Goal: Task Accomplishment & Management: Complete application form

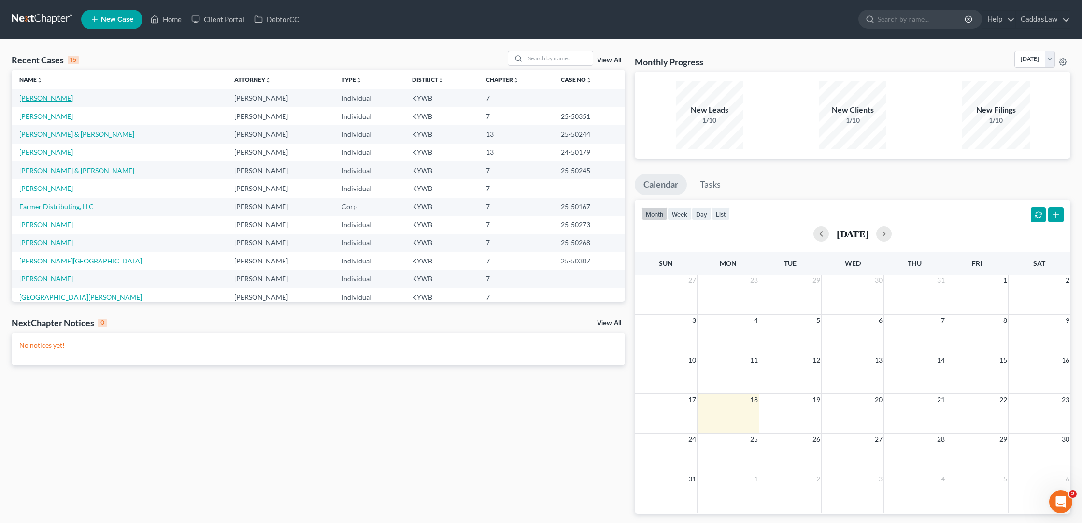
click at [33, 95] on link "[PERSON_NAME]" at bounding box center [46, 98] width 54 height 8
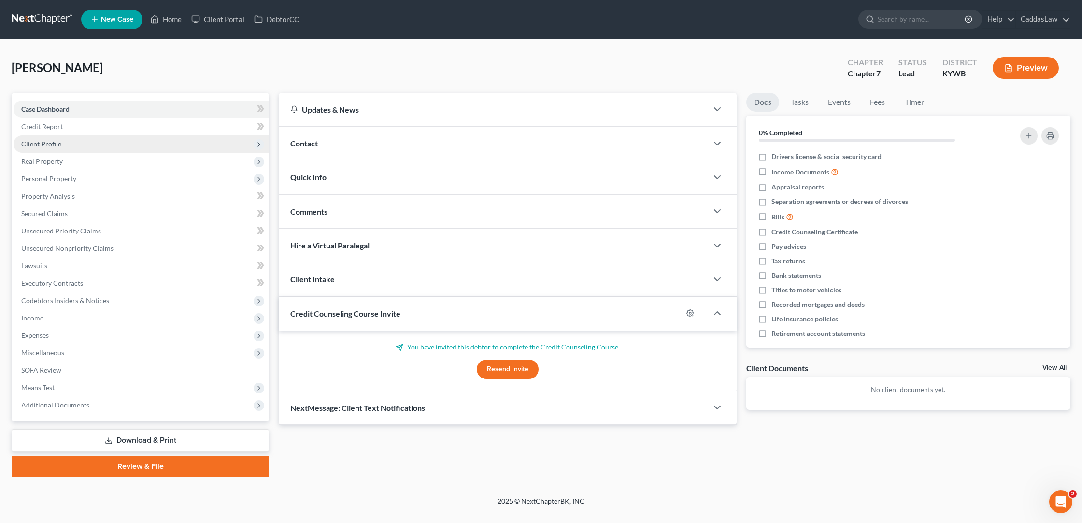
click at [51, 146] on span "Client Profile" at bounding box center [41, 144] width 40 height 8
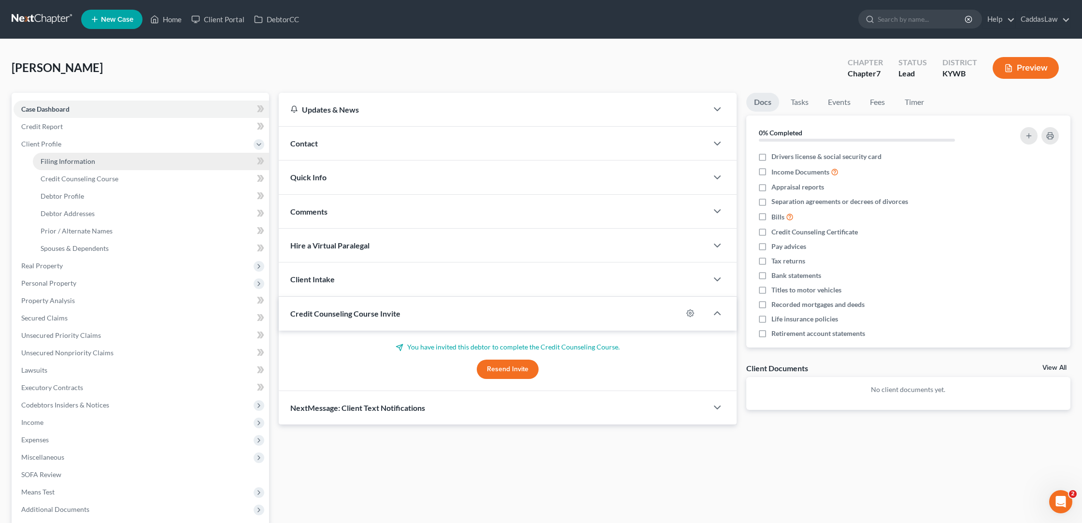
click at [67, 163] on span "Filing Information" at bounding box center [68, 161] width 55 height 8
select select "1"
select select "0"
select select "18"
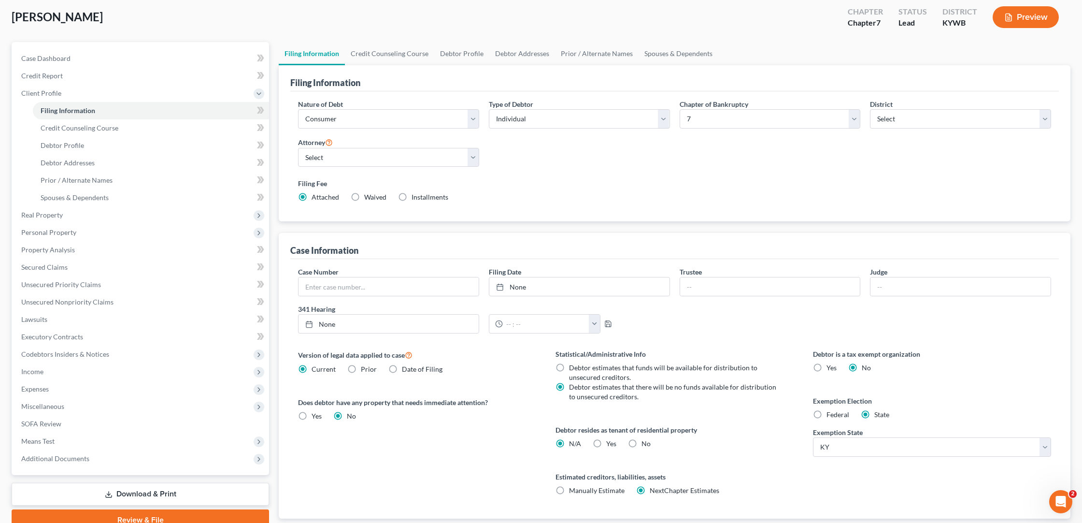
scroll to position [53, 0]
click at [827, 411] on label "Federal" at bounding box center [838, 413] width 23 height 10
click at [830, 411] on input "Federal" at bounding box center [833, 411] width 6 height 6
radio input "true"
radio input "false"
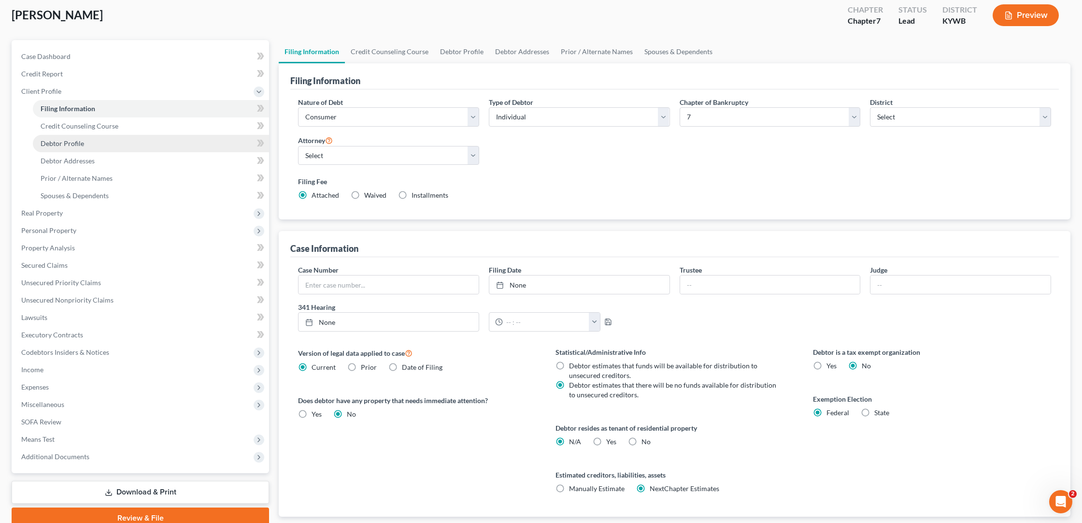
click at [49, 143] on span "Debtor Profile" at bounding box center [62, 143] width 43 height 8
select select "0"
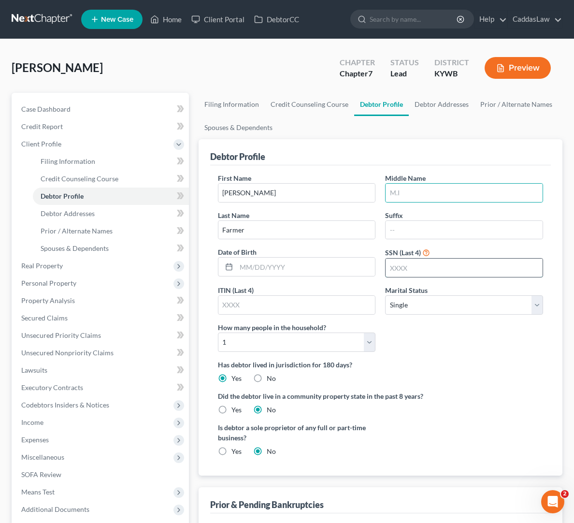
click at [397, 267] on input "text" at bounding box center [464, 267] width 157 height 18
type input "5278"
type input "0"
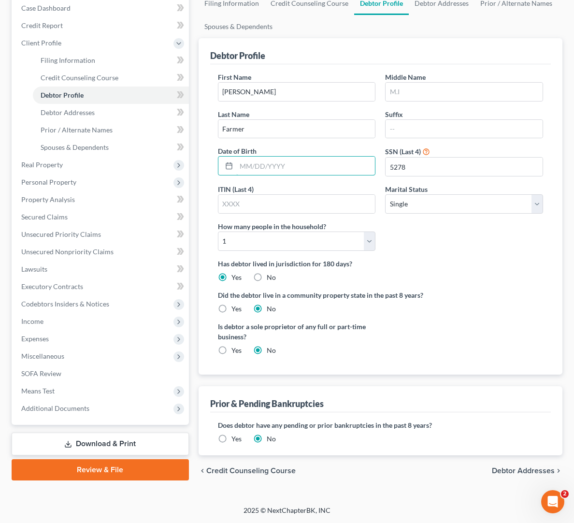
scroll to position [100, 0]
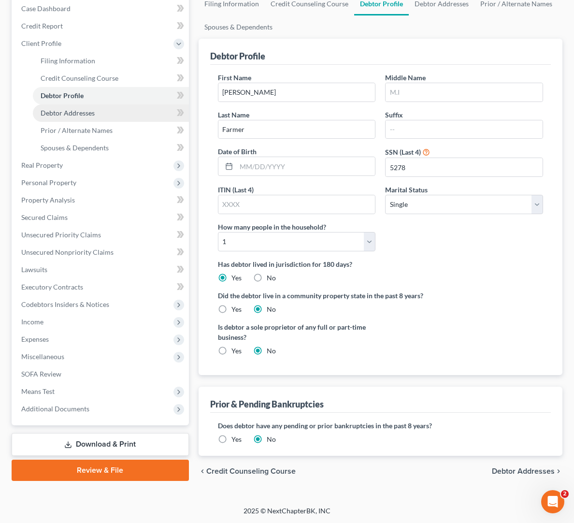
click at [87, 119] on link "Debtor Addresses" at bounding box center [111, 112] width 156 height 17
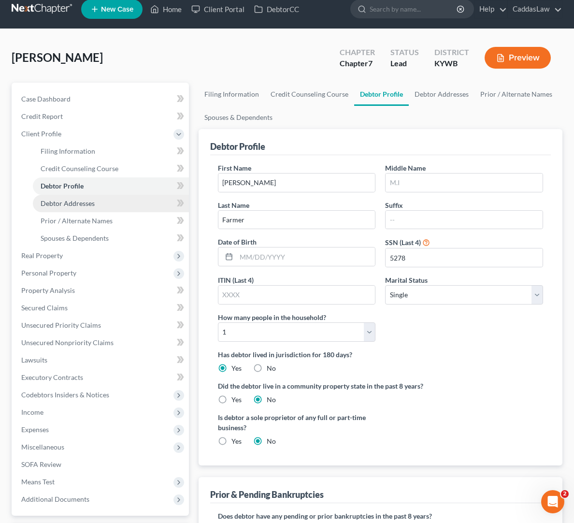
select select "0"
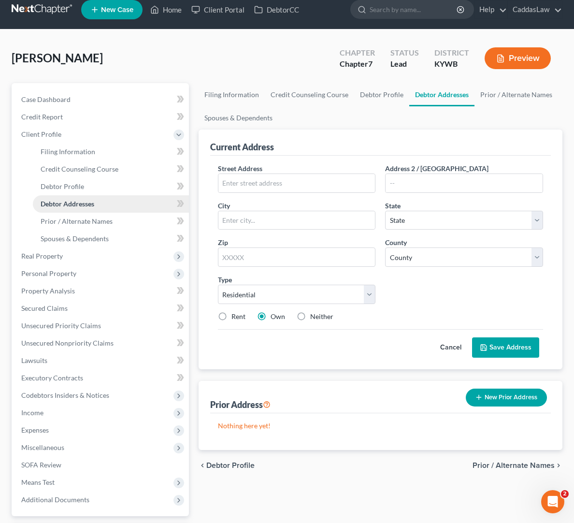
scroll to position [0, 0]
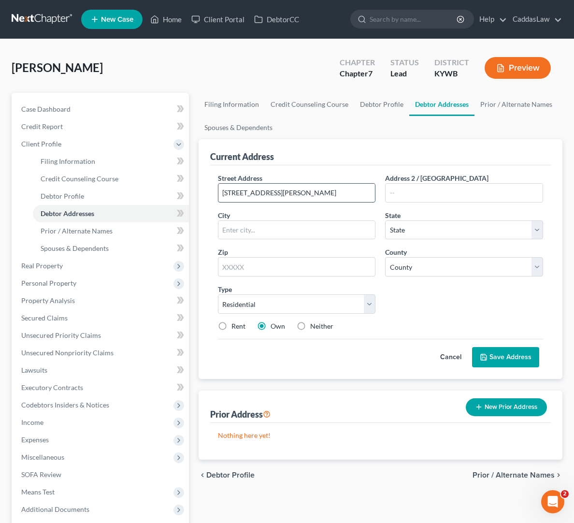
type input "[STREET_ADDRESS][PERSON_NAME]"
type input "[PERSON_NAME]"
select select "18"
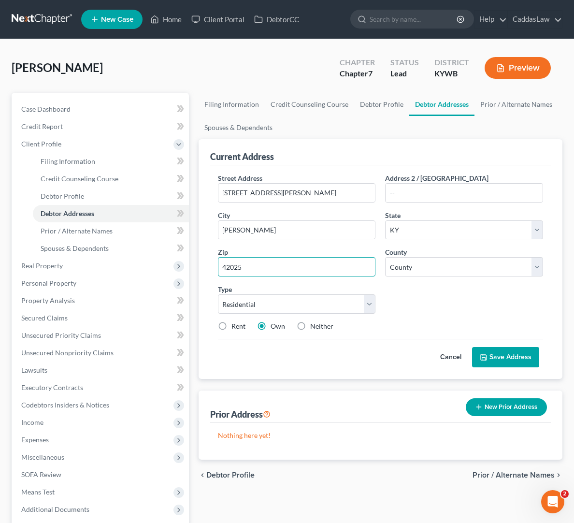
type input "42025"
click at [310, 326] on label "Neither" at bounding box center [321, 326] width 23 height 10
click at [314, 326] on input "Neither" at bounding box center [317, 324] width 6 height 6
radio input "true"
click at [490, 356] on button "Save Address" at bounding box center [505, 357] width 67 height 20
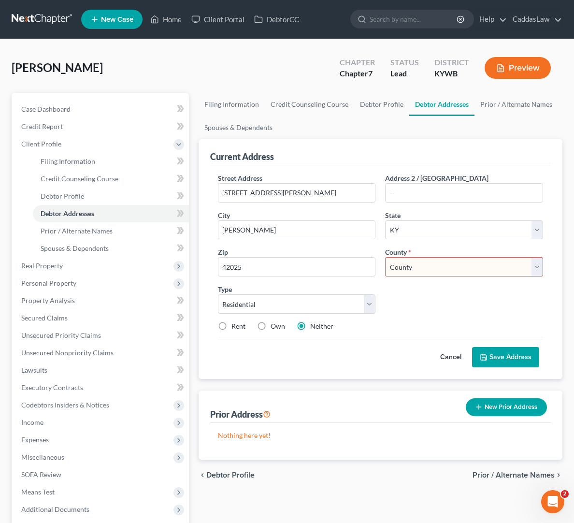
select select "75"
click at [503, 354] on button "Save Address" at bounding box center [505, 357] width 67 height 20
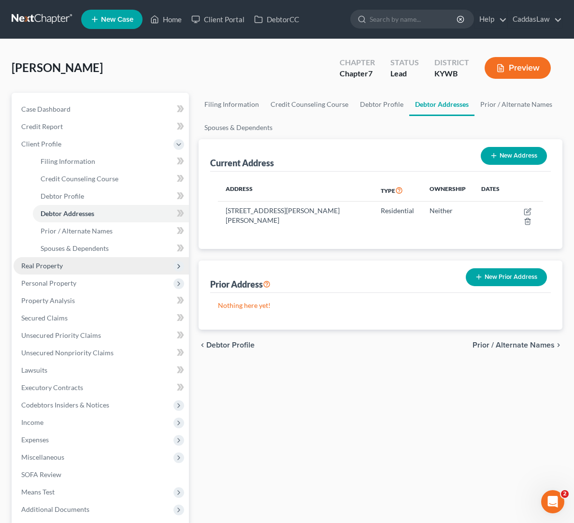
click at [50, 262] on span "Real Property" at bounding box center [42, 265] width 42 height 8
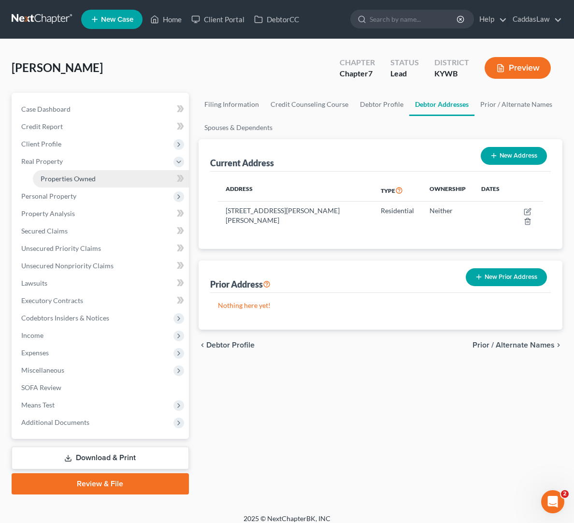
click at [62, 173] on link "Properties Owned" at bounding box center [111, 178] width 156 height 17
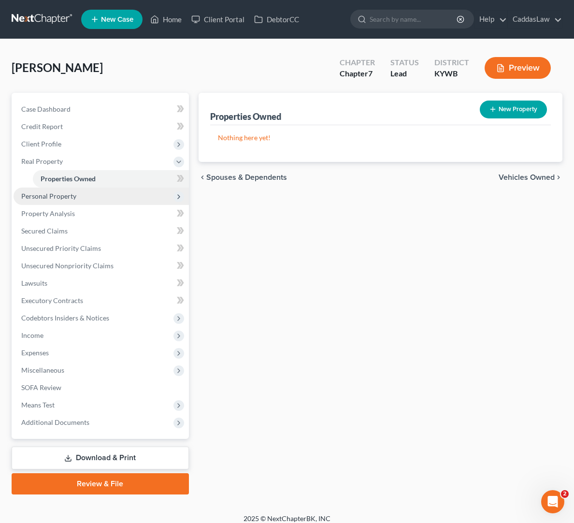
click at [37, 198] on span "Personal Property" at bounding box center [48, 196] width 55 height 8
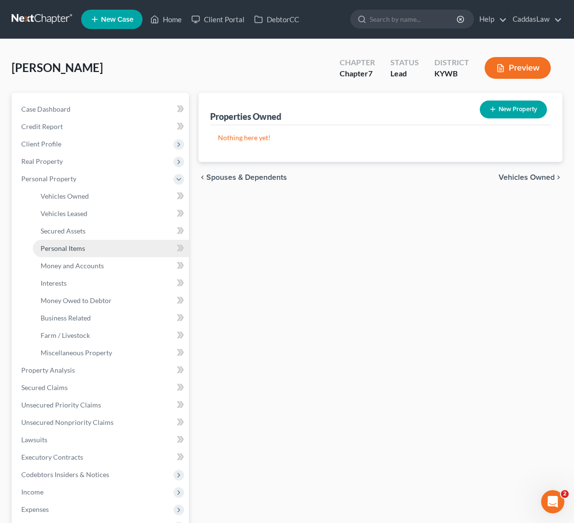
click at [55, 246] on span "Personal Items" at bounding box center [63, 248] width 44 height 8
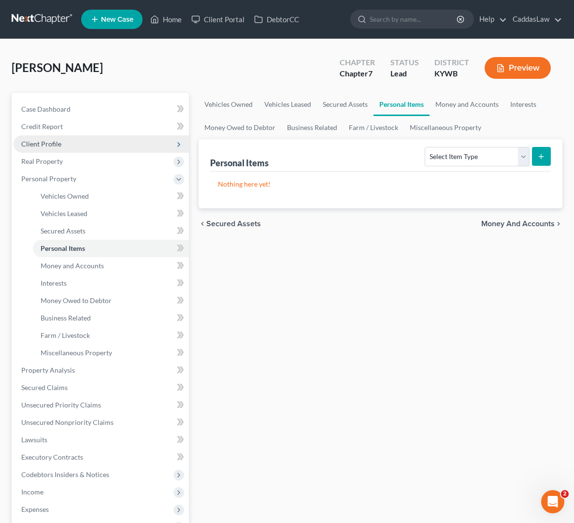
click at [55, 146] on span "Client Profile" at bounding box center [41, 144] width 40 height 8
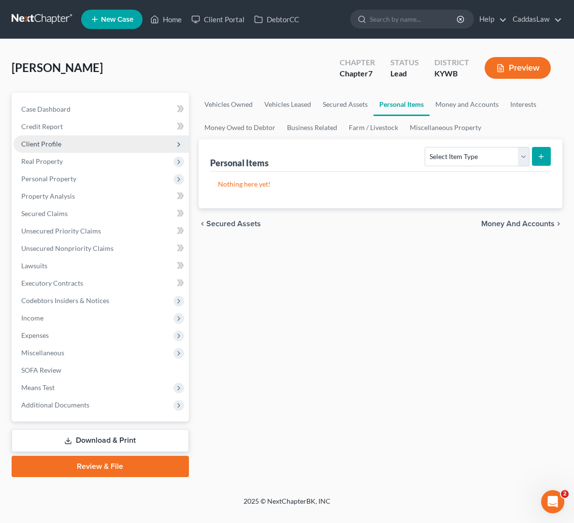
click at [36, 141] on span "Client Profile" at bounding box center [41, 144] width 40 height 8
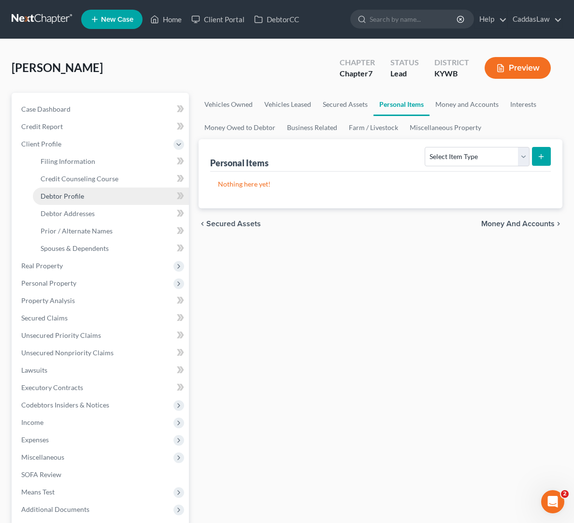
click at [68, 194] on span "Debtor Profile" at bounding box center [62, 196] width 43 height 8
select select "0"
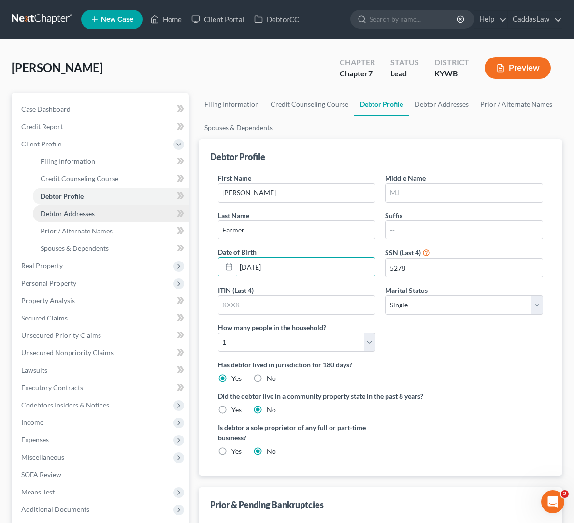
type input "[DATE]"
click at [84, 215] on span "Debtor Addresses" at bounding box center [68, 213] width 54 height 8
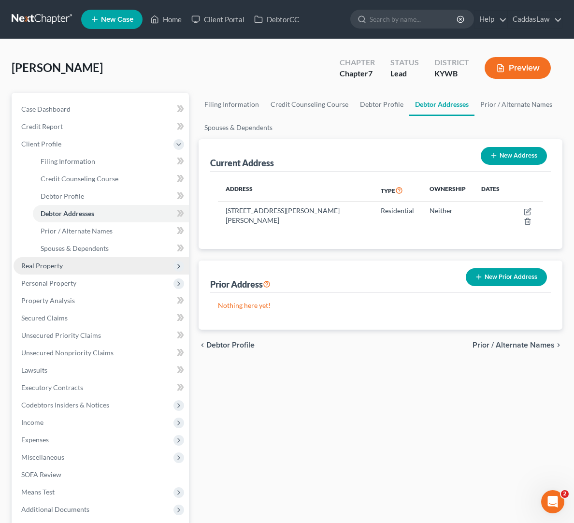
click at [51, 263] on span "Real Property" at bounding box center [42, 265] width 42 height 8
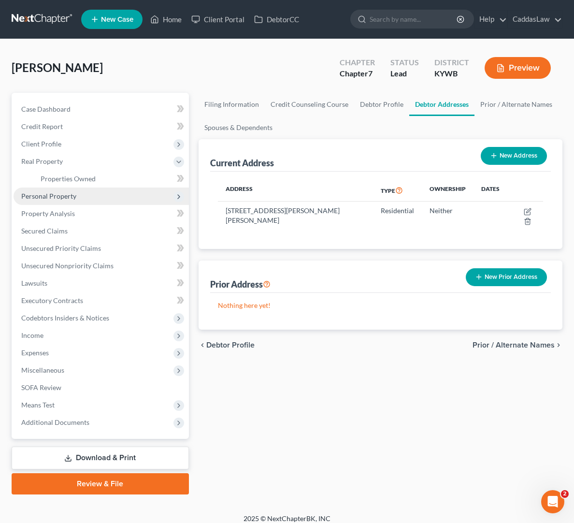
click at [54, 195] on span "Personal Property" at bounding box center [48, 196] width 55 height 8
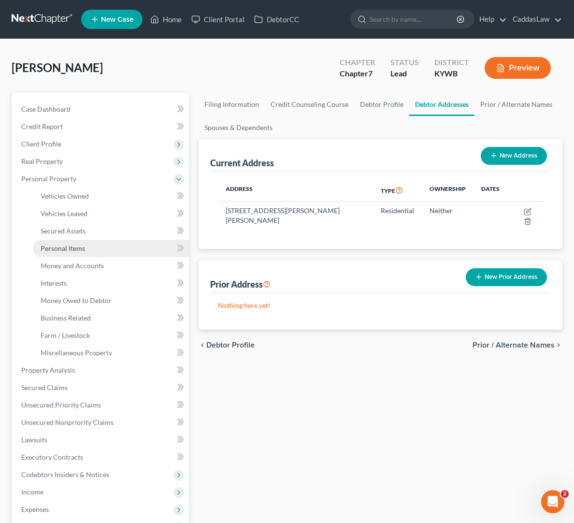
click at [74, 244] on span "Personal Items" at bounding box center [63, 248] width 44 height 8
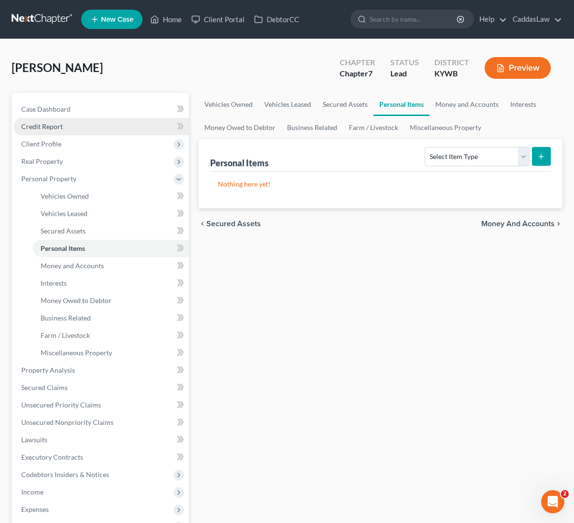
click at [36, 123] on span "Credit Report" at bounding box center [42, 126] width 42 height 8
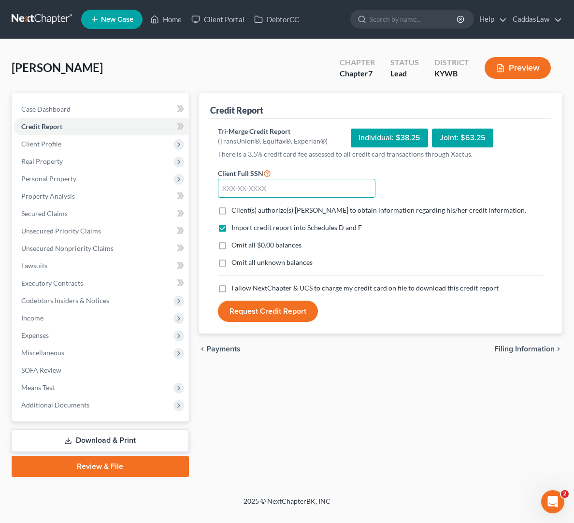
click at [224, 187] on input "text" at bounding box center [297, 188] width 158 height 19
type input "400-66-5278"
click at [231, 210] on label "Client(s) authorize(s) [PERSON_NAME] to obtain information regarding his/her cr…" at bounding box center [378, 210] width 295 height 10
click at [235, 210] on input "Client(s) authorize(s) [PERSON_NAME] to obtain information regarding his/her cr…" at bounding box center [238, 208] width 6 height 6
checkbox input "true"
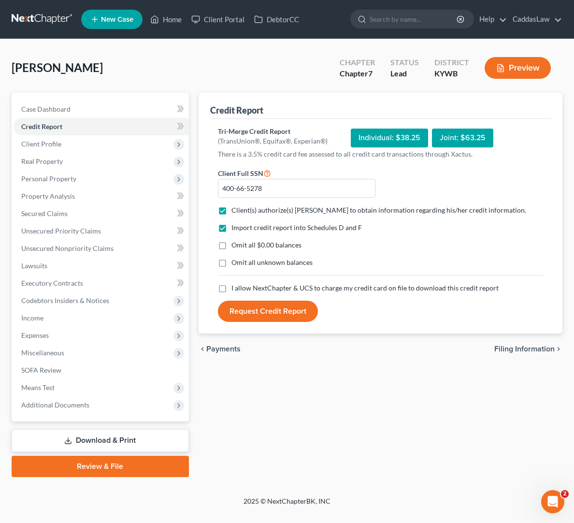
click at [231, 288] on label "I allow NextChapter & UCS to charge my credit card on file to download this cre…" at bounding box center [364, 288] width 267 height 10
click at [235, 288] on input "I allow NextChapter & UCS to charge my credit card on file to download this cre…" at bounding box center [238, 286] width 6 height 6
checkbox input "true"
click at [275, 306] on button "Request Credit Report" at bounding box center [268, 310] width 100 height 21
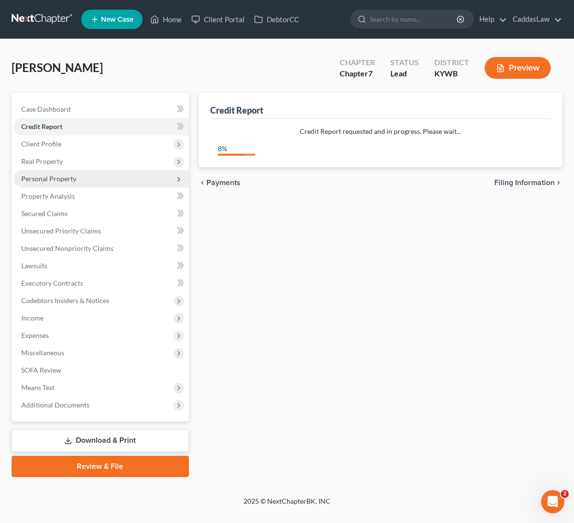
click at [68, 180] on span "Personal Property" at bounding box center [48, 178] width 55 height 8
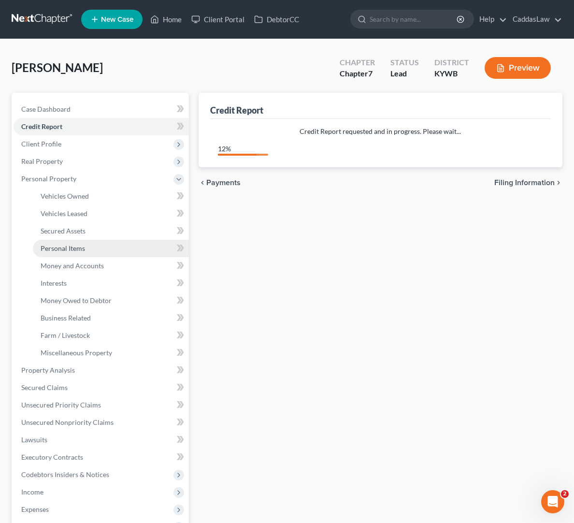
click at [70, 252] on link "Personal Items" at bounding box center [111, 248] width 156 height 17
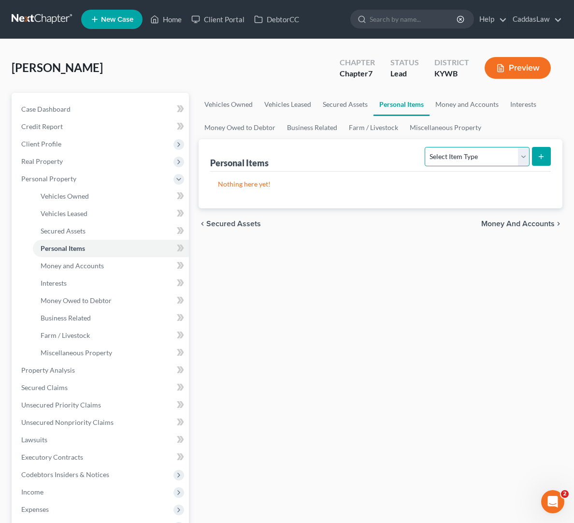
select select "household_goods"
click at [538, 160] on button "submit" at bounding box center [541, 156] width 19 height 19
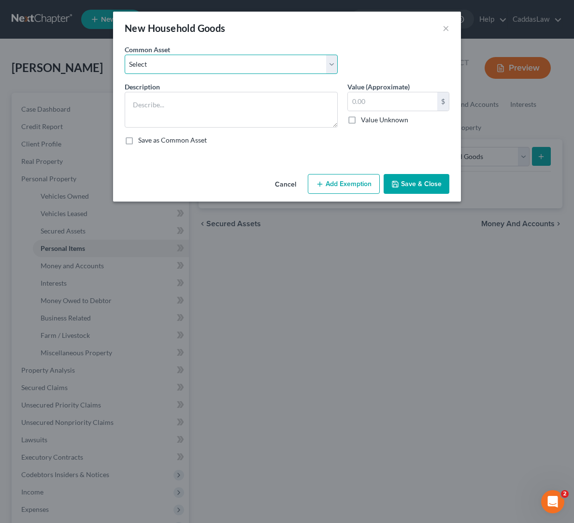
select select "1"
type textarea "Household goods,( living room, dining room, kitchen, bedrooms, bathrooms, garag…"
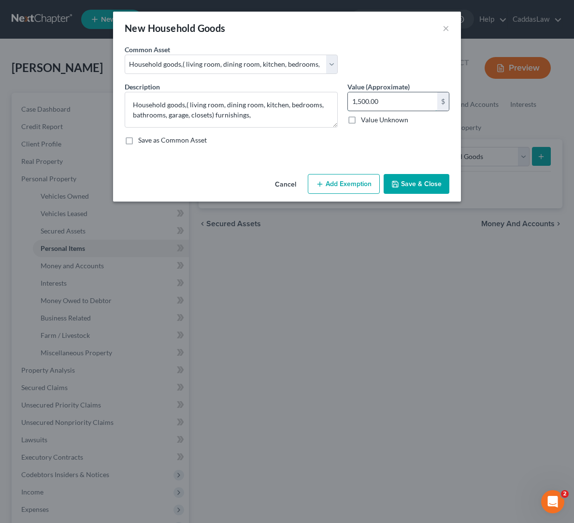
click at [389, 101] on input "1,500.00" at bounding box center [392, 101] width 89 height 18
drag, startPoint x: 389, startPoint y: 101, endPoint x: 283, endPoint y: 101, distance: 106.8
click at [283, 101] on div "Description * Household goods,( living room, dining room, kitchen, bedrooms, ba…" at bounding box center [287, 117] width 334 height 71
type input "100.00"
click at [335, 188] on button "Add Exemption" at bounding box center [344, 184] width 72 height 20
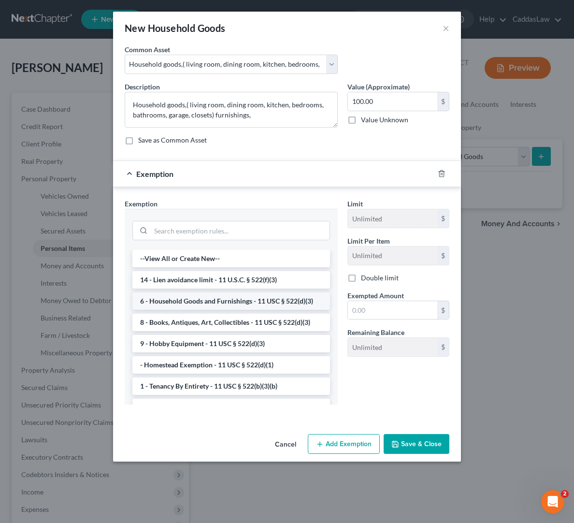
click at [175, 302] on li "6 - Household Goods and Furnishings - 11 USC § 522(d)(3)" at bounding box center [231, 300] width 198 height 17
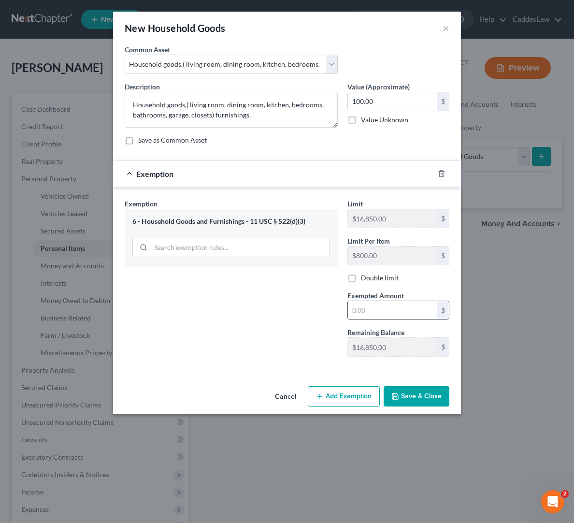
click at [368, 316] on input "text" at bounding box center [392, 310] width 89 height 18
type input "100.00"
click at [399, 394] on icon "button" at bounding box center [395, 396] width 8 height 8
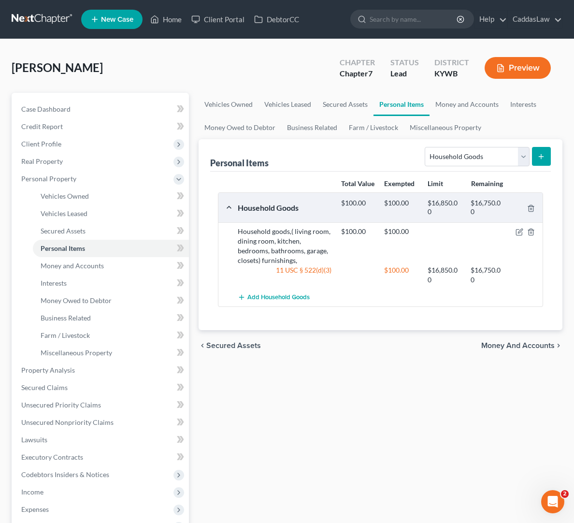
click at [544, 163] on button "submit" at bounding box center [541, 156] width 19 height 19
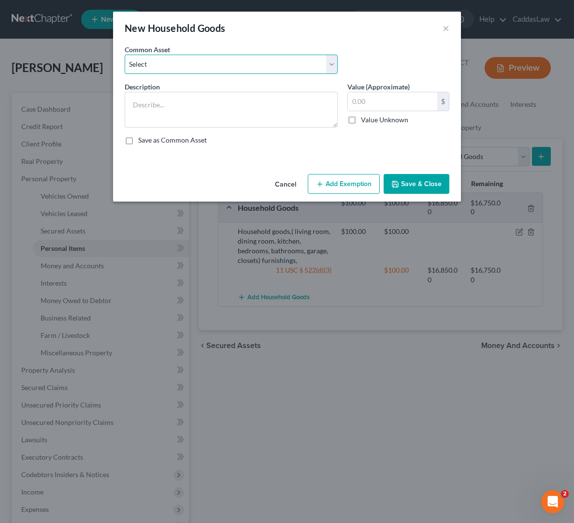
select select "3"
type textarea "Appliances"
click at [407, 103] on input "200.00" at bounding box center [392, 101] width 89 height 18
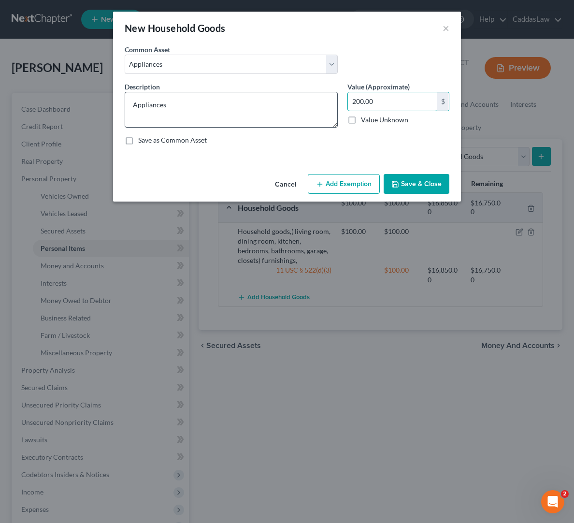
drag, startPoint x: 369, startPoint y: 100, endPoint x: 289, endPoint y: 99, distance: 79.2
click at [289, 99] on div "Description * Appliances Value (Approximate) 200.00 $ Value Unknown Balance Und…" at bounding box center [287, 117] width 334 height 71
type input "100.00"
click at [342, 181] on button "Add Exemption" at bounding box center [344, 184] width 72 height 20
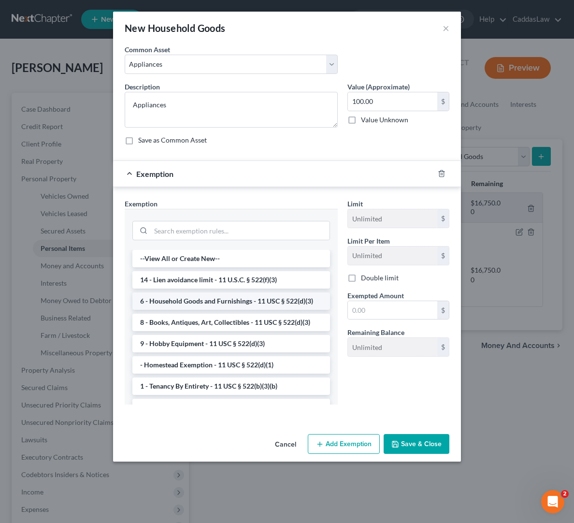
click at [199, 296] on li "6 - Household Goods and Furnishings - 11 USC § 522(d)(3)" at bounding box center [231, 300] width 198 height 17
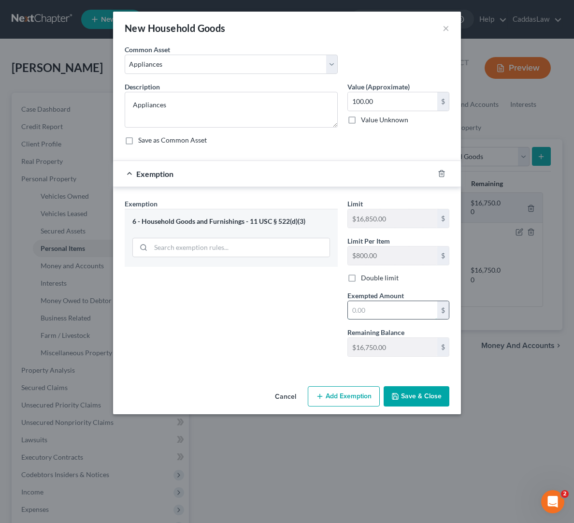
click at [380, 319] on input "text" at bounding box center [392, 310] width 89 height 18
type input "100.00"
click at [426, 399] on button "Save & Close" at bounding box center [417, 396] width 66 height 20
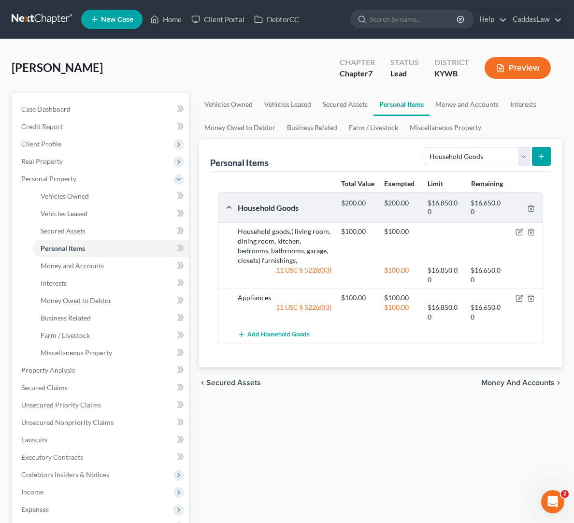
click at [544, 160] on icon "submit" at bounding box center [541, 157] width 8 height 8
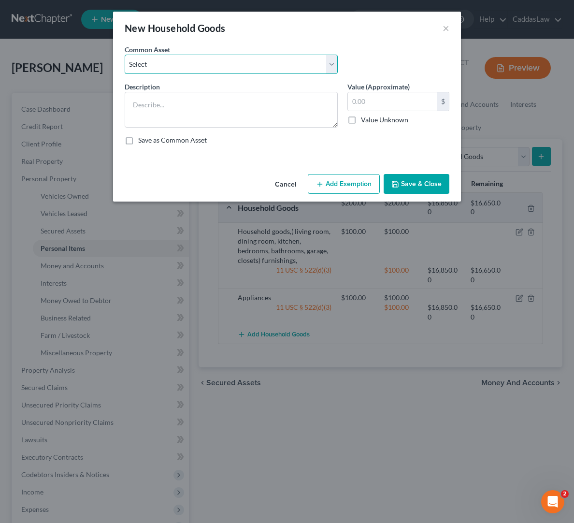
select select "2"
type textarea "Small Appliances/Countertop Appliances"
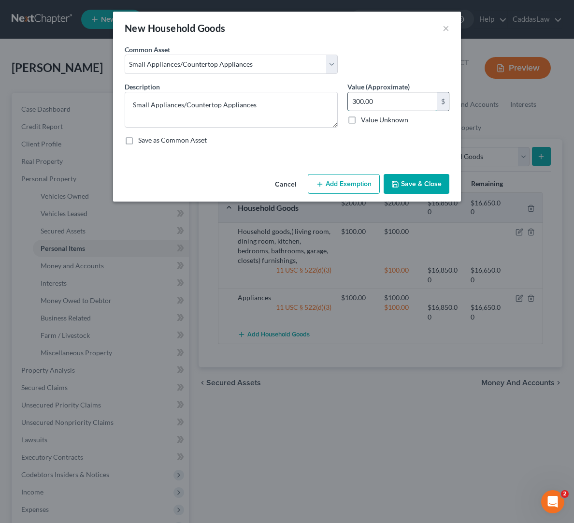
click at [394, 104] on input "300.00" at bounding box center [392, 101] width 89 height 18
drag, startPoint x: 394, startPoint y: 104, endPoint x: 276, endPoint y: 103, distance: 117.9
click at [276, 103] on div "Description * Small Appliances/Countertop Appliances Value (Approximate) 300.00…" at bounding box center [287, 117] width 334 height 71
type input "10.00"
click at [346, 185] on button "Add Exemption" at bounding box center [344, 184] width 72 height 20
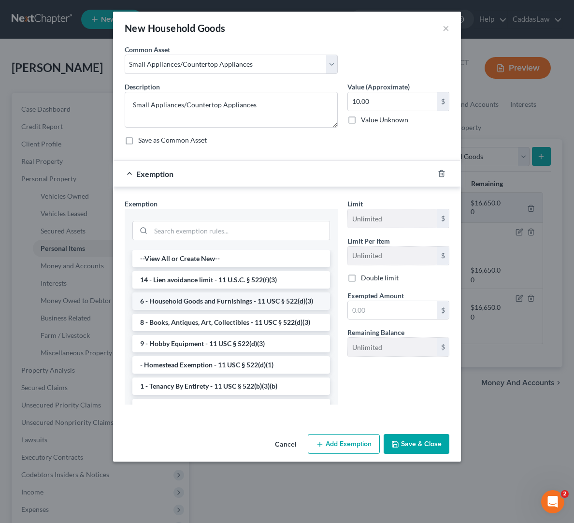
click at [197, 304] on li "6 - Household Goods and Furnishings - 11 USC § 522(d)(3)" at bounding box center [231, 300] width 198 height 17
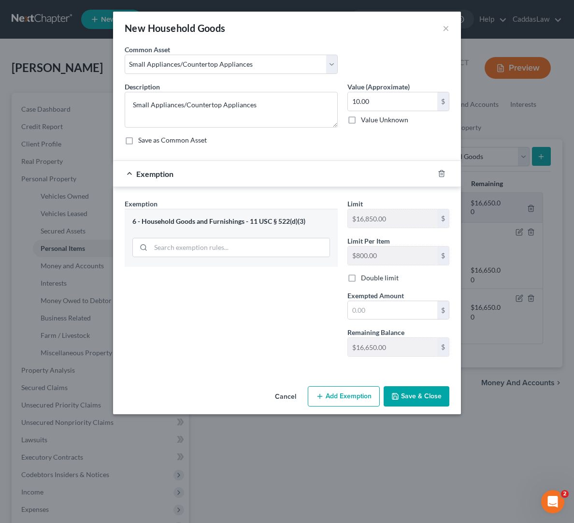
click at [368, 324] on div "Limit $16,850.00 $ Limit Per Item $800.00 $ Double limit Exempted Amount * $ Re…" at bounding box center [399, 282] width 112 height 166
click at [369, 303] on input "text" at bounding box center [392, 310] width 89 height 18
type input "10.00"
click at [422, 400] on button "Save & Close" at bounding box center [417, 396] width 66 height 20
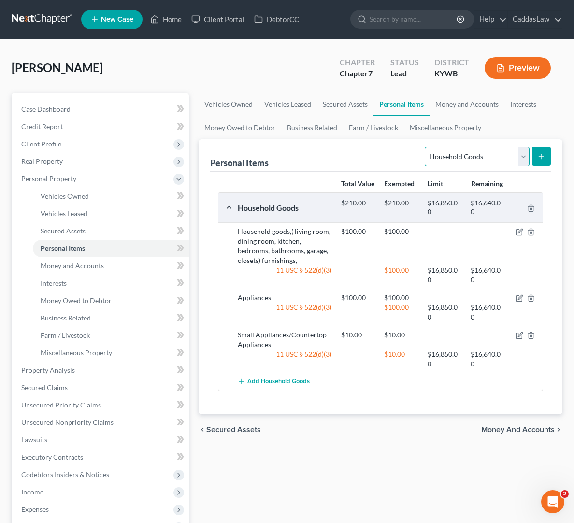
select select "clothing"
click at [539, 160] on icon "submit" at bounding box center [541, 157] width 8 height 8
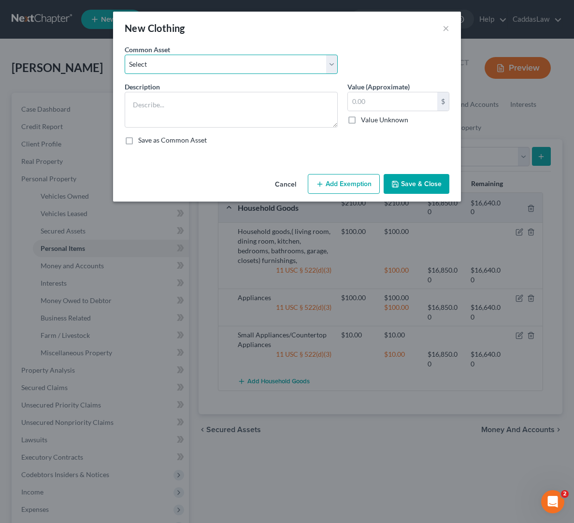
select select "1"
type textarea "Womens Clothing"
type input "200.00"
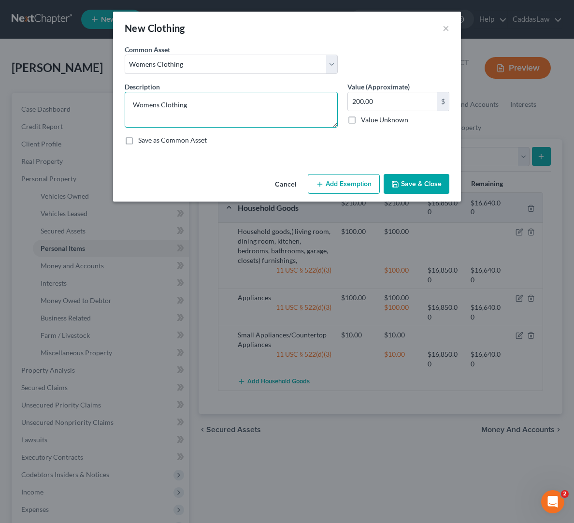
click at [162, 103] on textarea "Womens Clothing" at bounding box center [231, 110] width 213 height 36
type textarea "Men's Clothing"
click at [380, 96] on input "200.00" at bounding box center [392, 101] width 89 height 18
drag, startPoint x: 379, startPoint y: 101, endPoint x: 278, endPoint y: 92, distance: 101.4
click at [278, 92] on div "Description * Men's Clothing Value (Approximate) 200.00 $ Value Unknown Balance…" at bounding box center [287, 117] width 334 height 71
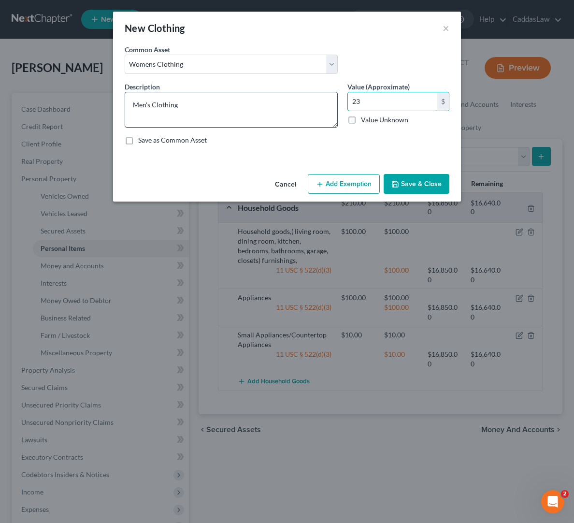
type input "2"
click at [278, 92] on textarea "Men's Clothing" at bounding box center [231, 110] width 213 height 36
click at [402, 104] on input "3,000" at bounding box center [392, 101] width 89 height 18
type input "300.00"
click at [343, 187] on button "Add Exemption" at bounding box center [344, 184] width 72 height 20
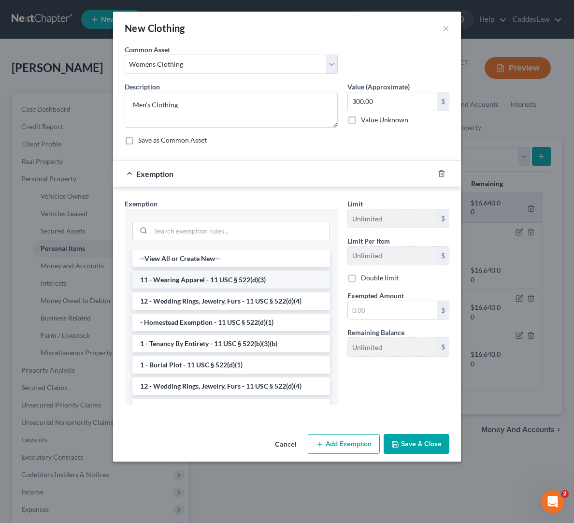
click at [212, 282] on li "11 - Wearing Apparel - 11 USC § 522(d)(3)" at bounding box center [231, 279] width 198 height 17
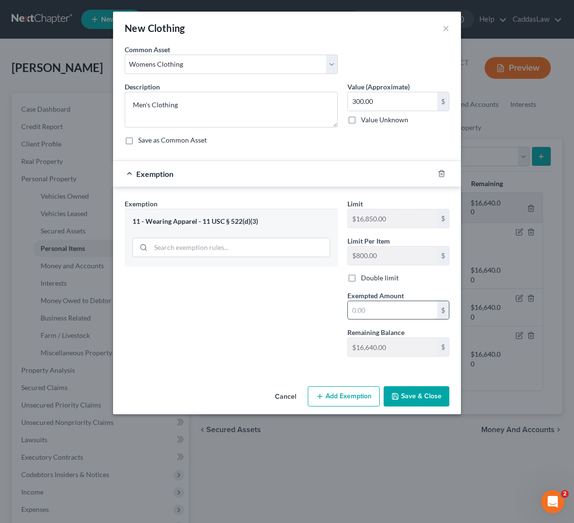
click at [392, 311] on input "text" at bounding box center [392, 310] width 89 height 18
type input "300.00"
click at [418, 397] on button "Save & Close" at bounding box center [417, 396] width 66 height 20
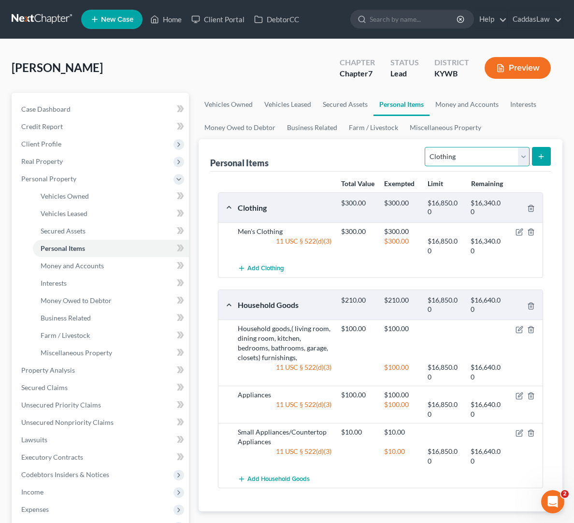
select select "collectibles_of_value"
click at [541, 157] on icon "submit" at bounding box center [541, 157] width 8 height 8
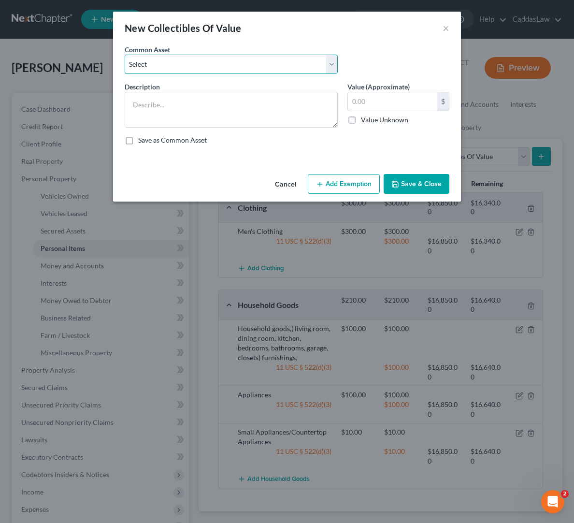
select select "0"
type textarea "Personal Library: Books, Videos, CD's, Records, Tapes"
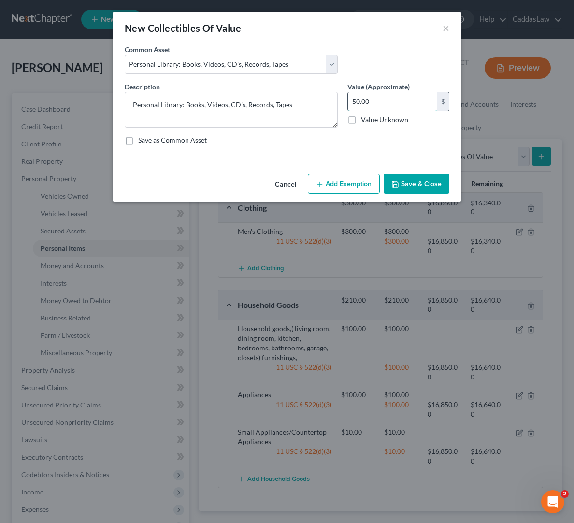
click at [365, 100] on input "50.00" at bounding box center [392, 101] width 89 height 18
drag, startPoint x: 381, startPoint y: 100, endPoint x: 231, endPoint y: 74, distance: 151.9
click at [231, 74] on div "Common Asset Select Personal Library: Books, Videos, CD's, Records, Tapes Descr…" at bounding box center [287, 98] width 325 height 108
type input "20.00"
click at [352, 182] on button "Add Exemption" at bounding box center [344, 184] width 72 height 20
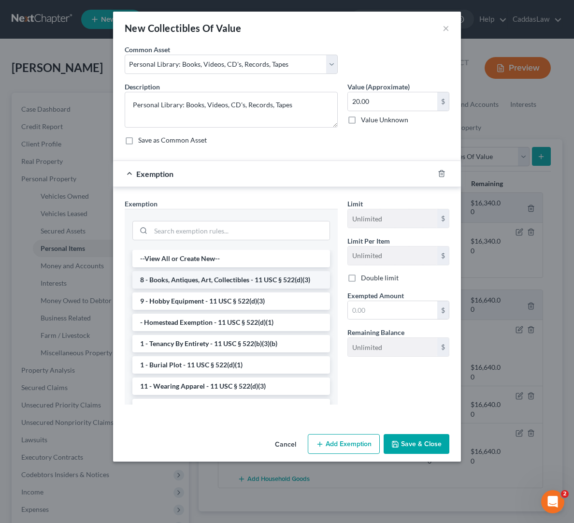
click at [172, 280] on li "8 - Books, Antiques, Art, Collectibles - 11 USC § 522(d)(3)" at bounding box center [231, 279] width 198 height 17
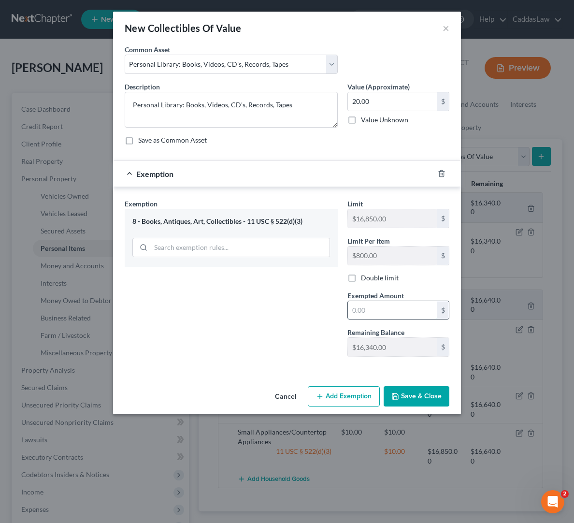
click at [392, 316] on input "text" at bounding box center [392, 310] width 89 height 18
type input "20.00"
click at [415, 396] on button "Save & Close" at bounding box center [417, 396] width 66 height 20
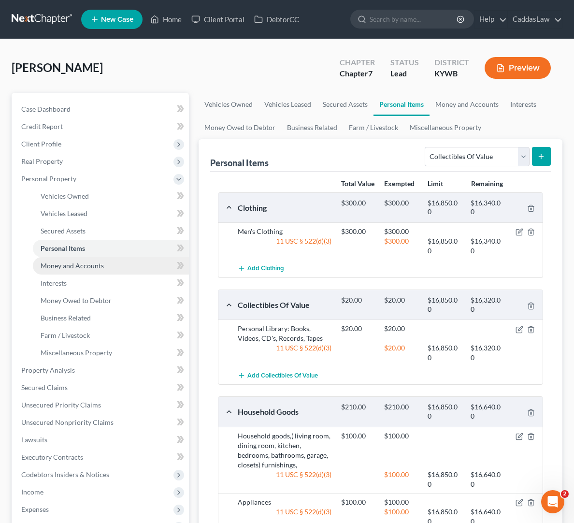
click at [71, 265] on span "Money and Accounts" at bounding box center [72, 265] width 63 height 8
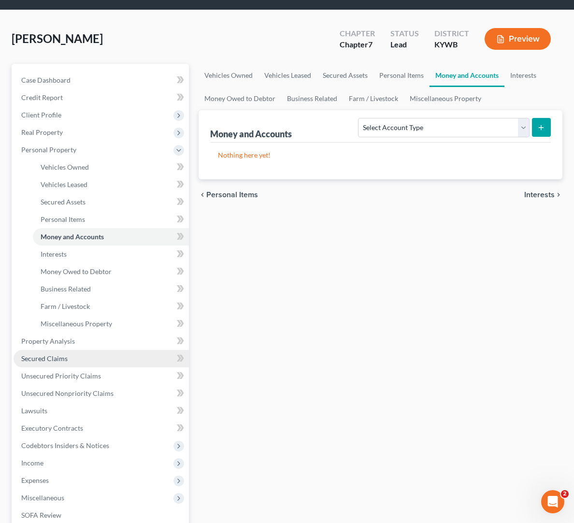
scroll to position [33, 0]
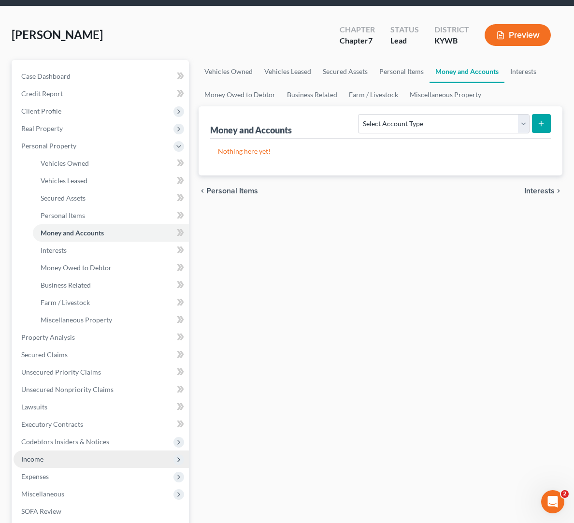
click at [27, 457] on span "Income" at bounding box center [32, 459] width 22 height 8
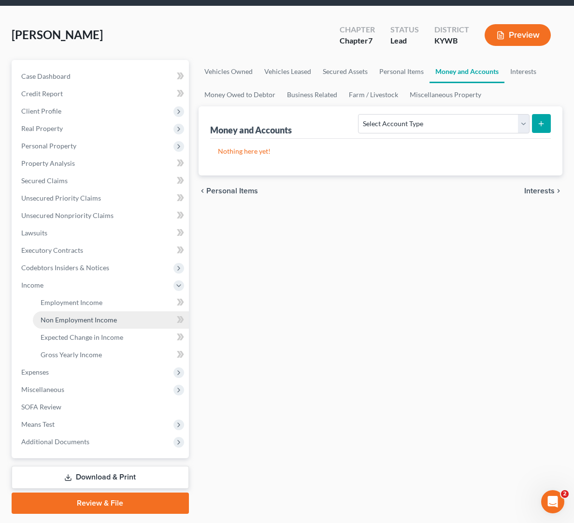
click at [84, 316] on span "Non Employment Income" at bounding box center [79, 319] width 76 height 8
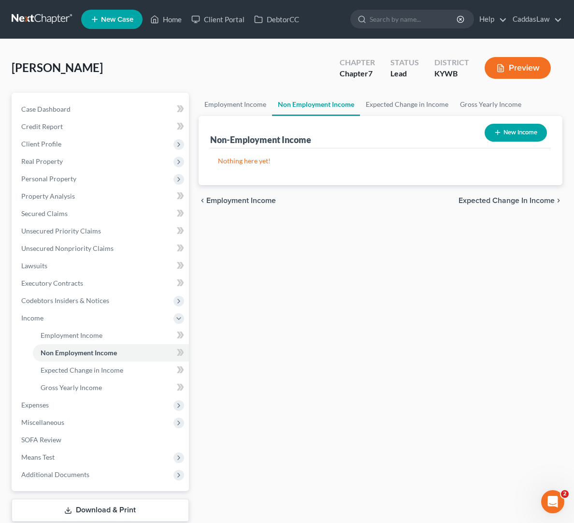
click at [496, 128] on button "New Income" at bounding box center [516, 133] width 62 height 18
select select "0"
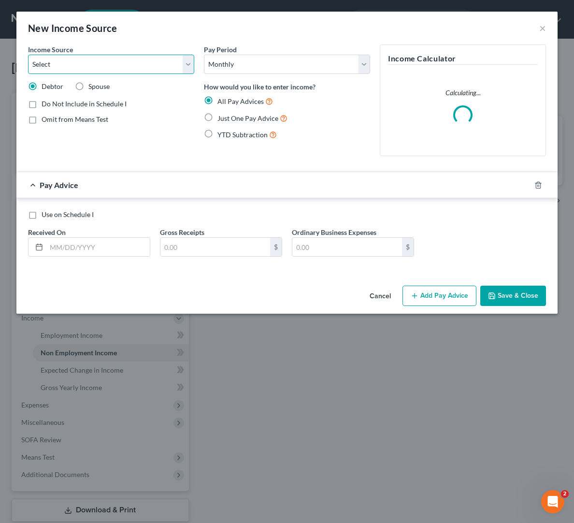
select select "4"
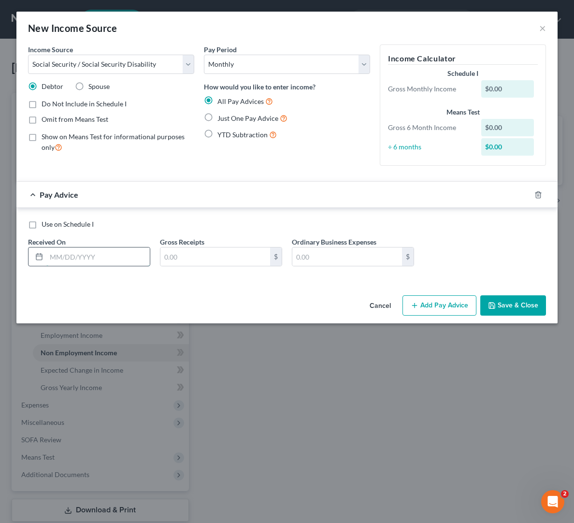
click at [52, 258] on input "text" at bounding box center [97, 256] width 103 height 18
type input "8"
type input "[DATE]"
click at [192, 254] on input "text" at bounding box center [215, 256] width 110 height 18
type input "1,350.00"
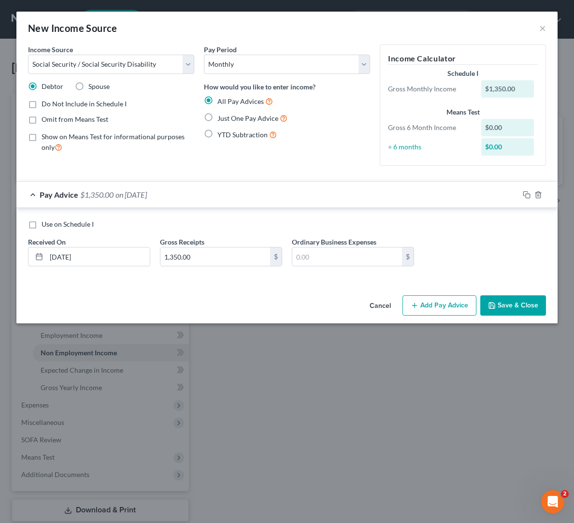
click at [217, 117] on label "Just One Pay Advice" at bounding box center [252, 118] width 70 height 11
click at [221, 117] on input "Just One Pay Advice" at bounding box center [224, 116] width 6 height 6
radio input "true"
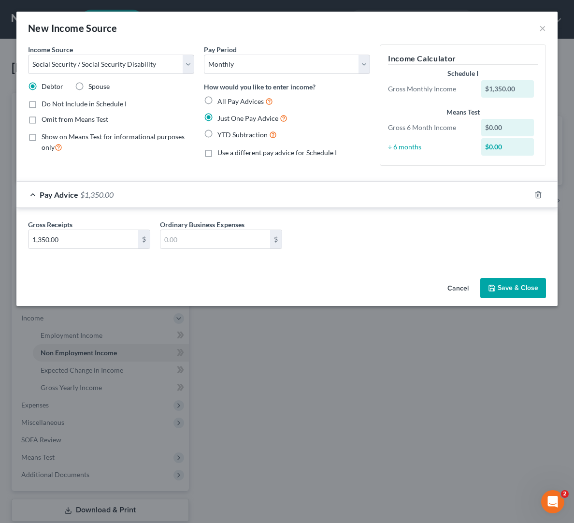
click at [507, 288] on button "Save & Close" at bounding box center [513, 288] width 66 height 20
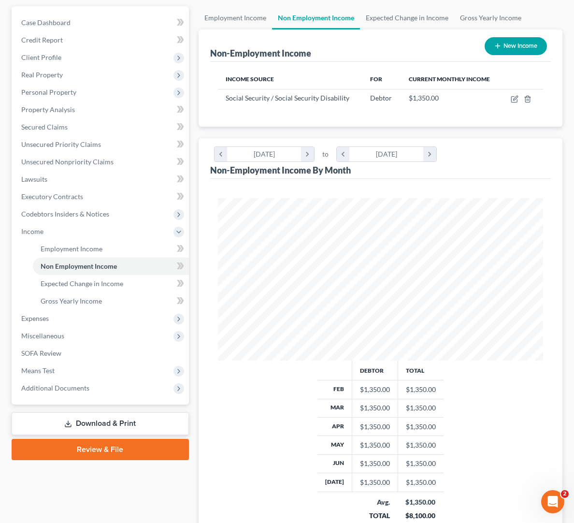
scroll to position [88, 0]
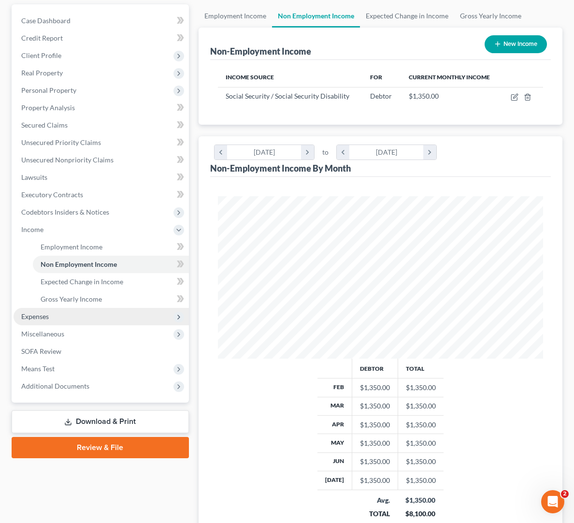
click at [35, 317] on span "Expenses" at bounding box center [35, 316] width 28 height 8
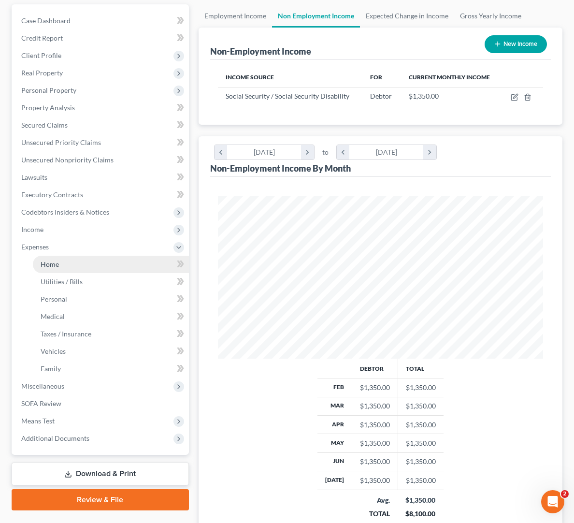
click at [57, 261] on span "Home" at bounding box center [50, 264] width 18 height 8
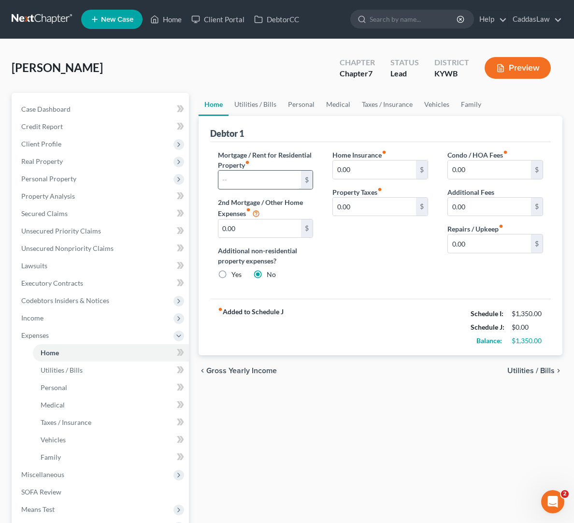
click at [262, 177] on input "text" at bounding box center [259, 180] width 83 height 18
click at [80, 372] on span "Utilities / Bills" at bounding box center [62, 370] width 42 height 8
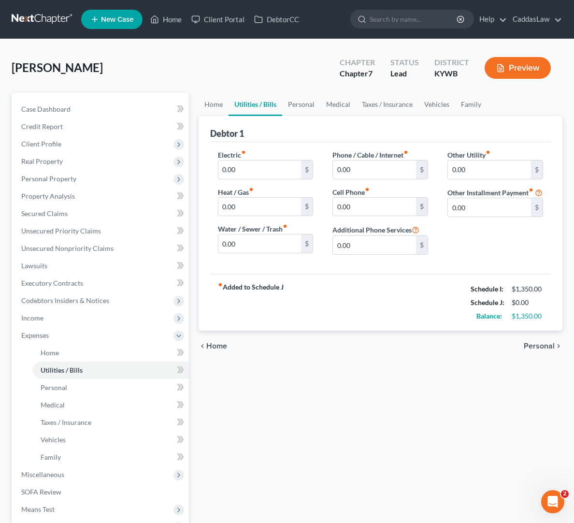
click at [261, 159] on div "Electric fiber_manual_record 0.00 $" at bounding box center [266, 164] width 96 height 29
click at [257, 173] on input "0.00" at bounding box center [259, 169] width 83 height 18
type input "0"
type input "90.00"
click at [263, 241] on input "0.00" at bounding box center [259, 243] width 83 height 18
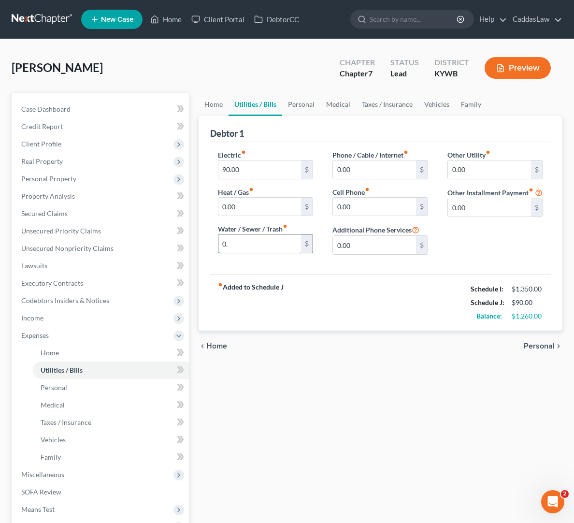
type input "0"
type input "50.00"
click at [355, 206] on input "0.00" at bounding box center [374, 207] width 83 height 18
type input "0"
type input "50.00"
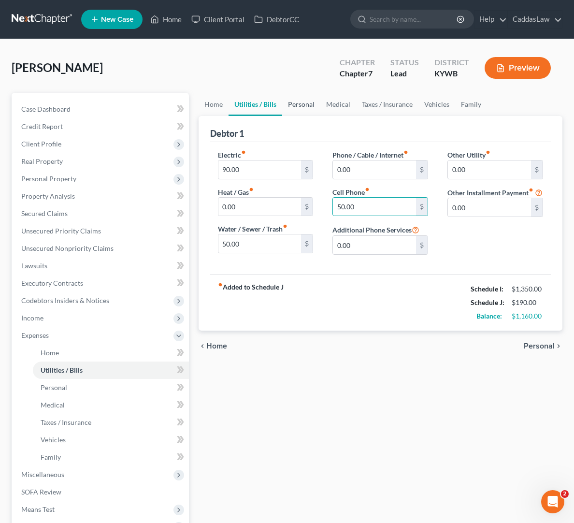
click at [299, 110] on link "Personal" at bounding box center [301, 104] width 38 height 23
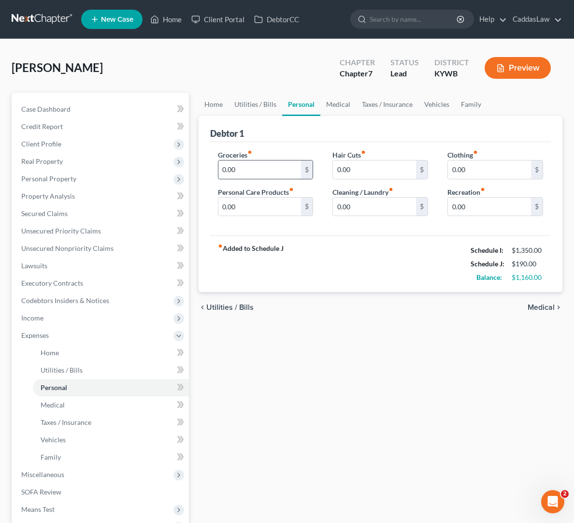
click at [257, 178] on input "0.00" at bounding box center [259, 169] width 83 height 18
drag, startPoint x: 257, startPoint y: 178, endPoint x: 172, endPoint y: 175, distance: 84.6
click at [172, 177] on div "Petition Navigation Case Dashboard Payments Invoices Payments Payments Credit R…" at bounding box center [287, 346] width 560 height 506
type input "0"
type input "100.00"
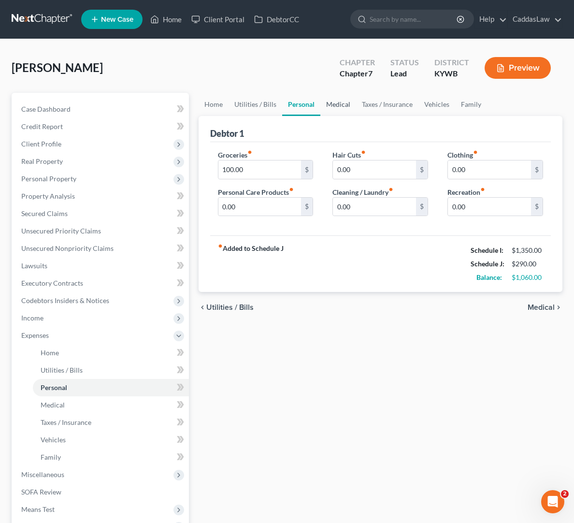
click at [326, 106] on link "Medical" at bounding box center [338, 104] width 36 height 23
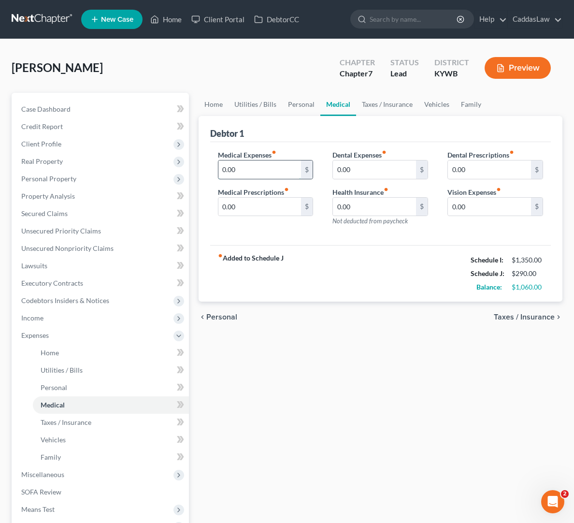
click at [248, 173] on input "0.00" at bounding box center [259, 169] width 83 height 18
type input "0"
click at [439, 105] on link "Vehicles" at bounding box center [436, 104] width 37 height 23
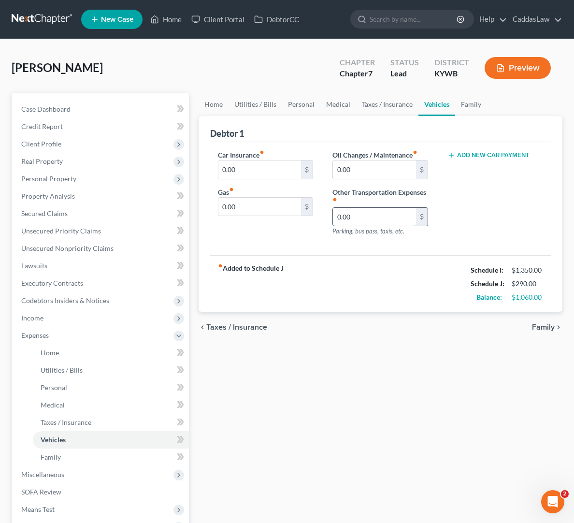
click at [353, 215] on input "0.00" at bounding box center [374, 217] width 83 height 18
click at [267, 206] on input "0.00" at bounding box center [259, 207] width 83 height 18
type input "0"
type input "150.00"
click at [467, 102] on link "Family" at bounding box center [471, 104] width 32 height 23
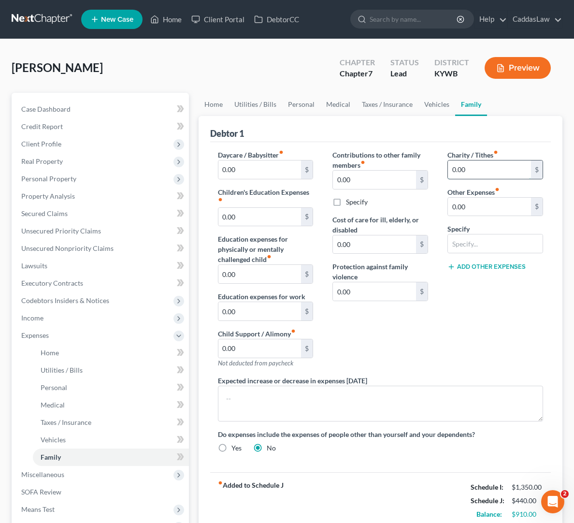
click at [487, 166] on input "0.00" at bounding box center [489, 169] width 83 height 18
type input "0"
type input "100.00"
click at [344, 102] on link "Medical" at bounding box center [338, 104] width 36 height 23
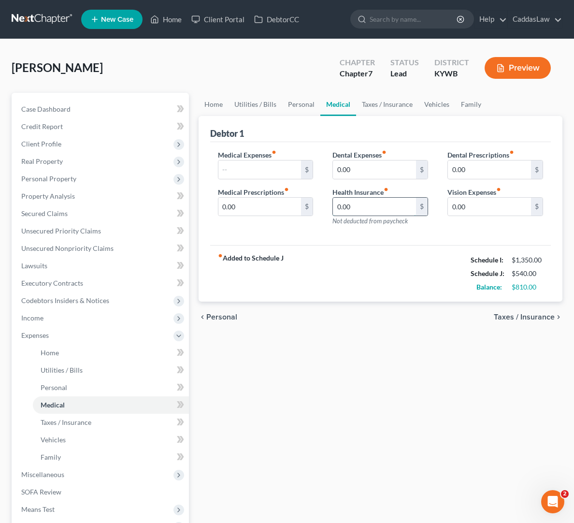
click at [352, 208] on input "0.00" at bounding box center [374, 207] width 83 height 18
type input "0"
type input "120.00"
click at [423, 105] on link "Vehicles" at bounding box center [436, 104] width 37 height 23
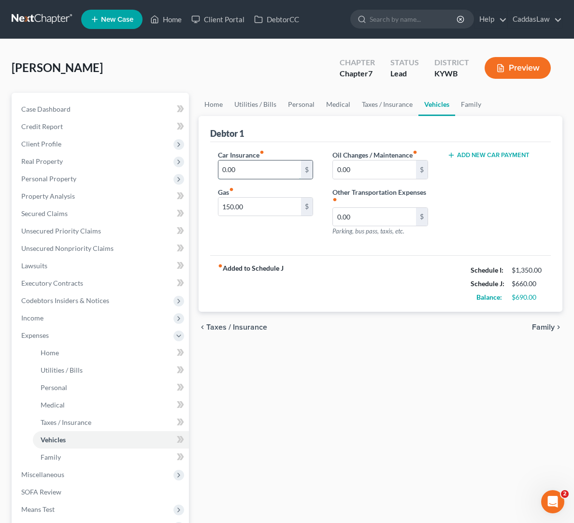
click at [264, 167] on input "0.00" at bounding box center [259, 169] width 83 height 18
type input "0"
type input "140.00"
click at [296, 103] on link "Personal" at bounding box center [301, 104] width 38 height 23
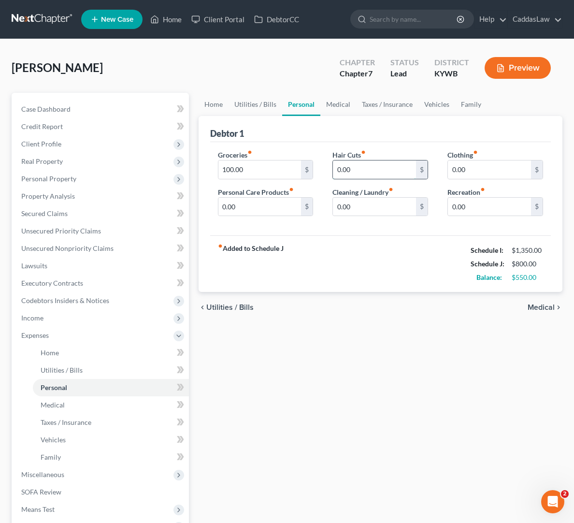
click at [357, 164] on input "0.00" at bounding box center [374, 169] width 83 height 18
type input "10.00"
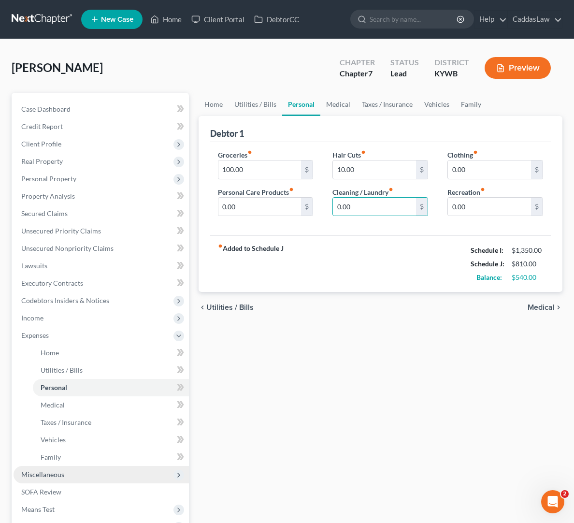
click at [42, 471] on span "Miscellaneous" at bounding box center [42, 474] width 43 height 8
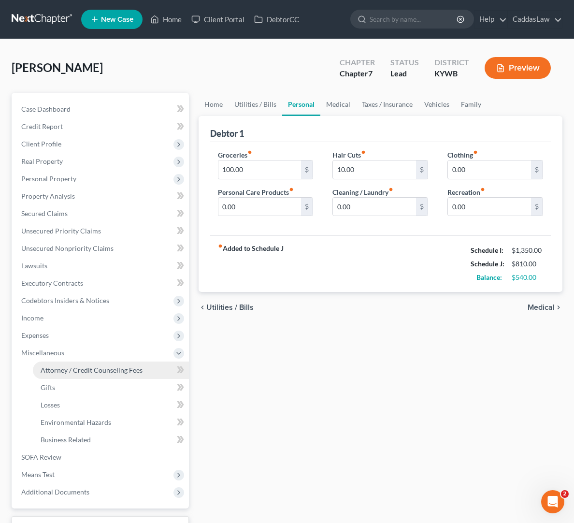
click at [97, 371] on span "Attorney / Credit Counseling Fees" at bounding box center [92, 370] width 102 height 8
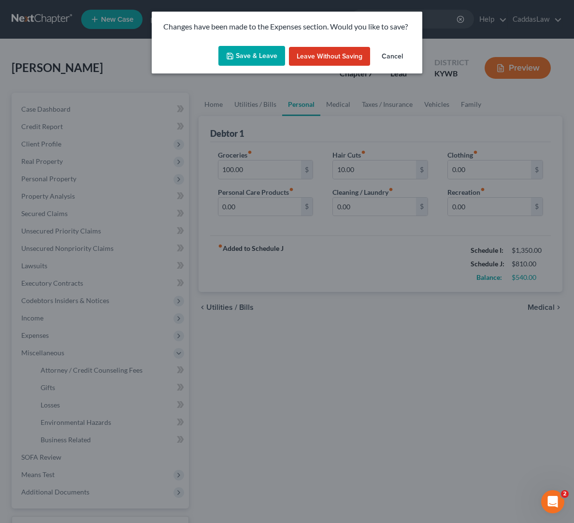
click at [242, 53] on button "Save & Leave" at bounding box center [251, 56] width 67 height 20
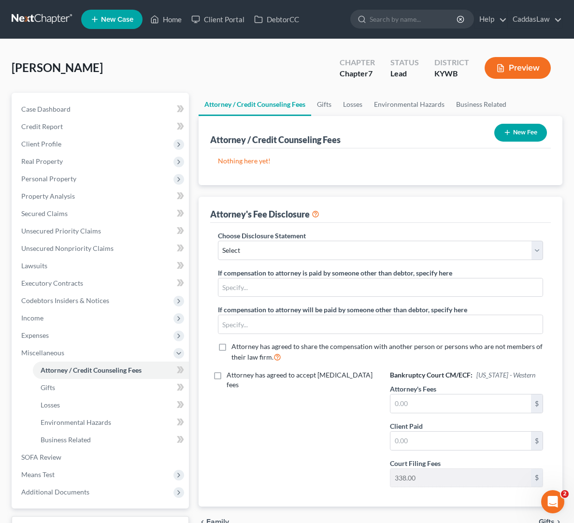
click at [516, 129] on button "New Fee" at bounding box center [520, 133] width 53 height 18
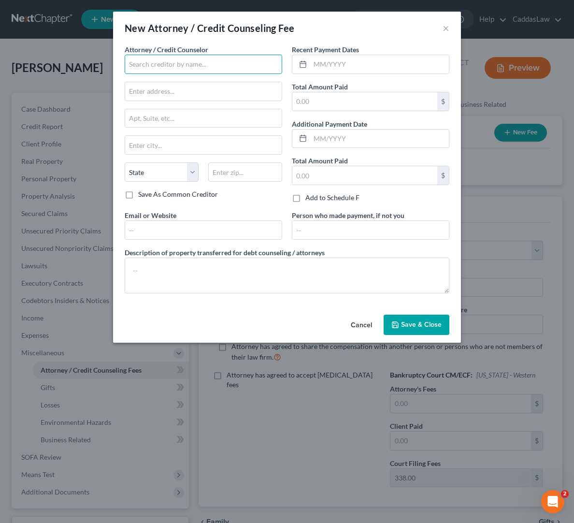
click at [212, 69] on input "text" at bounding box center [203, 64] width 157 height 19
type input "[PERSON_NAME]"
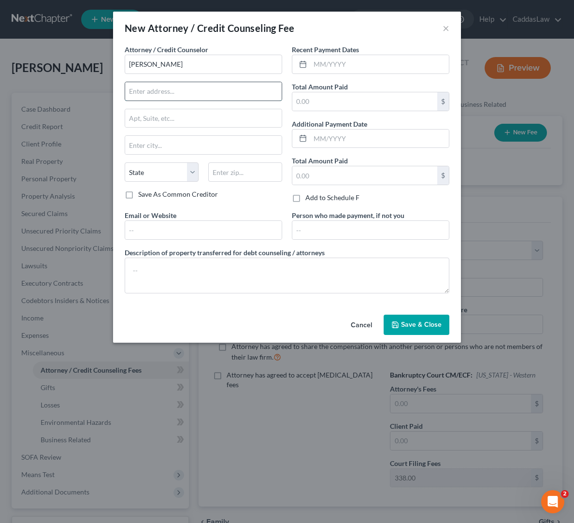
click at [148, 86] on input "text" at bounding box center [203, 91] width 157 height 18
type input "[STREET_ADDRESS]"
type input "[PERSON_NAME]"
select select "18"
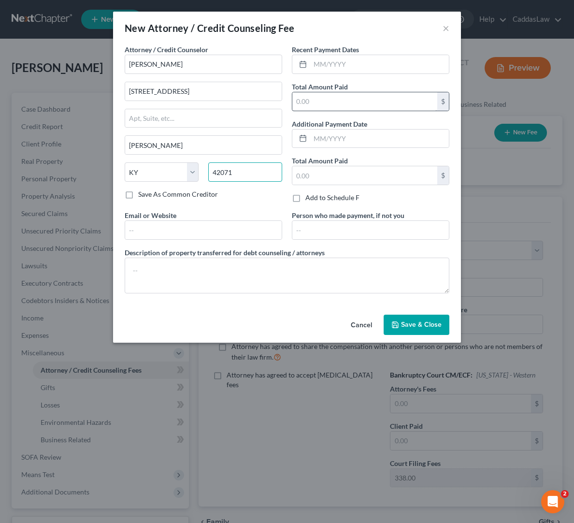
type input "42071"
click at [330, 100] on input "text" at bounding box center [364, 101] width 145 height 18
type input "1,500.00"
click at [406, 319] on button "Save & Close" at bounding box center [417, 325] width 66 height 20
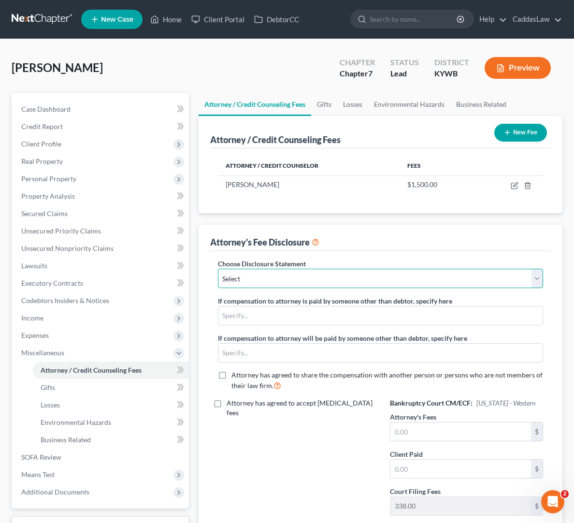
select select "1"
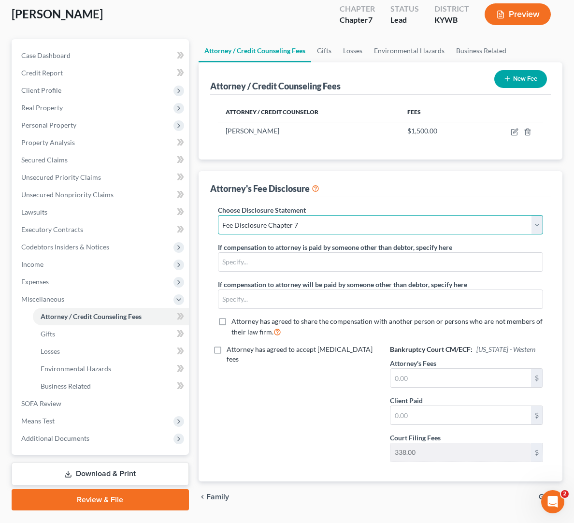
scroll to position [57, 0]
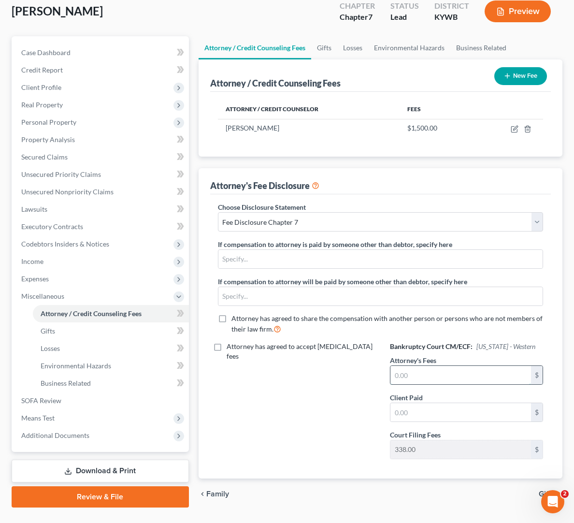
click at [421, 371] on input "text" at bounding box center [460, 375] width 141 height 18
type input "1,500.00"
click at [45, 224] on span "Executory Contracts" at bounding box center [52, 226] width 62 height 8
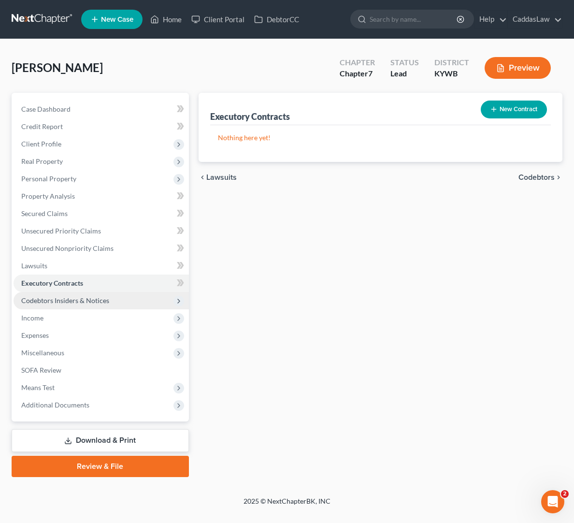
click at [42, 301] on span "Codebtors Insiders & Notices" at bounding box center [65, 300] width 88 height 8
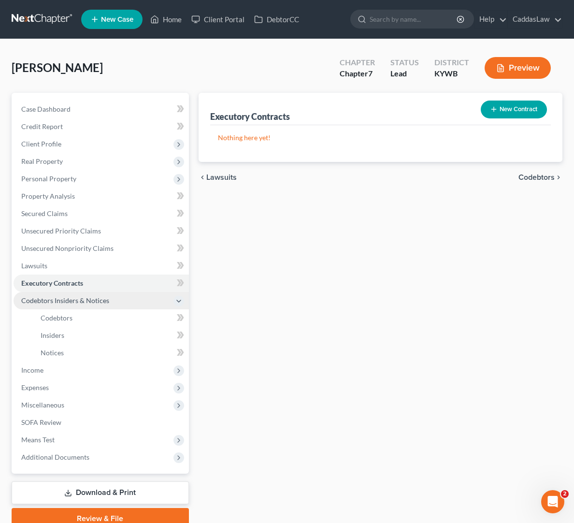
click at [36, 298] on span "Codebtors Insiders & Notices" at bounding box center [65, 300] width 88 height 8
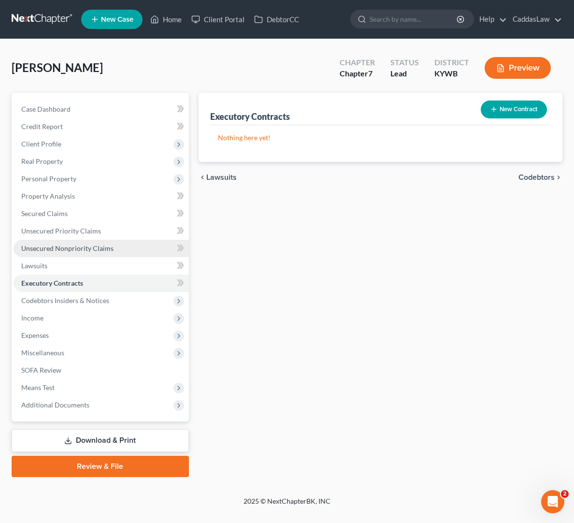
click at [66, 248] on span "Unsecured Nonpriority Claims" at bounding box center [67, 248] width 92 height 8
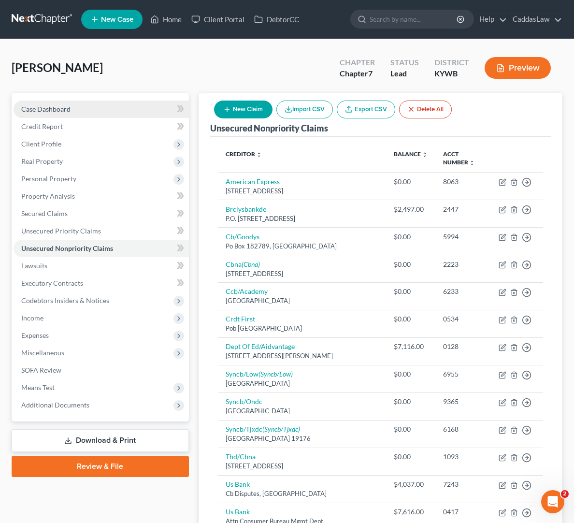
click at [46, 110] on span "Case Dashboard" at bounding box center [45, 109] width 49 height 8
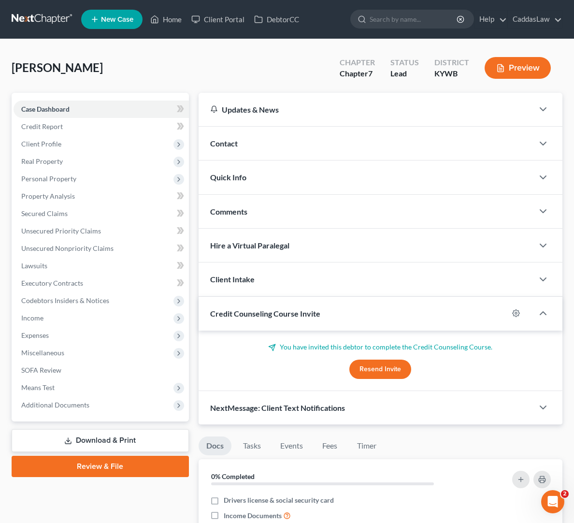
click at [250, 143] on div "Contact" at bounding box center [366, 143] width 335 height 33
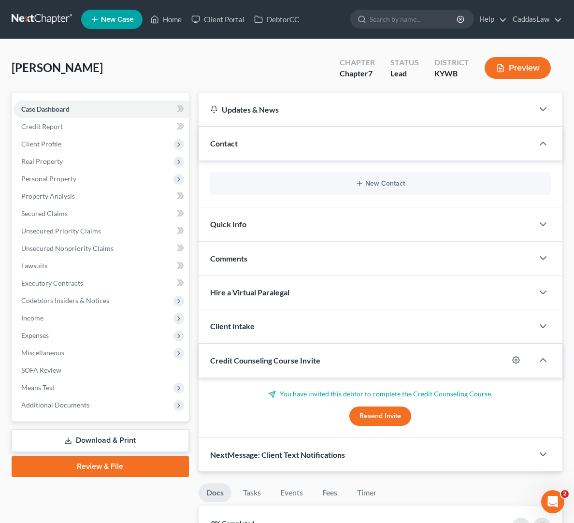
click at [239, 177] on div "New Contact" at bounding box center [380, 183] width 341 height 23
click at [350, 180] on button "New Contact" at bounding box center [380, 184] width 325 height 8
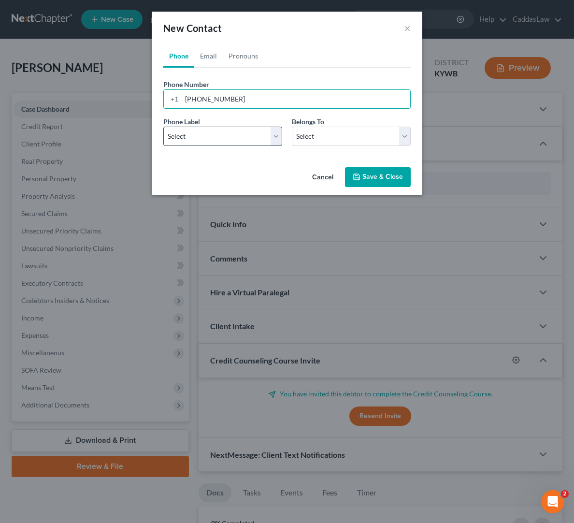
type input "[PHONE_NUMBER]"
select select "0"
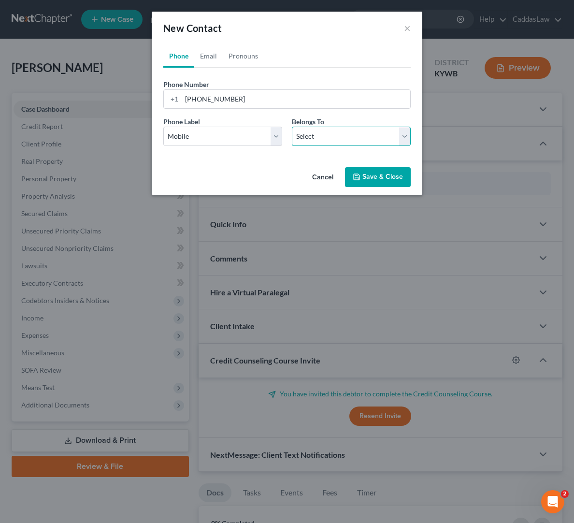
select select "0"
click at [368, 172] on button "Save & Close" at bounding box center [378, 177] width 66 height 20
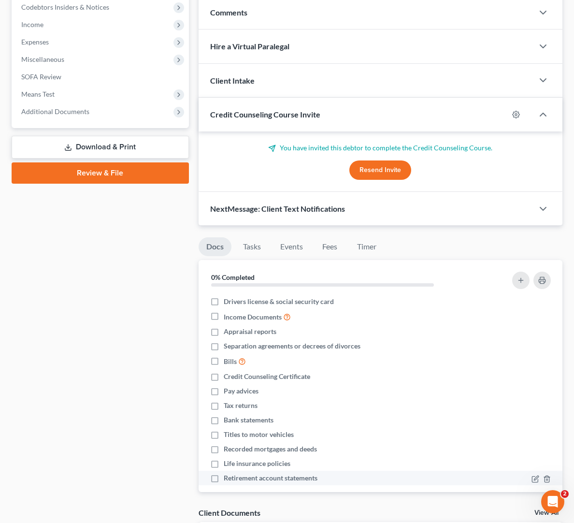
click at [224, 477] on label "Retirement account statements" at bounding box center [271, 478] width 94 height 10
click at [228, 477] on input "Retirement account statements" at bounding box center [231, 476] width 6 height 6
checkbox input "true"
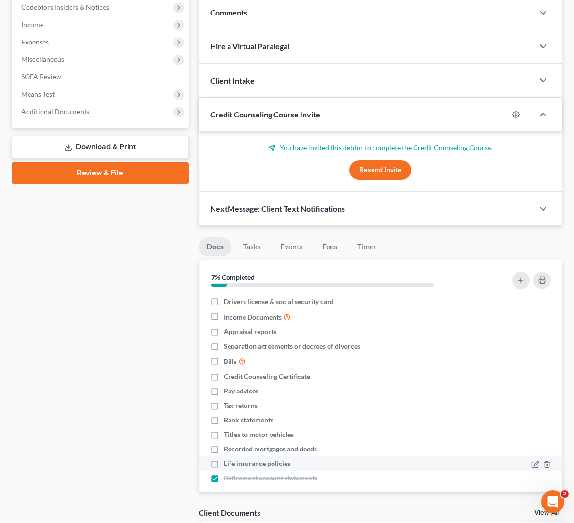
click at [224, 460] on label "Life insurance policies" at bounding box center [257, 463] width 67 height 10
click at [228, 460] on input "Life insurance policies" at bounding box center [231, 461] width 6 height 6
checkbox input "true"
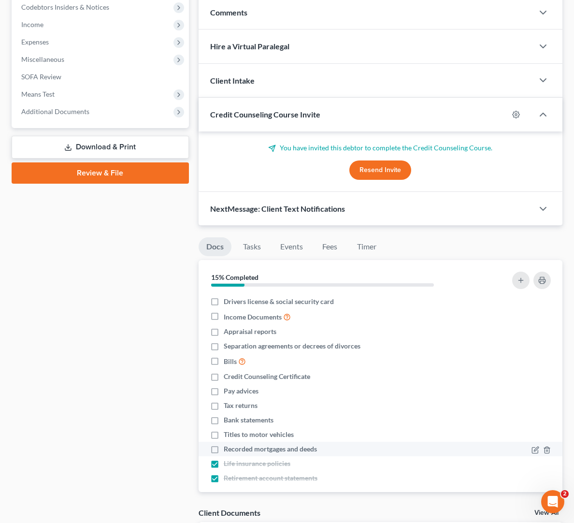
click at [224, 446] on label "Recorded mortgages and deeds" at bounding box center [270, 449] width 93 height 10
click at [228, 446] on input "Recorded mortgages and deeds" at bounding box center [231, 447] width 6 height 6
checkbox input "true"
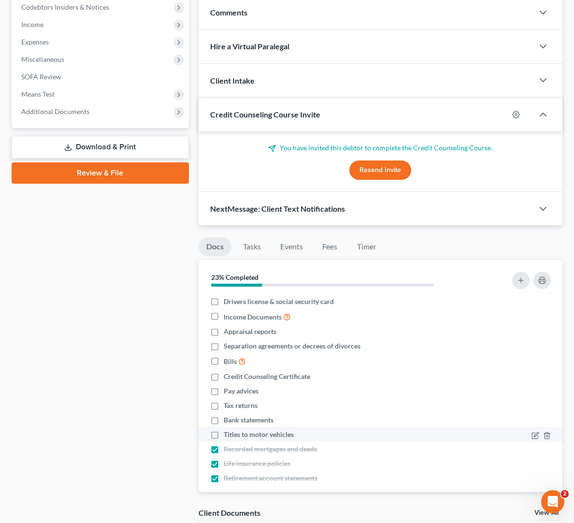
click at [224, 429] on label "Titles to motor vehicles" at bounding box center [259, 434] width 70 height 10
click at [228, 429] on input "Titles to motor vehicles" at bounding box center [231, 432] width 6 height 6
checkbox input "true"
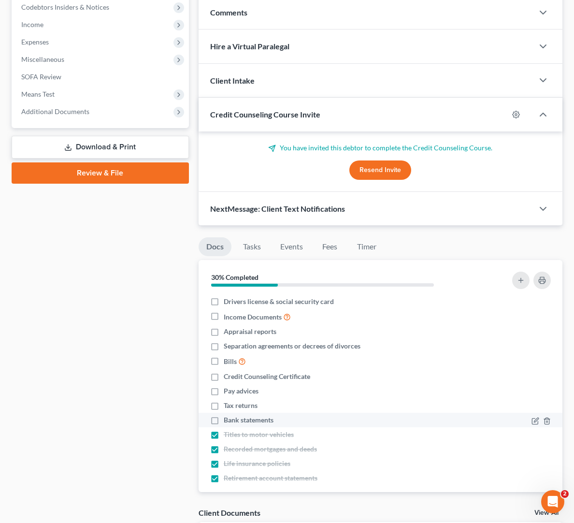
click at [224, 416] on label "Bank statements" at bounding box center [249, 420] width 50 height 10
click at [228, 416] on input "Bank statements" at bounding box center [231, 418] width 6 height 6
checkbox input "true"
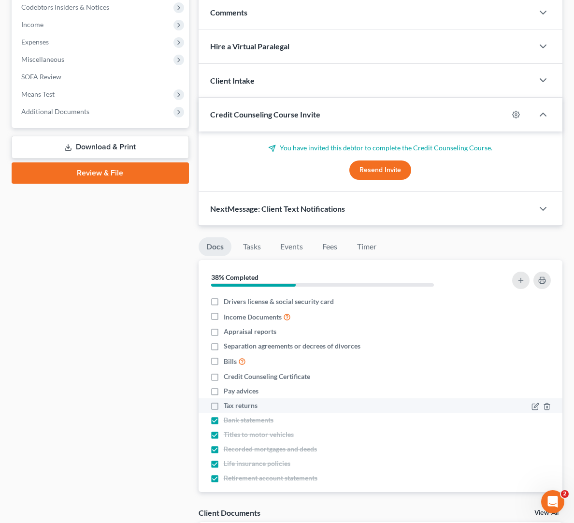
click at [224, 402] on label "Tax returns" at bounding box center [241, 405] width 34 height 10
click at [228, 402] on input "Tax returns" at bounding box center [231, 403] width 6 height 6
checkbox input "true"
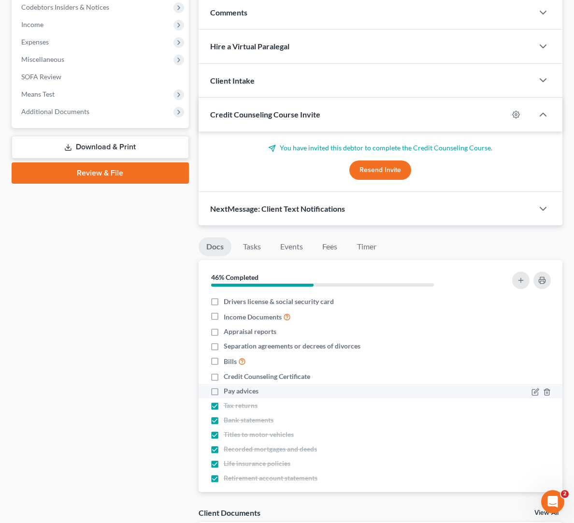
click at [224, 387] on label "Pay advices" at bounding box center [241, 391] width 35 height 10
click at [228, 387] on input "Pay advices" at bounding box center [231, 389] width 6 height 6
checkbox input "true"
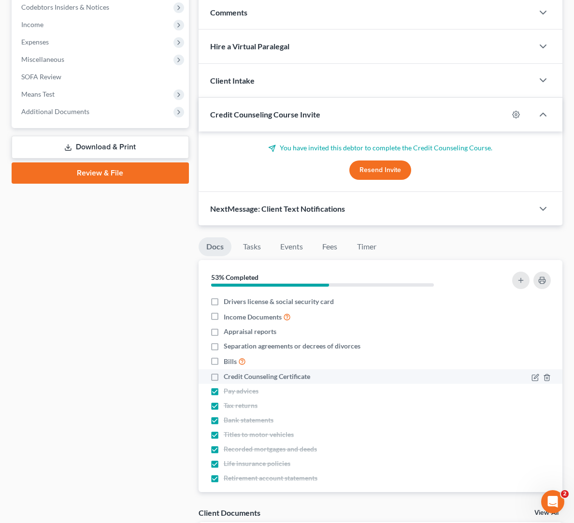
click at [224, 372] on label "Credit Counseling Certificate" at bounding box center [267, 377] width 86 height 10
click at [228, 372] on input "Credit Counseling Certificate" at bounding box center [231, 375] width 6 height 6
click at [224, 372] on label "Credit Counseling Certificate" at bounding box center [267, 377] width 86 height 10
click at [228, 372] on input "Credit Counseling Certificate" at bounding box center [231, 375] width 6 height 6
checkbox input "false"
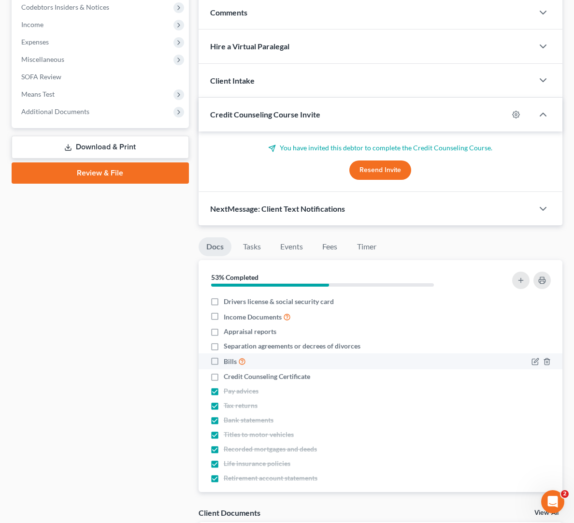
click at [224, 360] on label "Bills" at bounding box center [235, 361] width 22 height 11
click at [228, 360] on input "Bills" at bounding box center [231, 359] width 6 height 6
checkbox input "true"
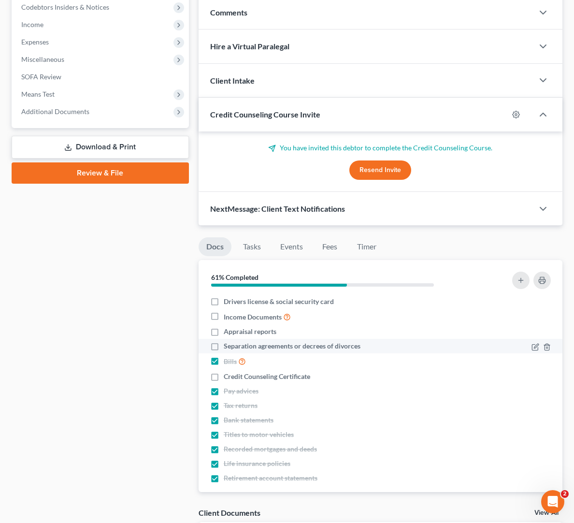
click at [224, 344] on label "Separation agreements or decrees of divorces" at bounding box center [292, 346] width 137 height 10
click at [228, 344] on input "Separation agreements or decrees of divorces" at bounding box center [231, 344] width 6 height 6
checkbox input "true"
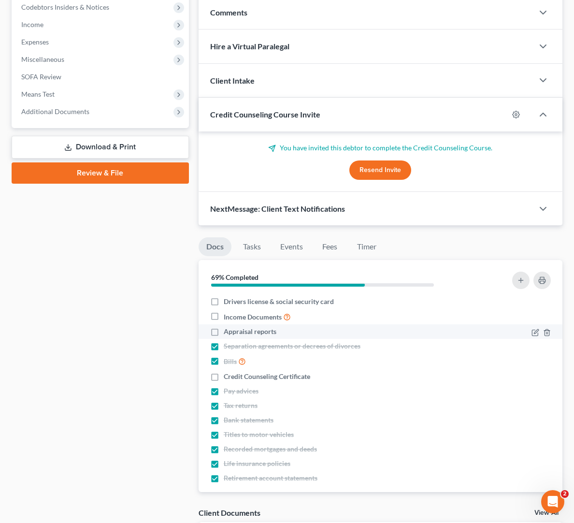
click at [224, 334] on label "Appraisal reports" at bounding box center [250, 332] width 53 height 10
click at [228, 333] on input "Appraisal reports" at bounding box center [231, 330] width 6 height 6
checkbox input "true"
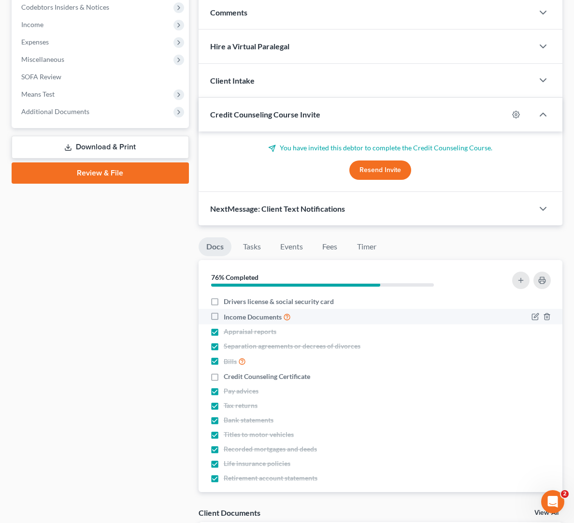
click at [224, 315] on label "Income Documents" at bounding box center [257, 316] width 67 height 11
click at [228, 315] on input "Income Documents" at bounding box center [231, 314] width 6 height 6
checkbox input "true"
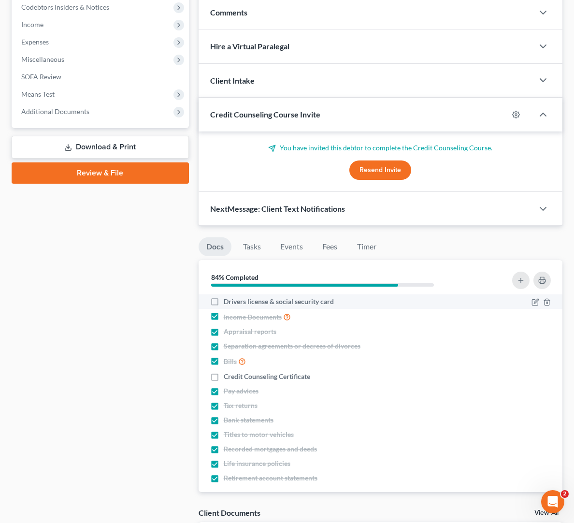
click at [224, 299] on label "Drivers license & social security card" at bounding box center [279, 302] width 110 height 10
click at [228, 299] on input "Drivers license & social security card" at bounding box center [231, 300] width 6 height 6
checkbox input "true"
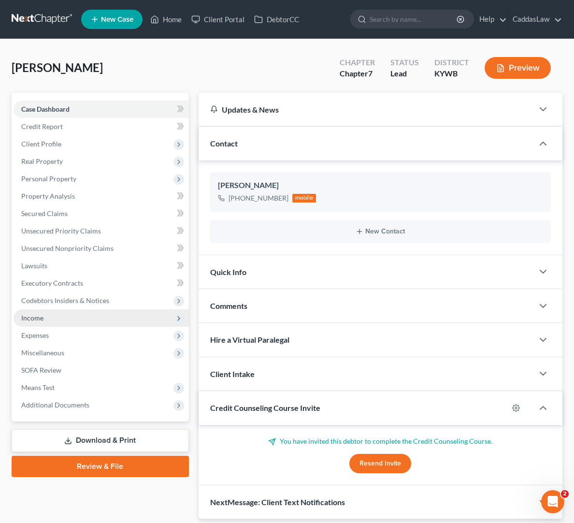
click at [39, 317] on span "Income" at bounding box center [32, 318] width 22 height 8
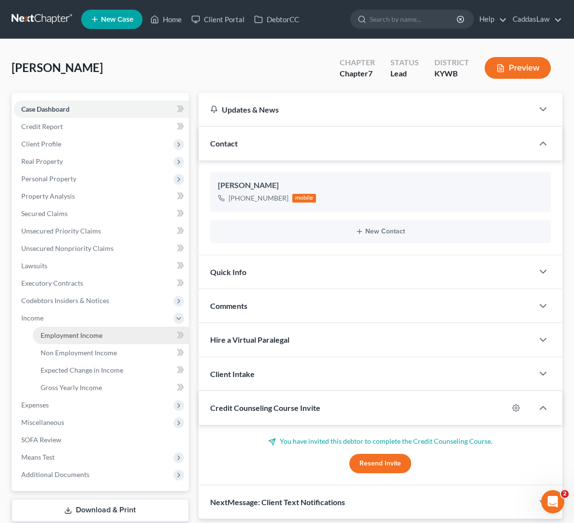
click at [41, 340] on link "Employment Income" at bounding box center [111, 335] width 156 height 17
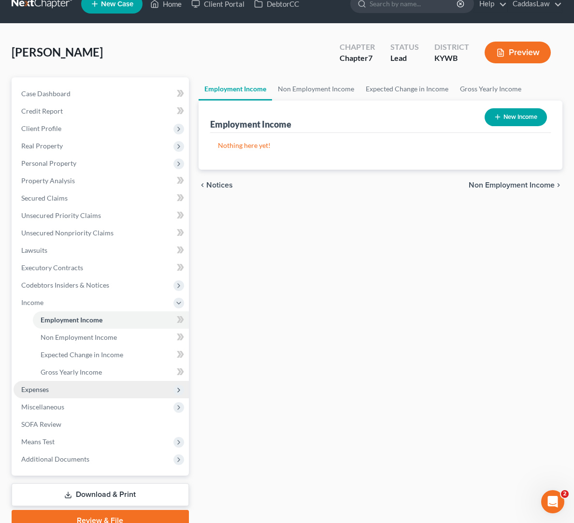
scroll to position [15, 0]
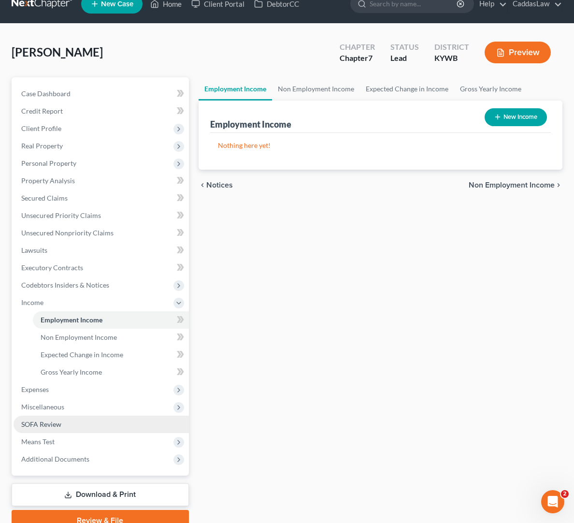
click at [45, 428] on span "SOFA Review" at bounding box center [41, 424] width 40 height 8
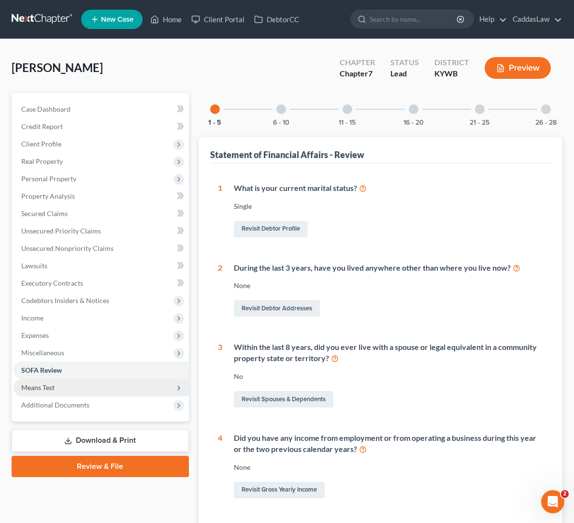
click at [44, 381] on span "Means Test" at bounding box center [101, 387] width 175 height 17
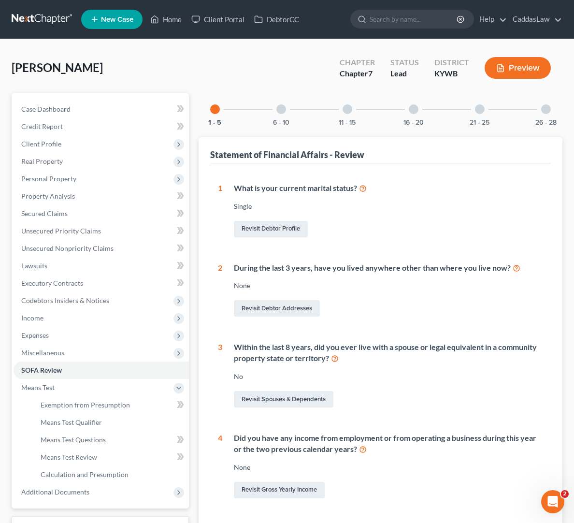
click at [500, 69] on icon "button" at bounding box center [500, 68] width 9 height 9
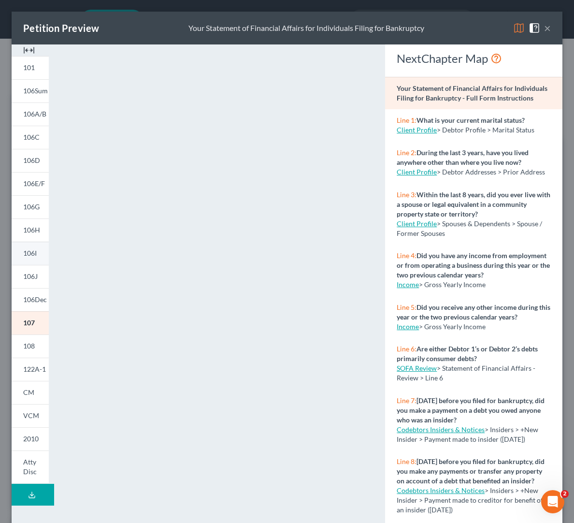
click at [25, 260] on link "106I" at bounding box center [30, 253] width 37 height 23
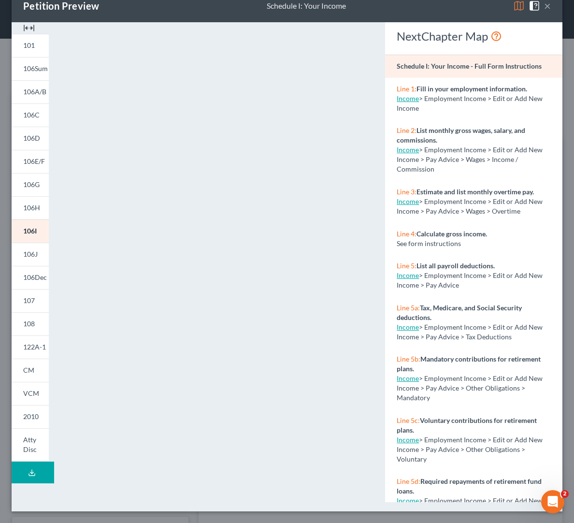
scroll to position [22, 0]
click at [35, 255] on span "106J" at bounding box center [30, 254] width 14 height 8
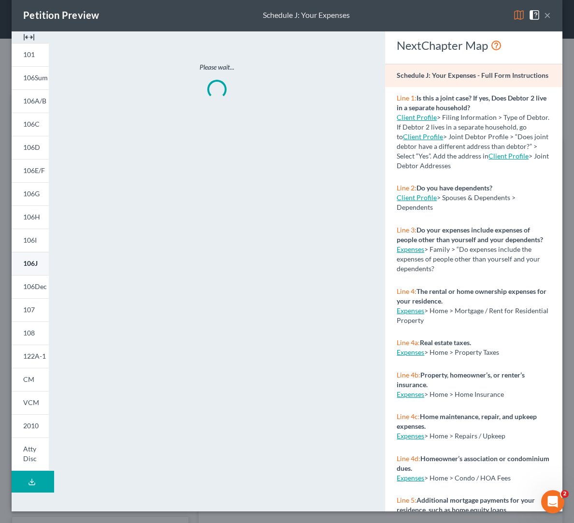
scroll to position [13, 0]
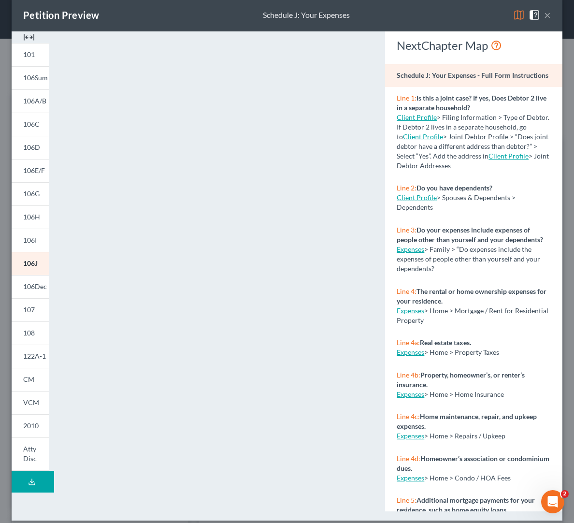
click at [546, 14] on button "×" at bounding box center [547, 15] width 7 height 12
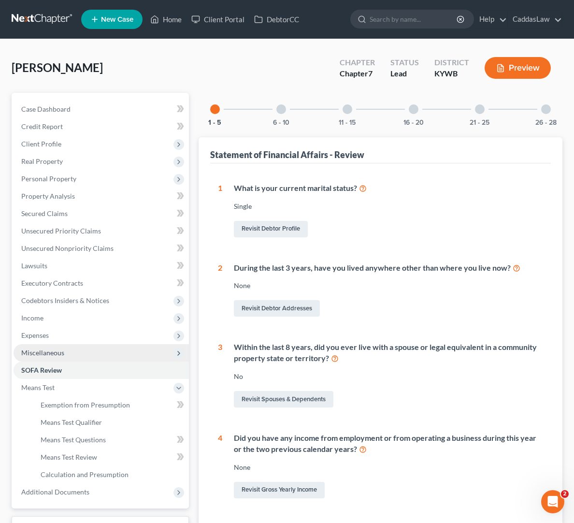
click at [37, 355] on span "Miscellaneous" at bounding box center [42, 352] width 43 height 8
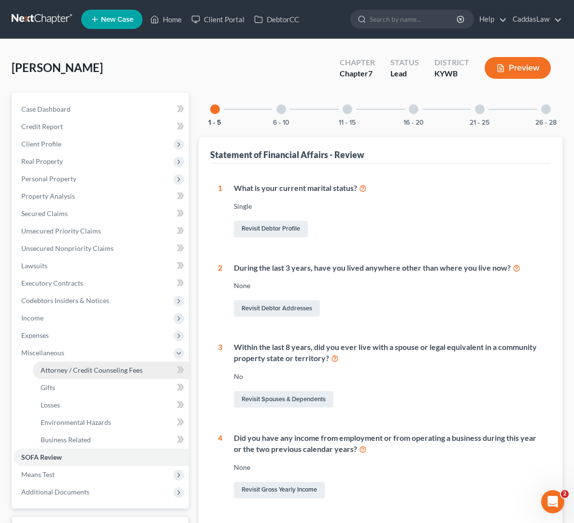
click at [86, 372] on span "Attorney / Credit Counseling Fees" at bounding box center [92, 370] width 102 height 8
select select "1"
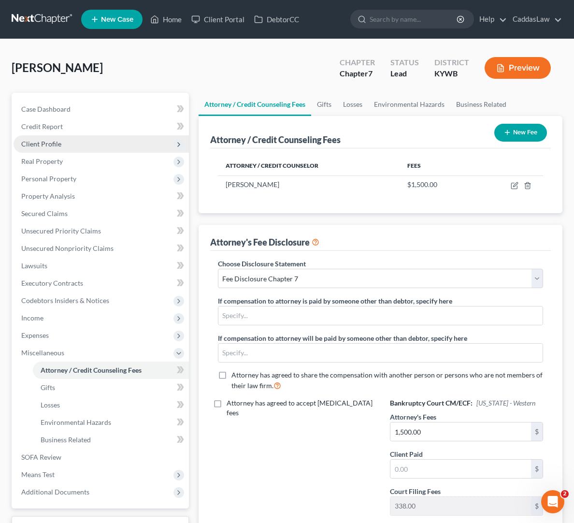
click at [42, 146] on span "Client Profile" at bounding box center [41, 144] width 40 height 8
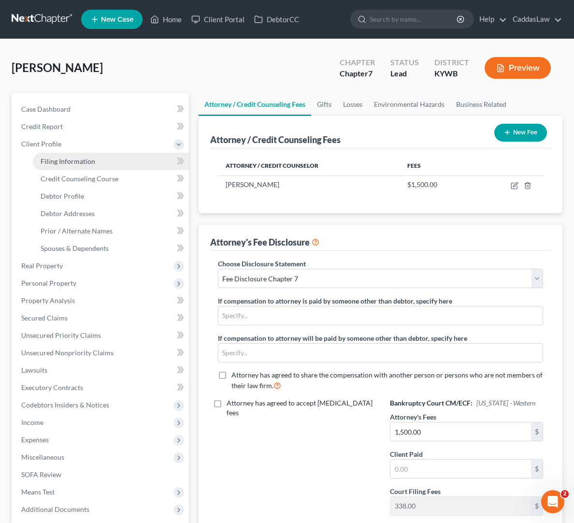
click at [63, 164] on span "Filing Information" at bounding box center [68, 161] width 55 height 8
select select "1"
select select "0"
select select "33"
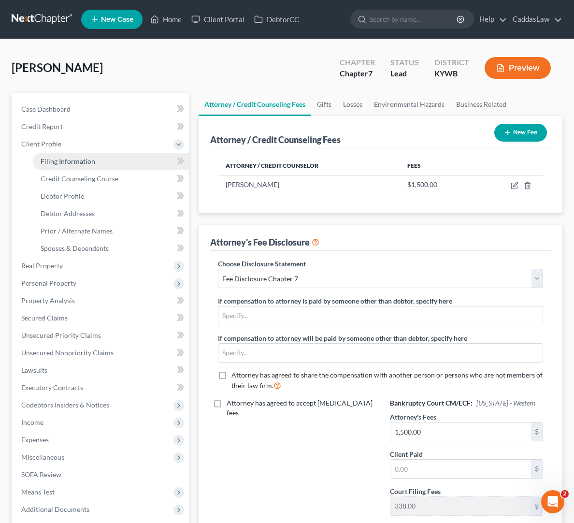
select select "0"
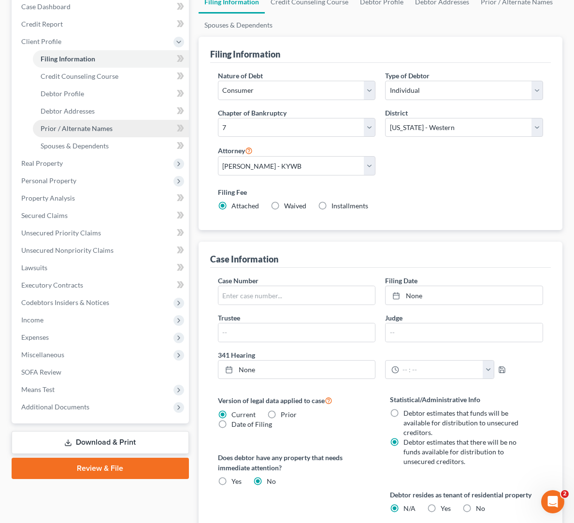
scroll to position [100, 0]
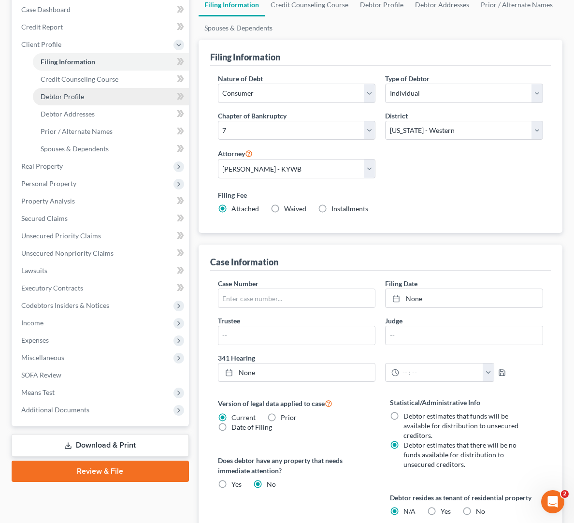
click at [79, 92] on span "Debtor Profile" at bounding box center [62, 96] width 43 height 8
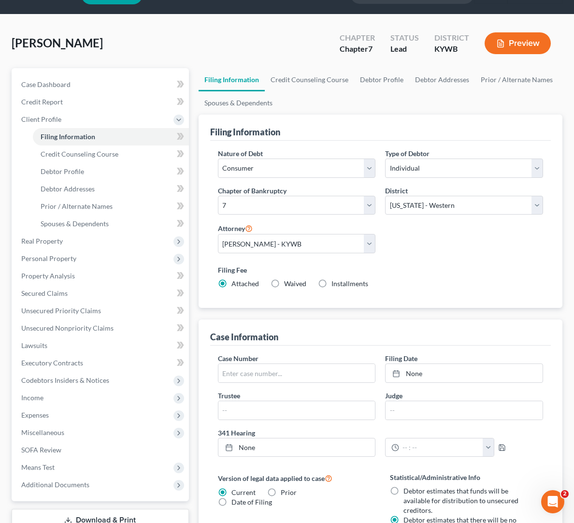
select select "0"
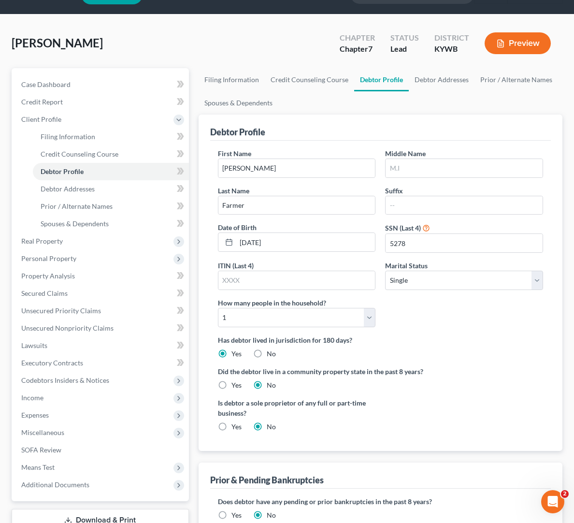
scroll to position [0, 0]
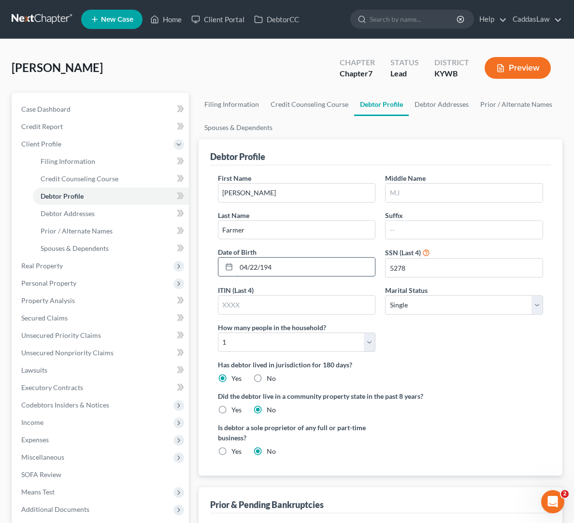
type input "[DATE]"
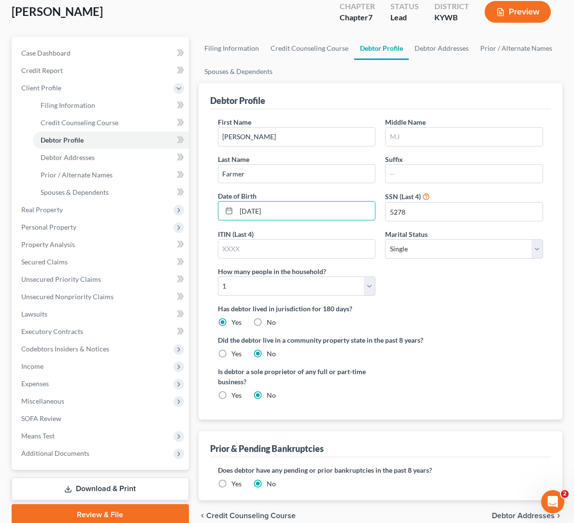
scroll to position [57, 0]
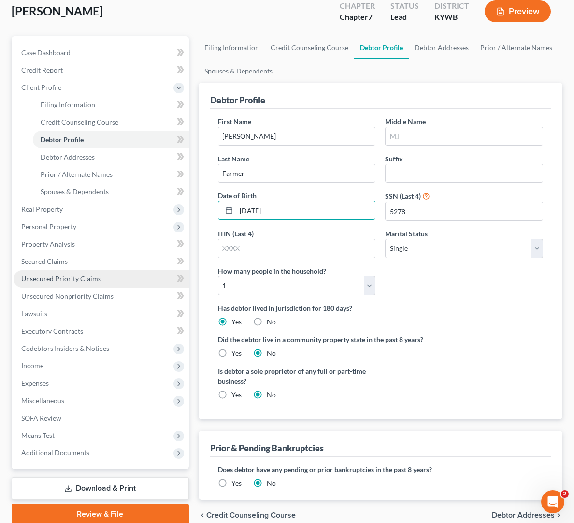
click at [52, 279] on span "Unsecured Priority Claims" at bounding box center [61, 278] width 80 height 8
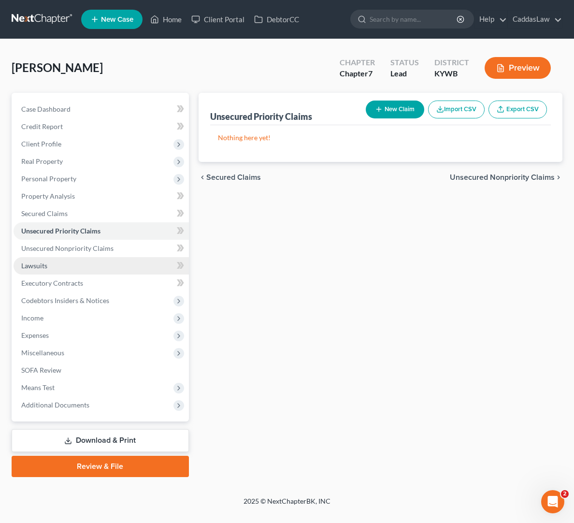
click at [49, 265] on link "Lawsuits" at bounding box center [101, 265] width 175 height 17
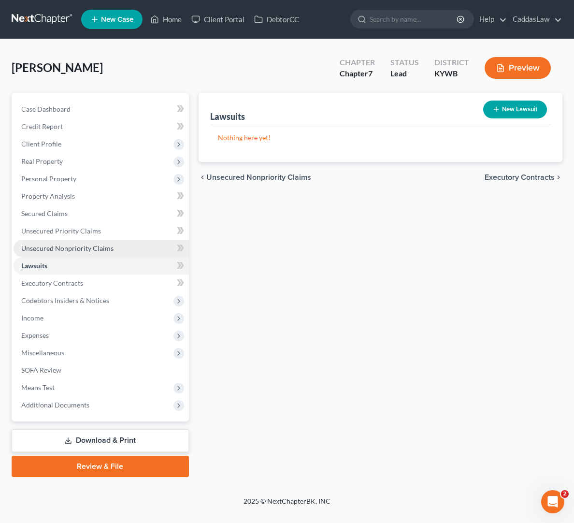
click at [50, 246] on span "Unsecured Nonpriority Claims" at bounding box center [67, 248] width 92 height 8
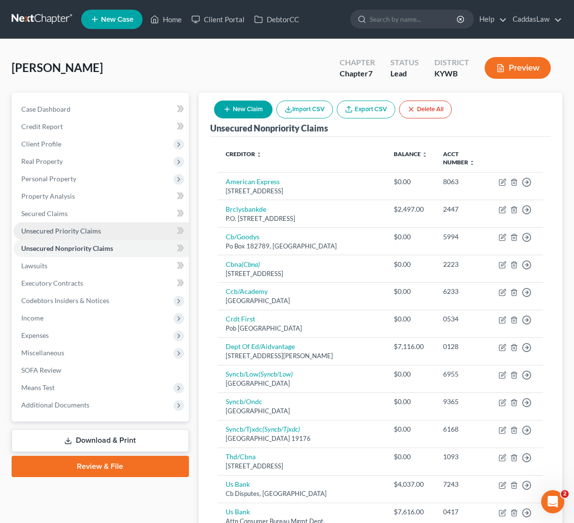
click at [53, 228] on span "Unsecured Priority Claims" at bounding box center [61, 231] width 80 height 8
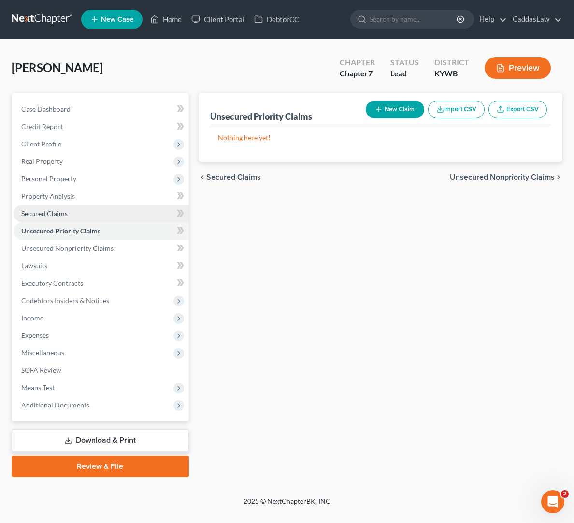
click at [53, 210] on span "Secured Claims" at bounding box center [44, 213] width 46 height 8
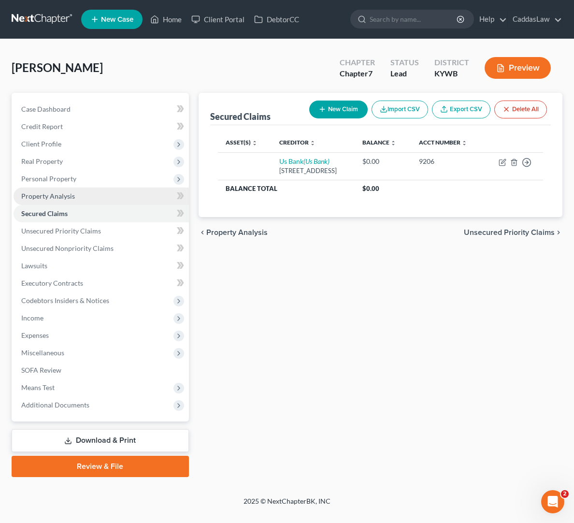
click at [53, 198] on span "Property Analysis" at bounding box center [48, 196] width 54 height 8
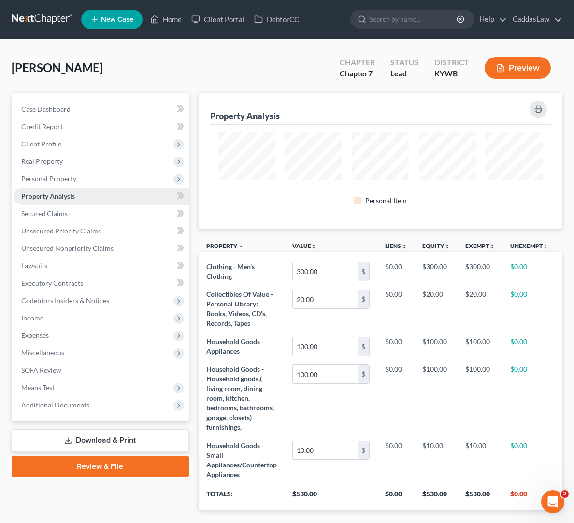
scroll to position [136, 364]
click at [47, 207] on link "Secured Claims" at bounding box center [101, 213] width 175 height 17
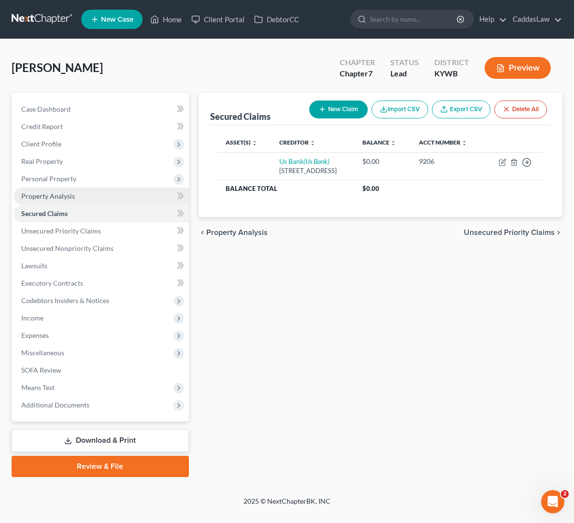
click at [54, 195] on span "Property Analysis" at bounding box center [48, 196] width 54 height 8
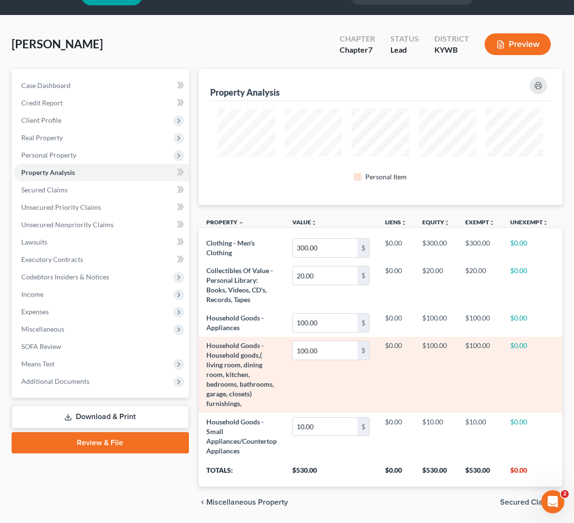
scroll to position [20, 0]
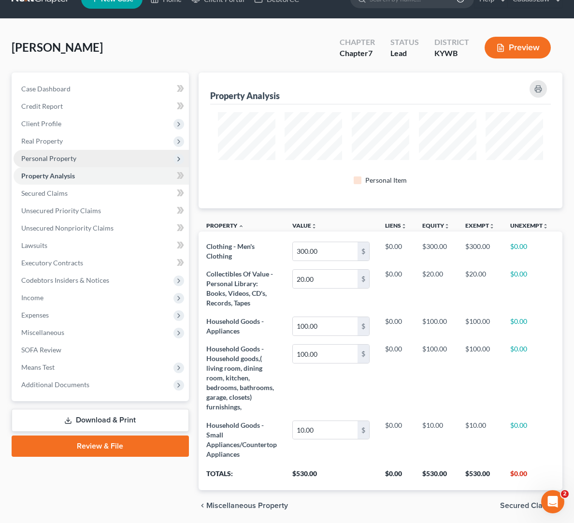
click at [65, 162] on span "Personal Property" at bounding box center [48, 158] width 55 height 8
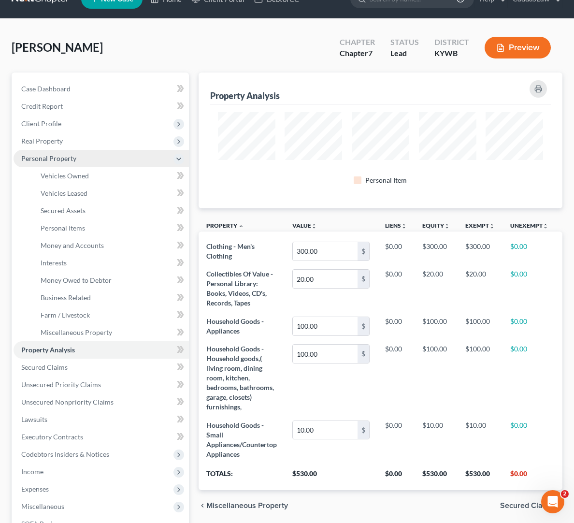
click at [65, 162] on span "Personal Property" at bounding box center [48, 158] width 55 height 8
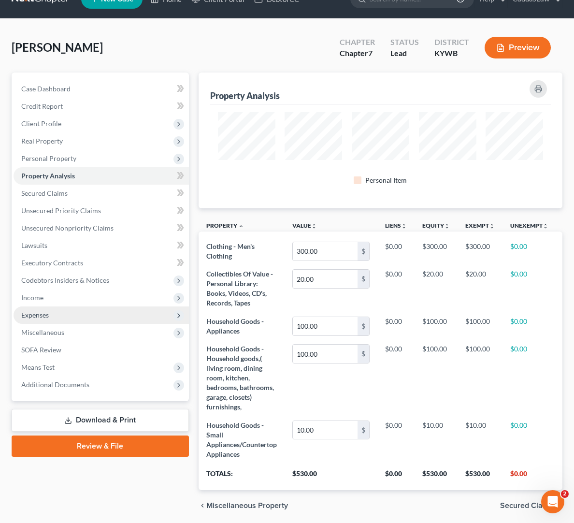
click at [59, 311] on span "Expenses" at bounding box center [101, 314] width 175 height 17
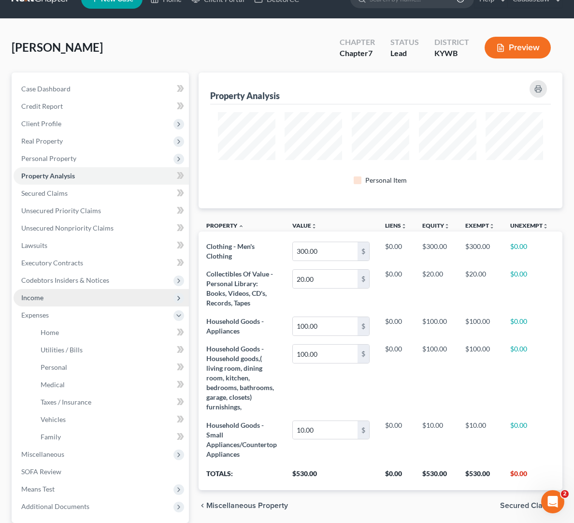
click at [51, 294] on span "Income" at bounding box center [101, 297] width 175 height 17
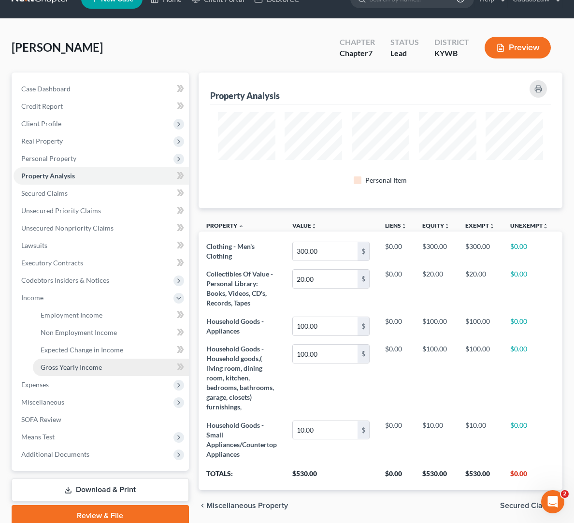
click at [55, 364] on span "Gross Yearly Income" at bounding box center [71, 367] width 61 height 8
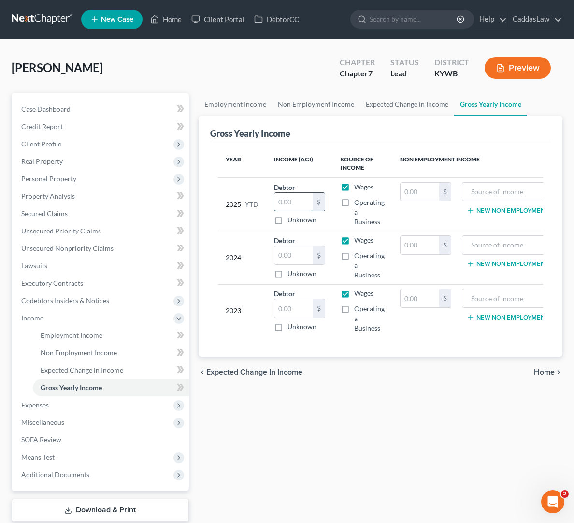
click at [285, 199] on input "text" at bounding box center [293, 202] width 39 height 18
click at [285, 310] on input "text" at bounding box center [293, 308] width 39 height 18
type input "0"
type input "0.00"
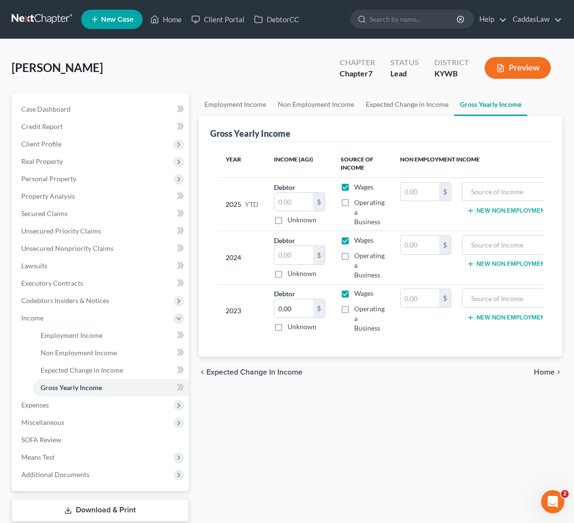
click at [492, 318] on button "New Non Employment Income" at bounding box center [521, 318] width 108 height 8
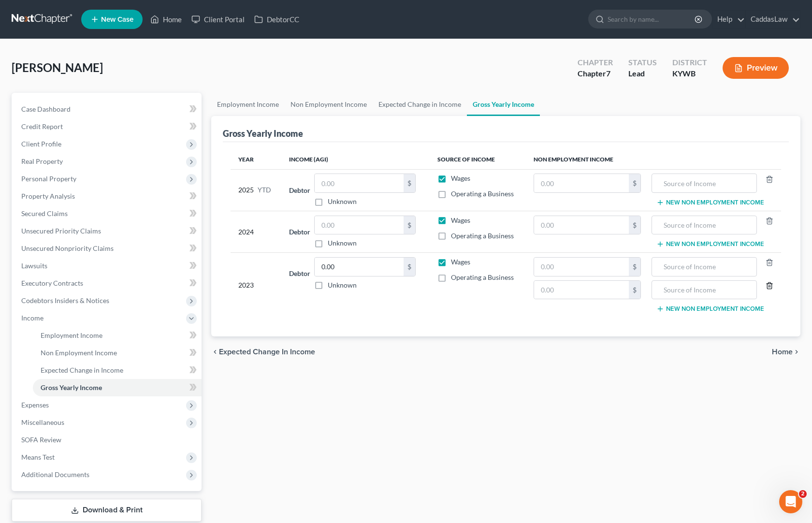
click at [766, 284] on icon "button" at bounding box center [769, 286] width 8 height 8
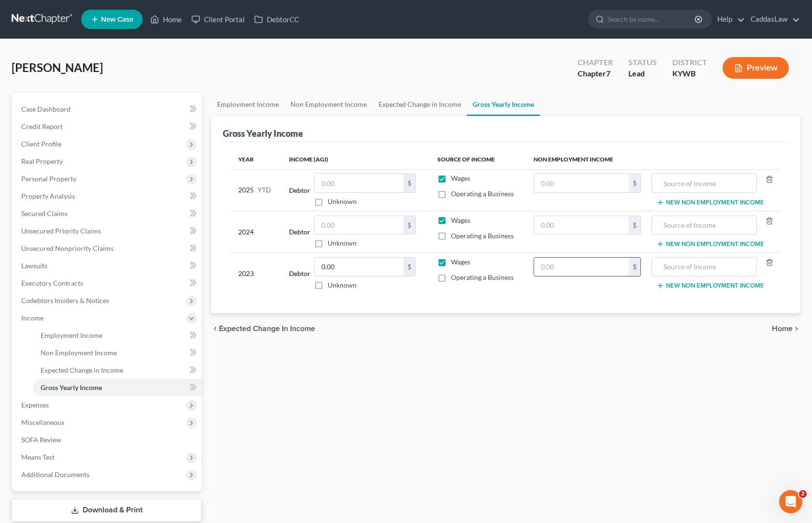
click at [560, 273] on input "text" at bounding box center [581, 266] width 94 height 18
type input "0"
click at [328, 243] on label "Unknown" at bounding box center [342, 243] width 29 height 10
click at [331, 243] on input "Unknown" at bounding box center [334, 241] width 6 height 6
checkbox input "true"
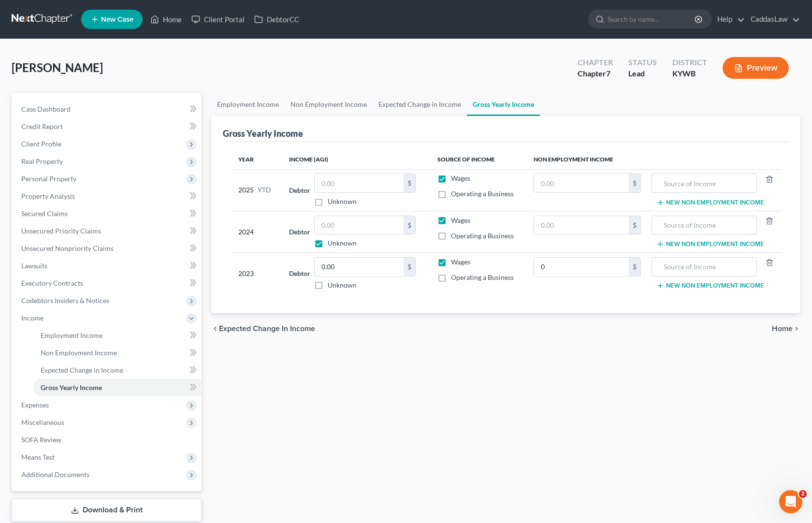
type input "0.00"
click at [328, 201] on label "Unknown" at bounding box center [342, 202] width 29 height 10
click at [331, 201] on input "Unknown" at bounding box center [334, 200] width 6 height 6
checkbox input "true"
type input "0.00"
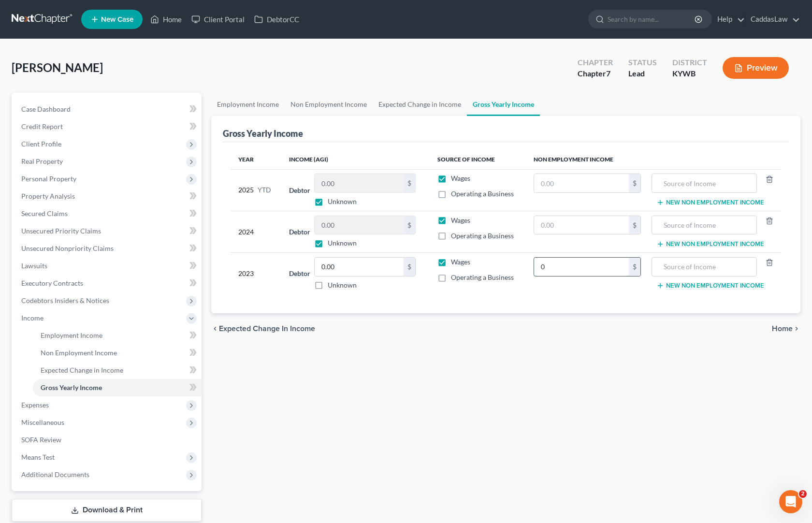
click at [568, 265] on input "0" at bounding box center [581, 266] width 94 height 18
type input "0"
click at [451, 261] on label "Wages" at bounding box center [460, 262] width 19 height 10
click at [455, 261] on input "Wages" at bounding box center [458, 260] width 6 height 6
checkbox input "false"
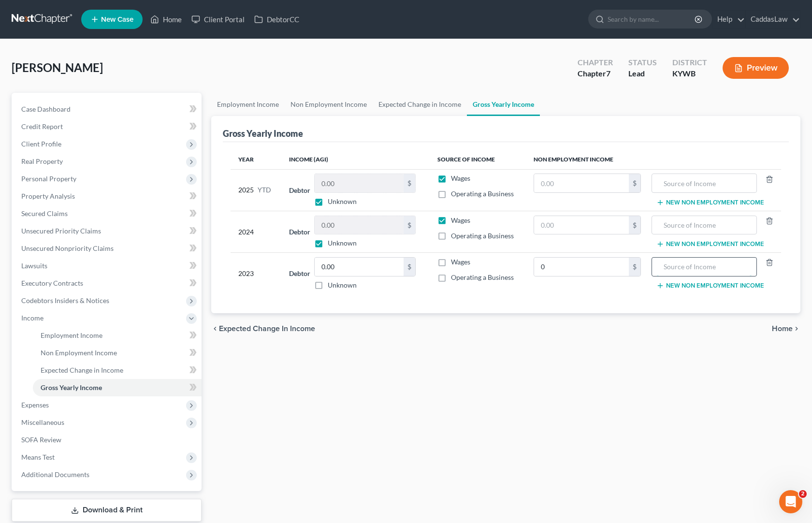
click at [686, 266] on input "text" at bounding box center [704, 266] width 95 height 18
type input "Social Security"
click at [656, 332] on div "chevron_left Expected Change in Income Home chevron_right" at bounding box center [505, 328] width 589 height 31
click at [575, 271] on input "0" at bounding box center [581, 266] width 94 height 18
click at [595, 262] on input "01,569.00" at bounding box center [581, 266] width 94 height 18
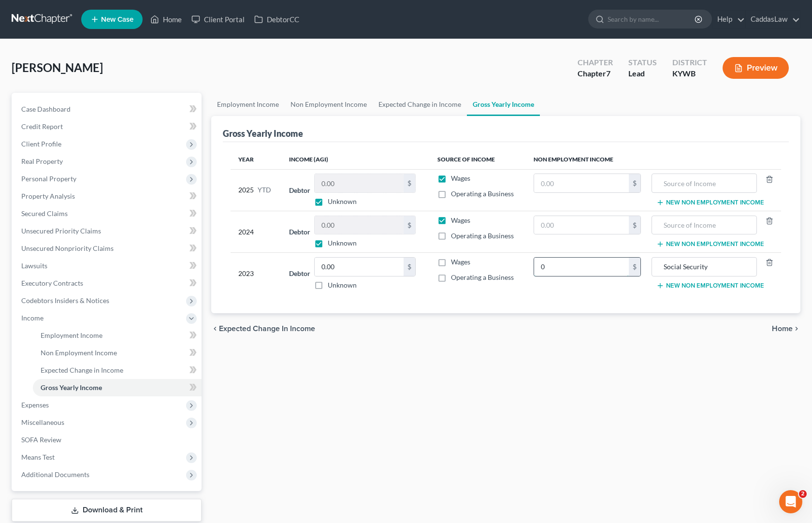
type input "0"
click at [454, 352] on div "Employment Income Non Employment Income Expected Change in Income Gross Yearly …" at bounding box center [505, 320] width 599 height 454
click at [190, 316] on icon at bounding box center [191, 319] width 8 height 8
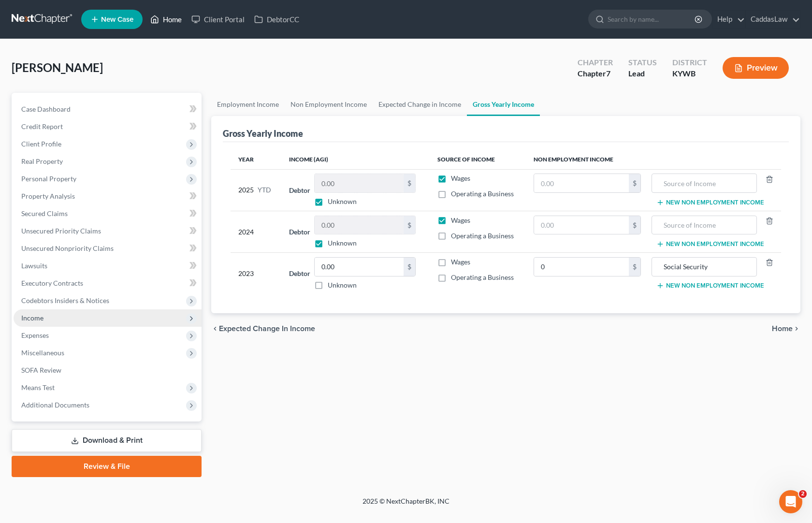
click at [170, 18] on link "Home" at bounding box center [165, 19] width 41 height 17
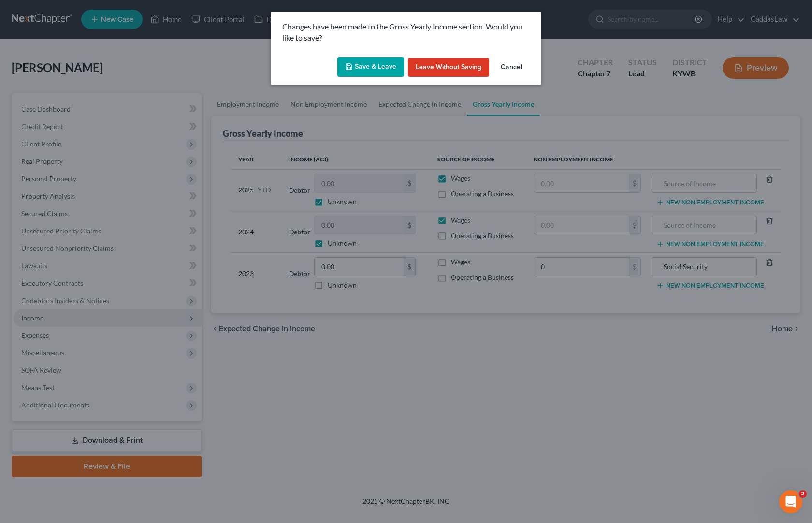
click at [369, 65] on button "Save & Leave" at bounding box center [370, 67] width 67 height 20
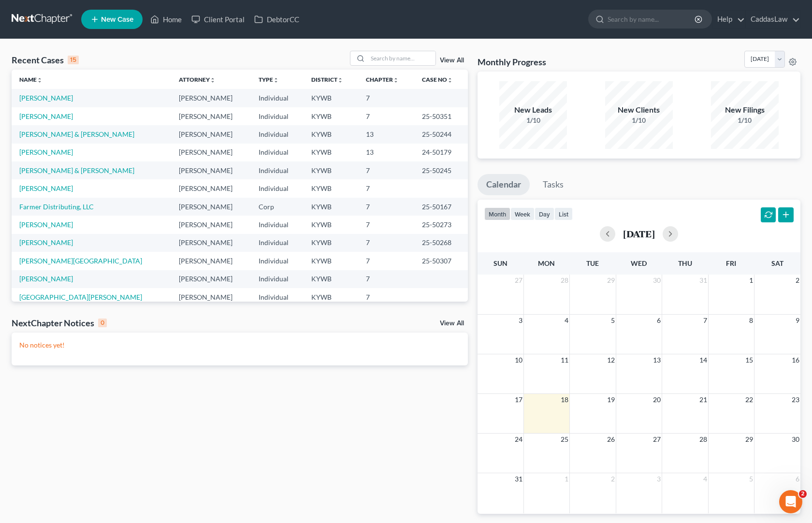
click at [115, 22] on span "New Case" at bounding box center [117, 19] width 32 height 7
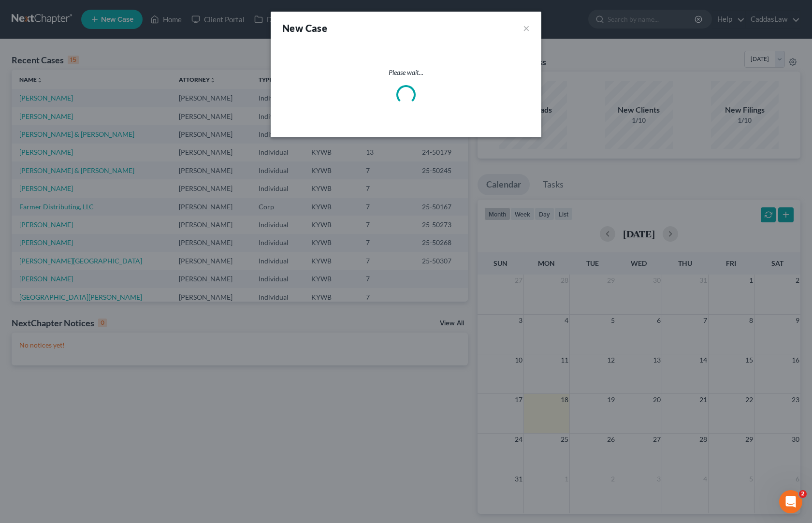
select select "33"
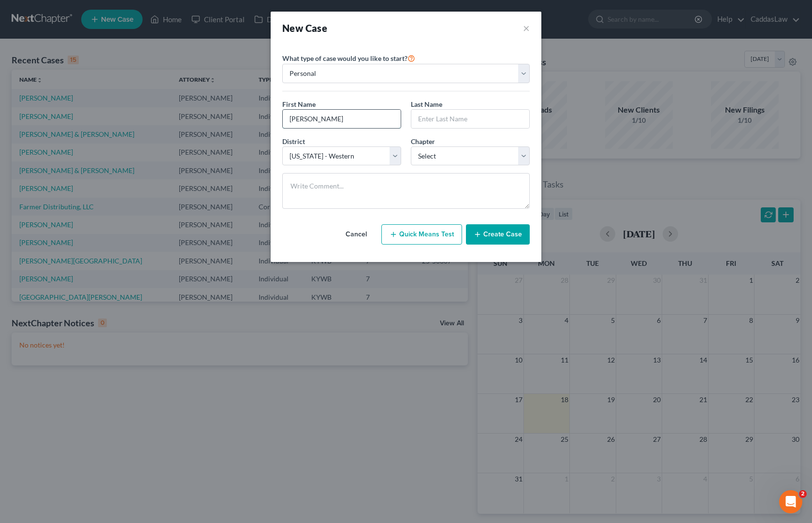
type input "[PERSON_NAME]"
select select "0"
click at [511, 238] on button "Create Case" at bounding box center [498, 234] width 64 height 20
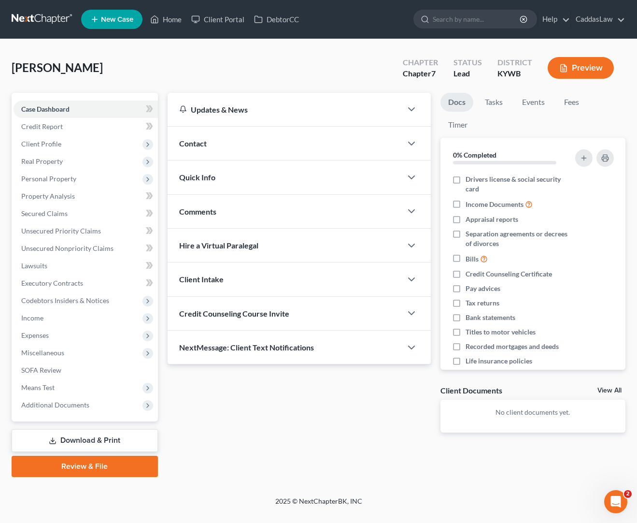
click at [203, 150] on div "Contact" at bounding box center [285, 143] width 234 height 33
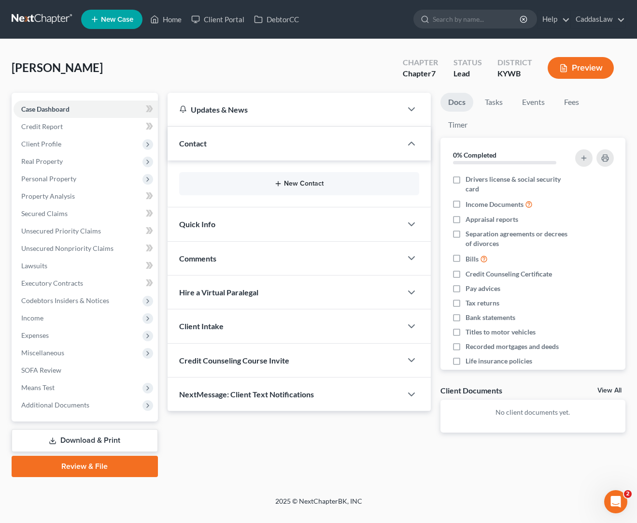
click at [285, 185] on button "New Contact" at bounding box center [299, 184] width 225 height 8
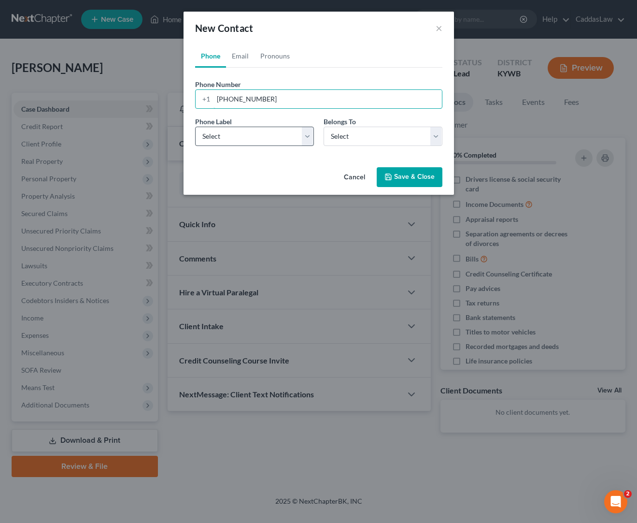
type input "[PHONE_NUMBER]"
select select "0"
click at [399, 178] on button "Save & Close" at bounding box center [410, 177] width 66 height 20
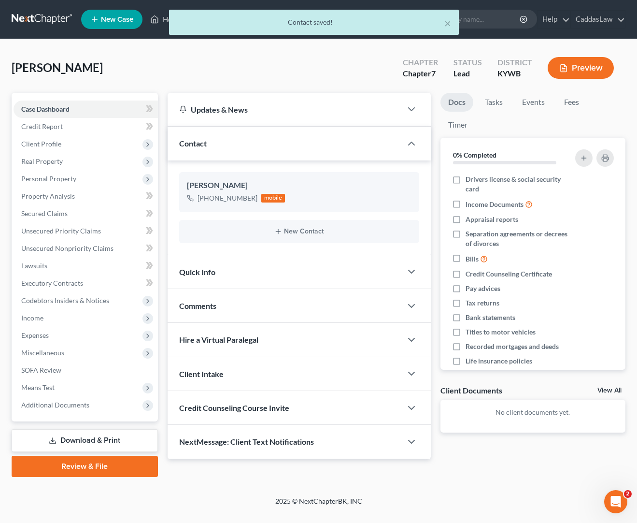
click at [240, 403] on span "Credit Counseling Course Invite" at bounding box center [234, 407] width 110 height 9
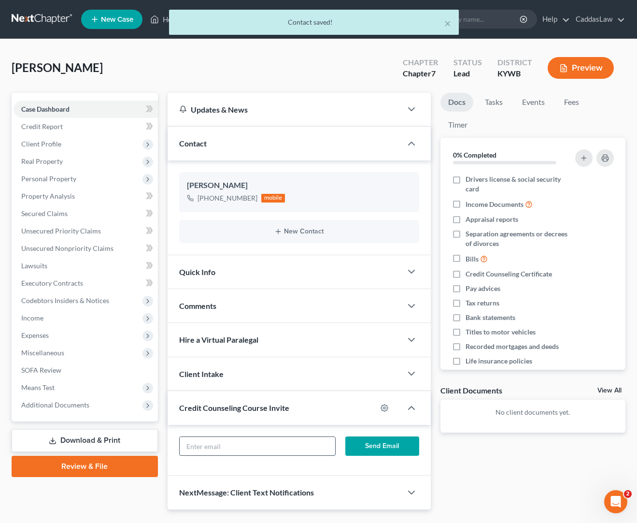
click at [216, 446] on input "text" at bounding box center [258, 446] width 156 height 18
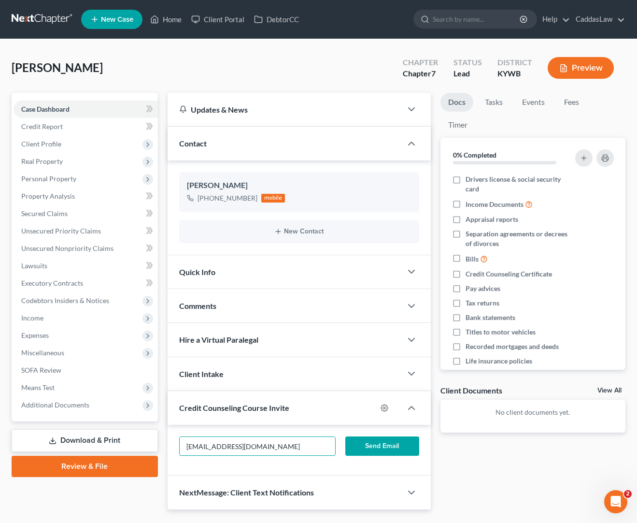
type input "[EMAIL_ADDRESS][DOMAIN_NAME]"
click at [397, 443] on button "Send Email" at bounding box center [381, 445] width 73 height 19
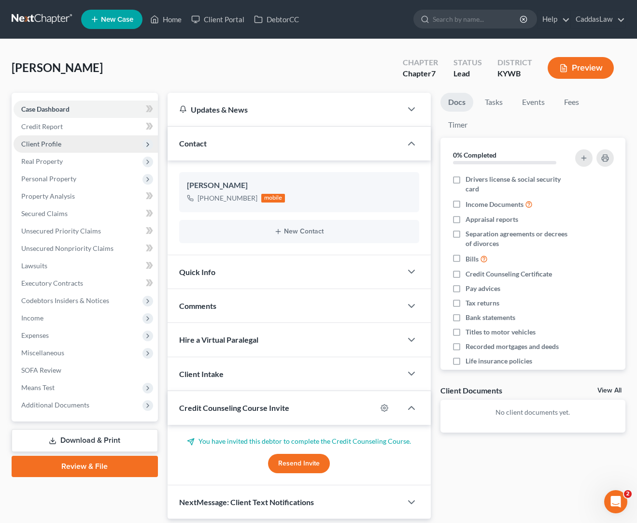
click at [54, 148] on span "Client Profile" at bounding box center [86, 143] width 144 height 17
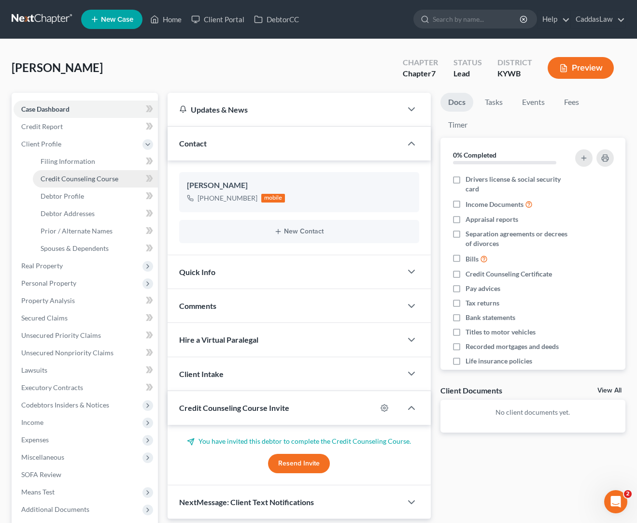
click at [68, 173] on link "Credit Counseling Course" at bounding box center [95, 178] width 125 height 17
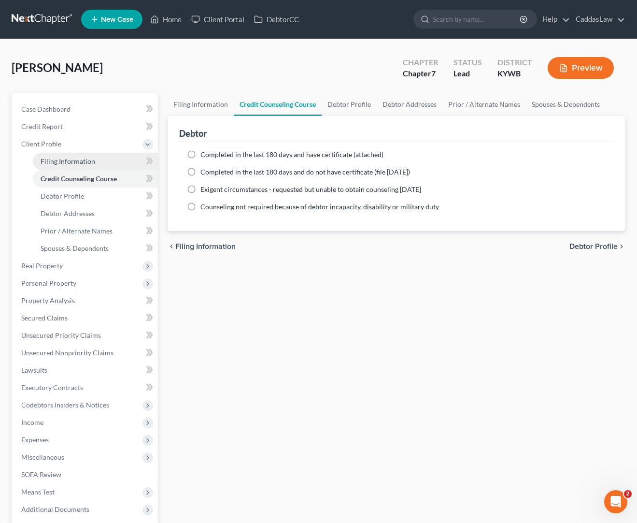
click at [66, 160] on span "Filing Information" at bounding box center [68, 161] width 55 height 8
select select "1"
select select "0"
select select "33"
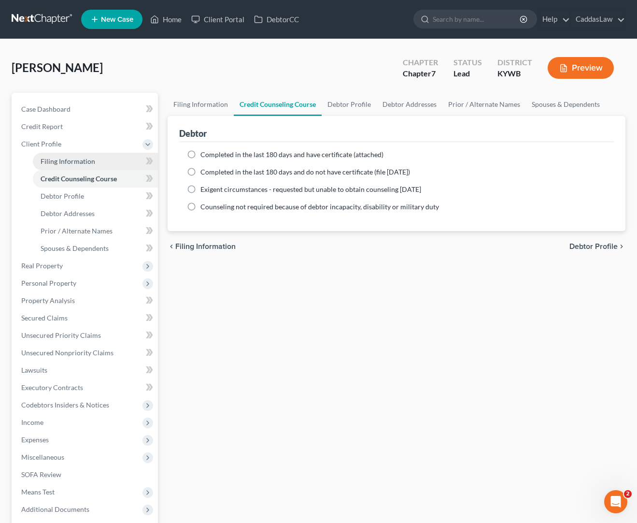
select select "0"
select select "18"
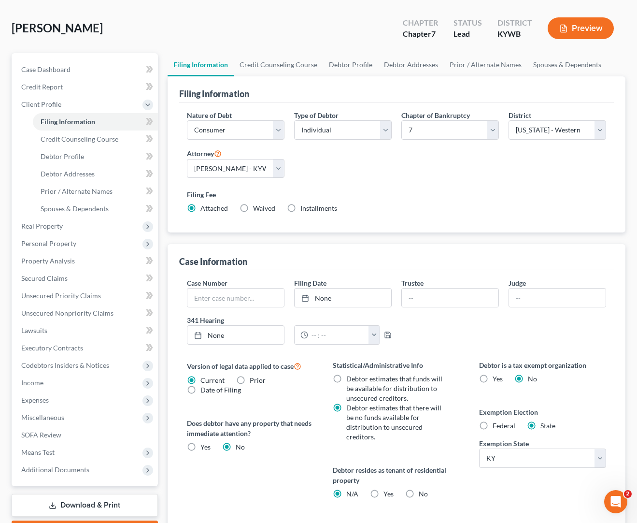
scroll to position [64, 0]
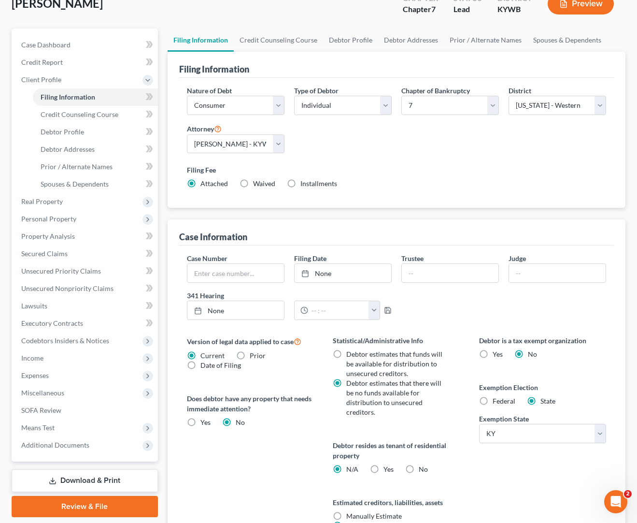
click at [493, 402] on label "Federal" at bounding box center [504, 401] width 23 height 10
click at [497, 402] on input "Federal" at bounding box center [500, 399] width 6 height 6
radio input "true"
radio input "false"
click at [81, 131] on span "Debtor Profile" at bounding box center [62, 132] width 43 height 8
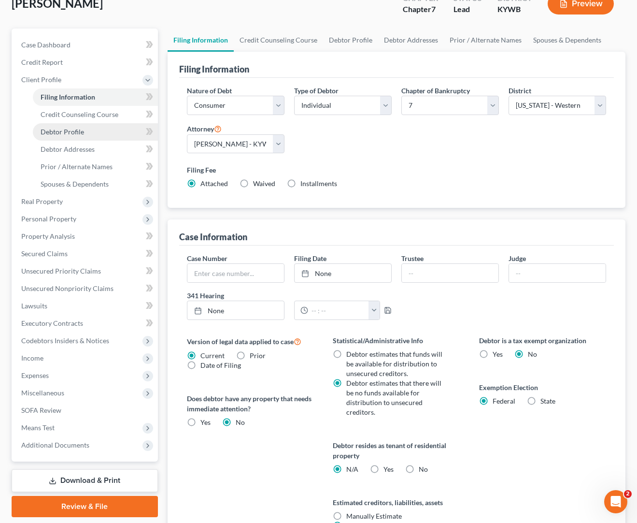
select select "0"
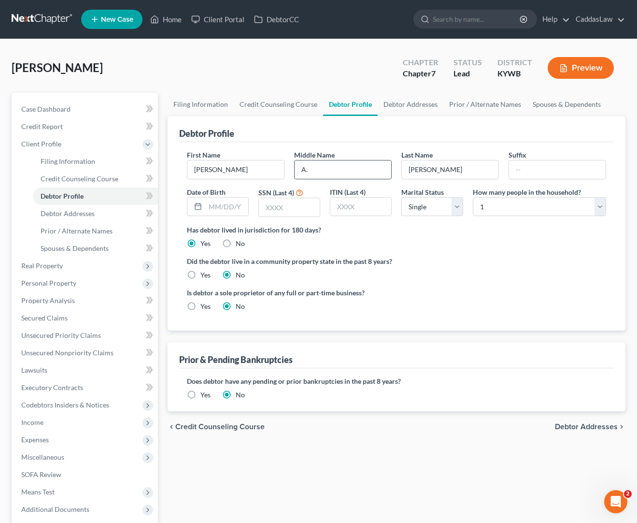
type input "A."
type input "9"
type input "-"
type input "[DATE]"
click at [275, 204] on input "text" at bounding box center [289, 207] width 61 height 18
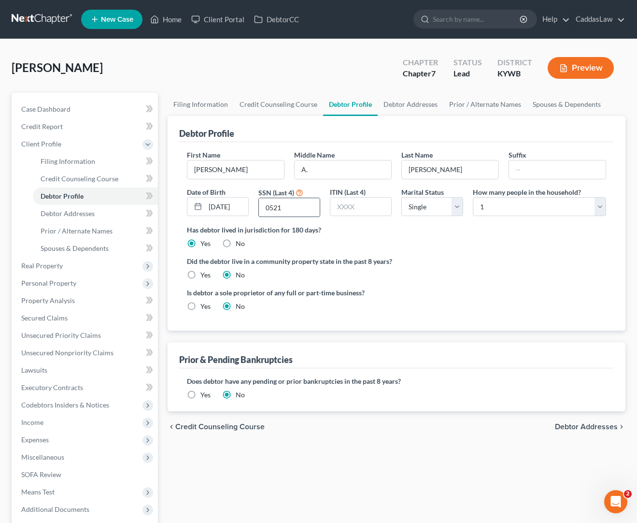
type input "0521"
click at [81, 218] on link "Debtor Addresses" at bounding box center [95, 213] width 125 height 17
select select "0"
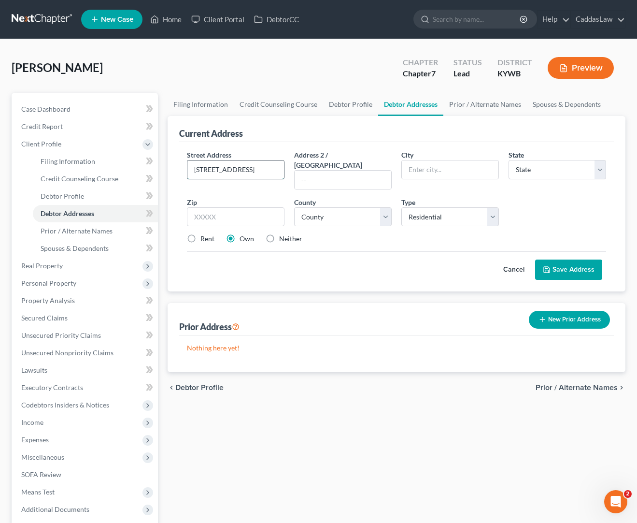
type input "[STREET_ADDRESS]"
type input "Almo"
select select "18"
type input "42020"
select select "17"
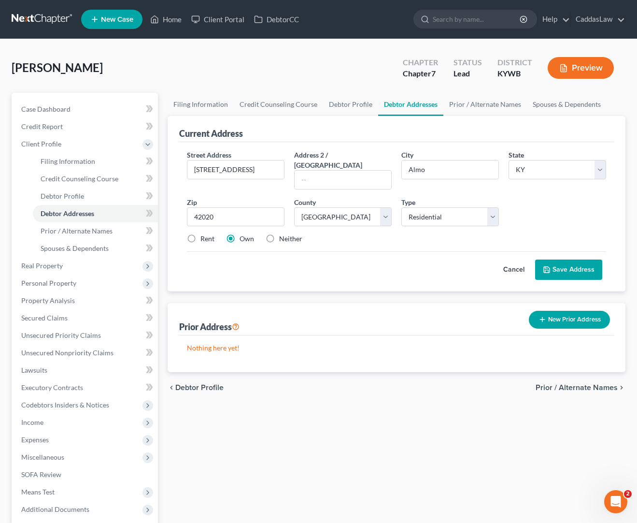
click at [279, 234] on label "Neither" at bounding box center [290, 239] width 23 height 10
click at [283, 234] on input "Neither" at bounding box center [286, 237] width 6 height 6
radio input "true"
click at [570, 264] on button "Save Address" at bounding box center [568, 269] width 67 height 20
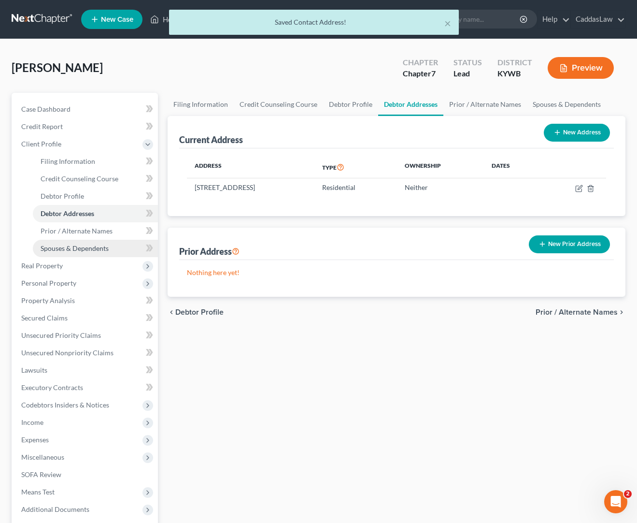
click at [70, 250] on span "Spouses & Dependents" at bounding box center [75, 248] width 68 height 8
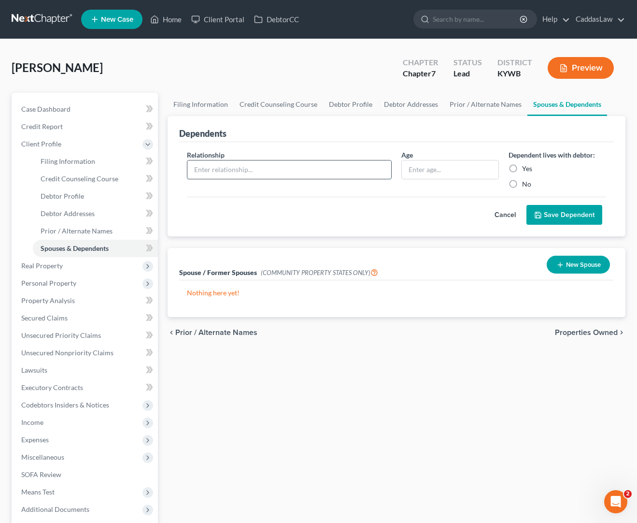
click at [312, 172] on input "text" at bounding box center [289, 169] width 204 height 18
type input "Daughter"
type input "13"
click at [522, 170] on label "Yes" at bounding box center [527, 169] width 10 height 10
click at [526, 170] on input "Yes" at bounding box center [529, 167] width 6 height 6
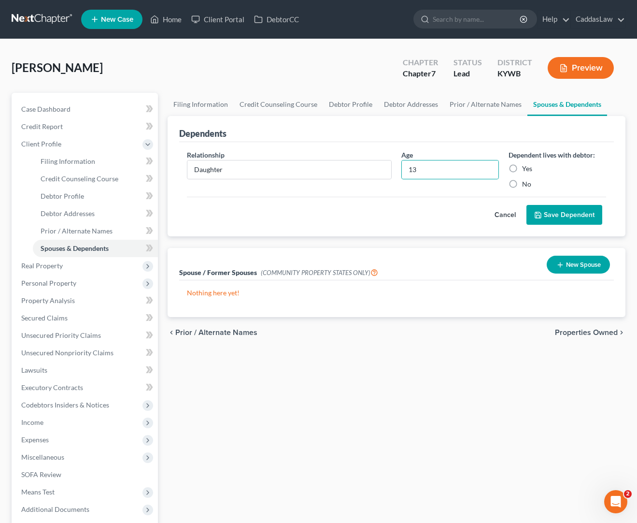
radio input "true"
click at [548, 213] on button "Save Dependent" at bounding box center [565, 215] width 76 height 20
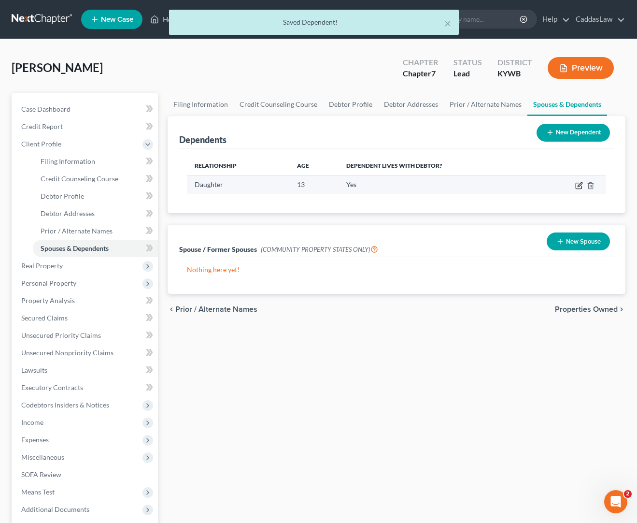
click at [579, 184] on icon "button" at bounding box center [579, 186] width 8 height 8
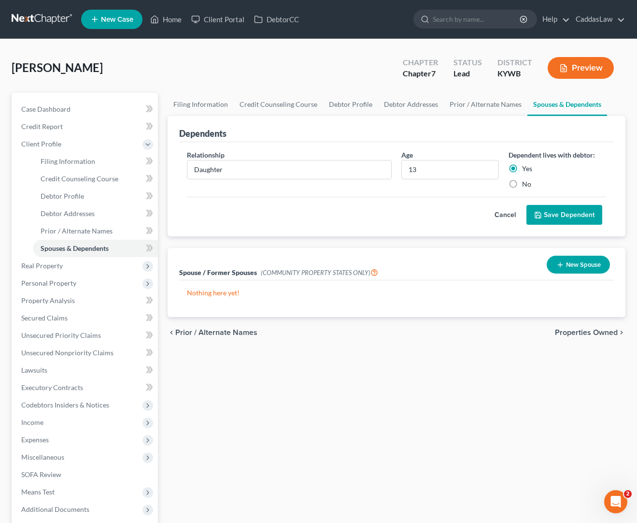
click at [563, 211] on button "Save Dependent" at bounding box center [565, 215] width 76 height 20
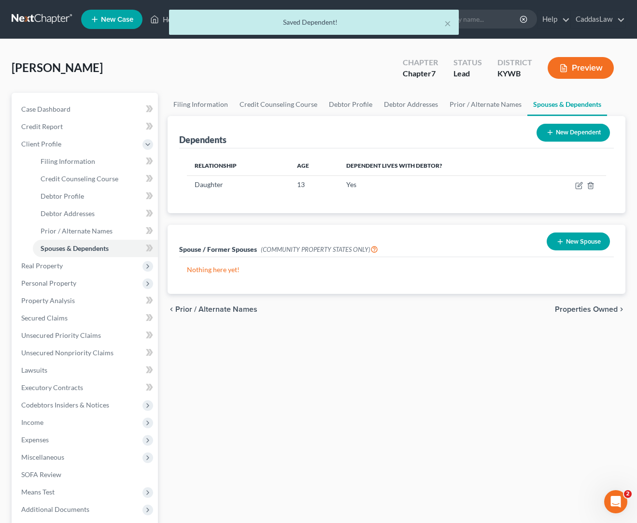
click at [558, 130] on button "New Dependent" at bounding box center [573, 133] width 73 height 18
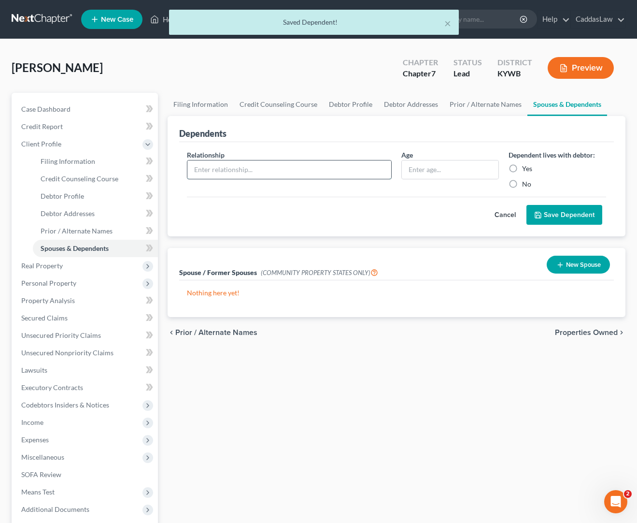
click at [218, 166] on input "text" at bounding box center [289, 169] width 204 height 18
type input "S"
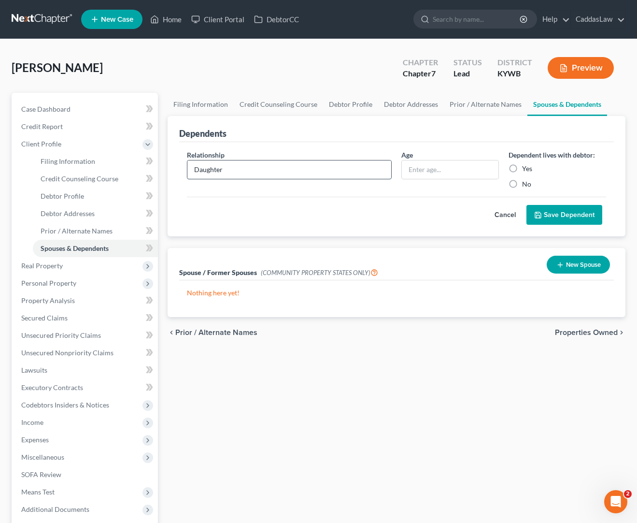
type input "Daughter"
type input "11"
click at [522, 171] on label "Yes" at bounding box center [527, 169] width 10 height 10
click at [526, 170] on input "Yes" at bounding box center [529, 167] width 6 height 6
radio input "true"
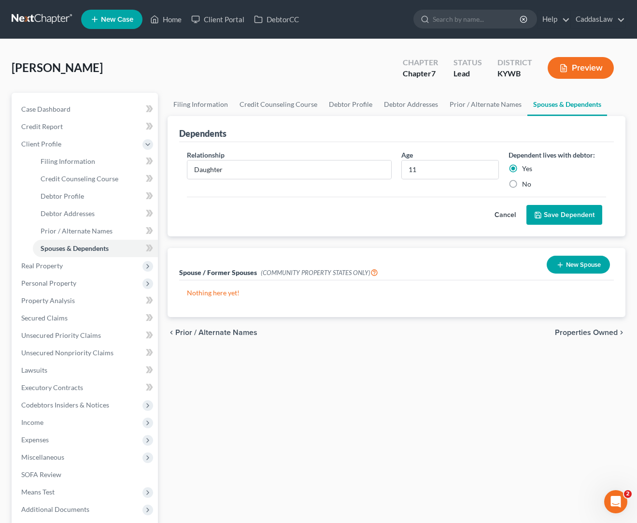
click at [544, 212] on button "Save Dependent" at bounding box center [565, 215] width 76 height 20
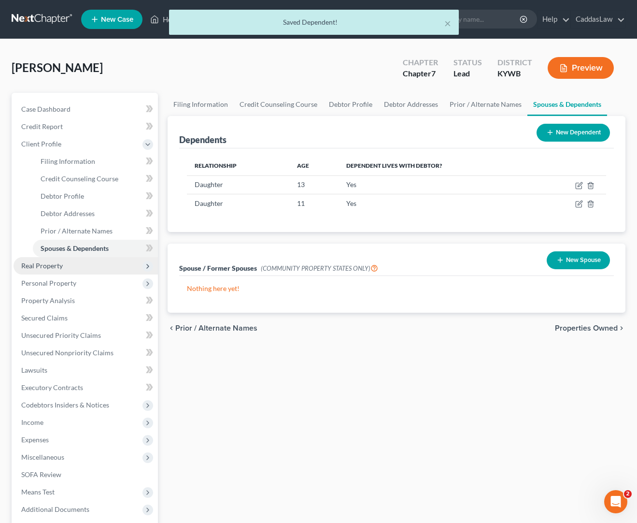
click at [43, 269] on span "Real Property" at bounding box center [42, 265] width 42 height 8
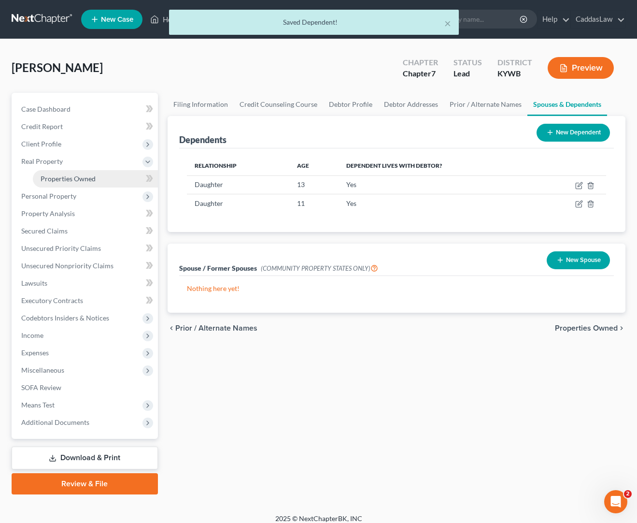
click at [89, 176] on span "Properties Owned" at bounding box center [68, 178] width 55 height 8
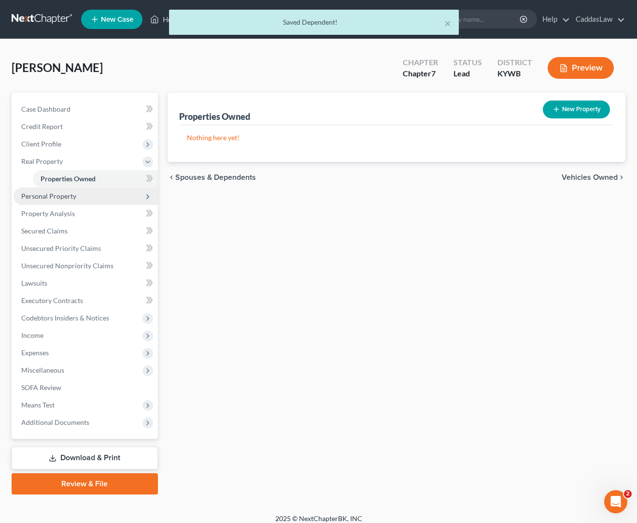
click at [59, 201] on span "Personal Property" at bounding box center [86, 195] width 144 height 17
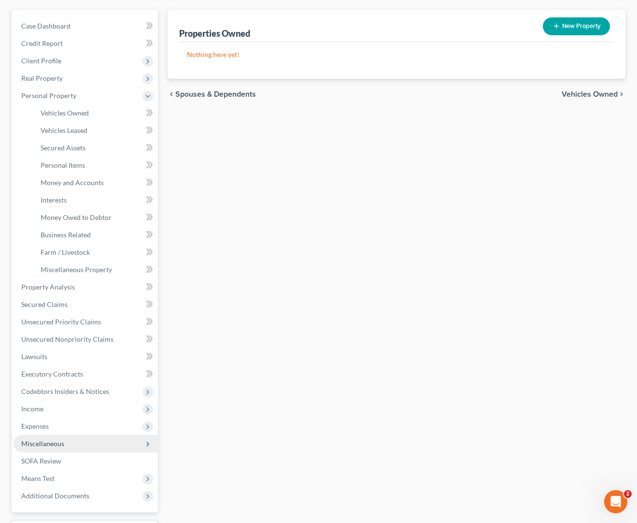
scroll to position [107, 0]
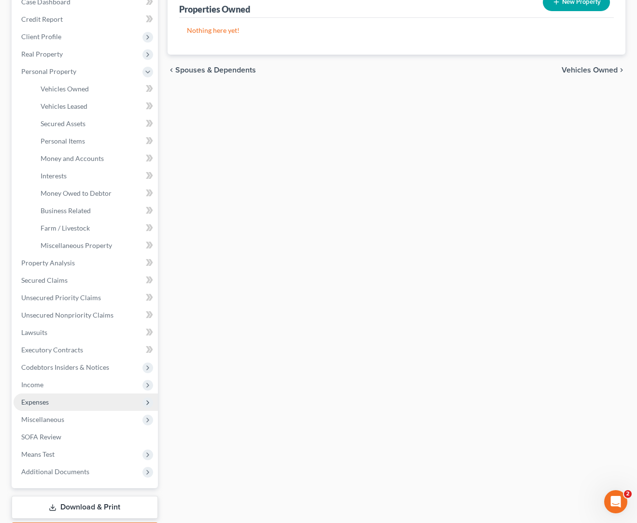
click at [37, 394] on span "Expenses" at bounding box center [86, 401] width 144 height 17
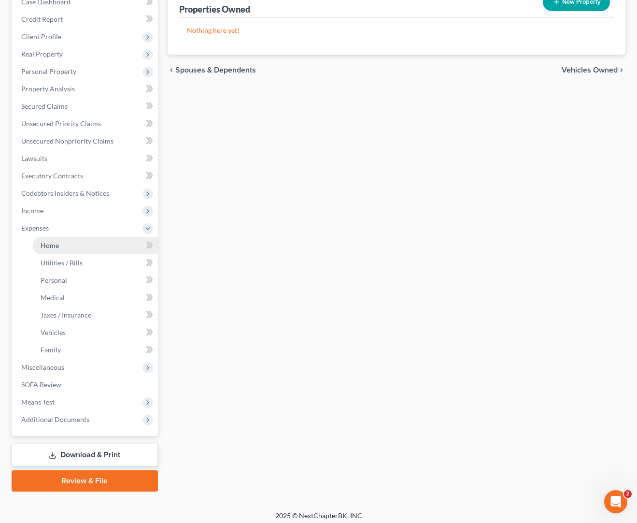
click at [57, 248] on span "Home" at bounding box center [50, 245] width 18 height 8
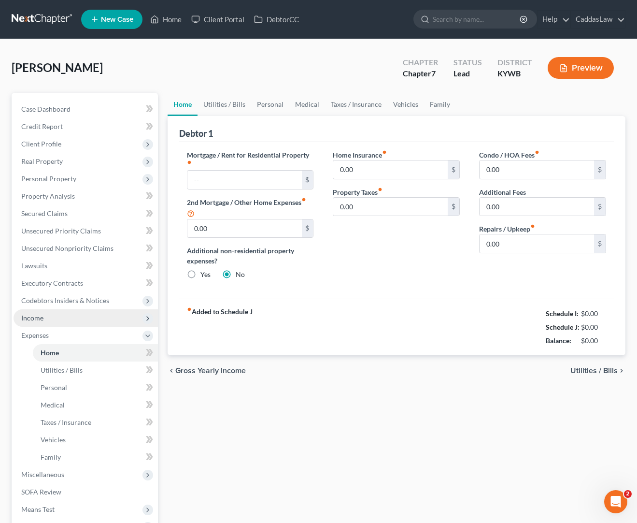
click at [38, 315] on span "Income" at bounding box center [32, 318] width 22 height 8
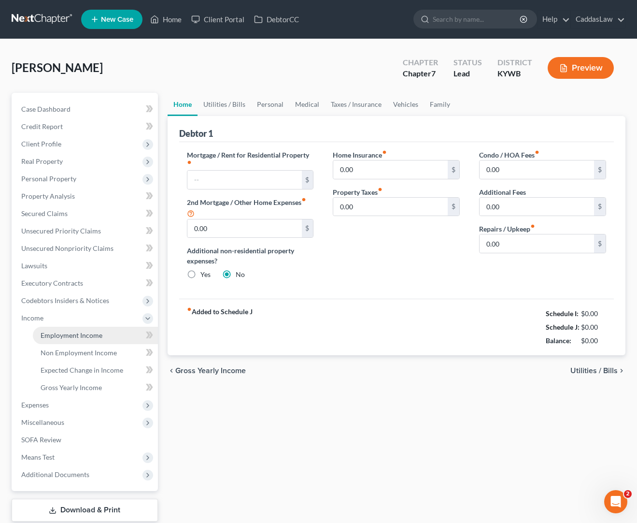
click at [66, 332] on span "Employment Income" at bounding box center [72, 335] width 62 height 8
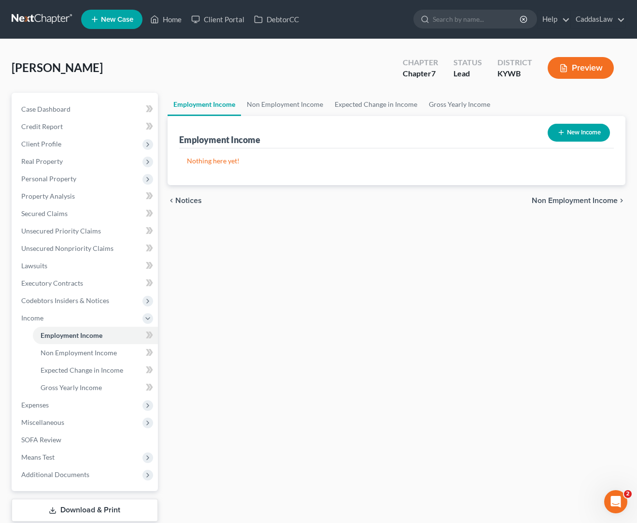
click at [567, 133] on button "New Income" at bounding box center [579, 133] width 62 height 18
select select "0"
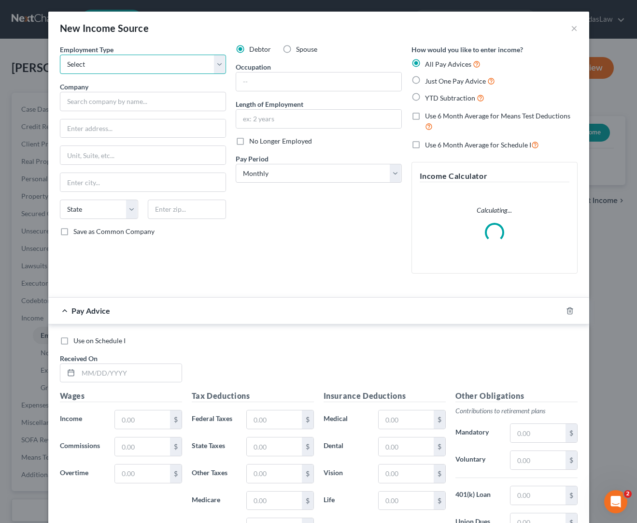
select select "0"
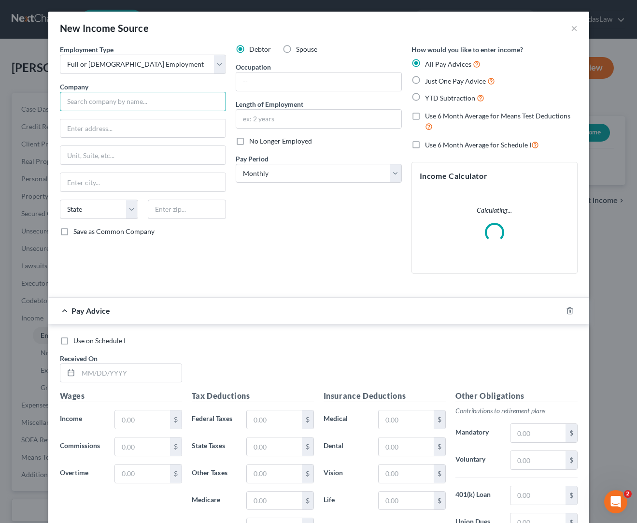
click at [106, 99] on input "text" at bounding box center [143, 101] width 166 height 19
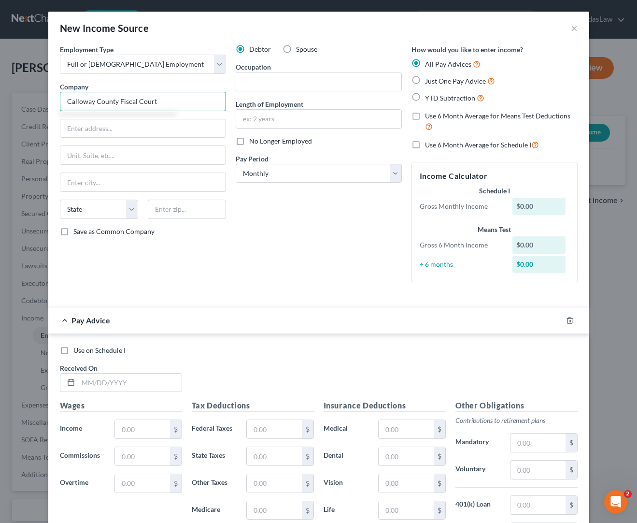
type input "Calloway County Fiscal Court"
type input "[STREET_ADDRESS]"
type input "[PERSON_NAME]"
select select "18"
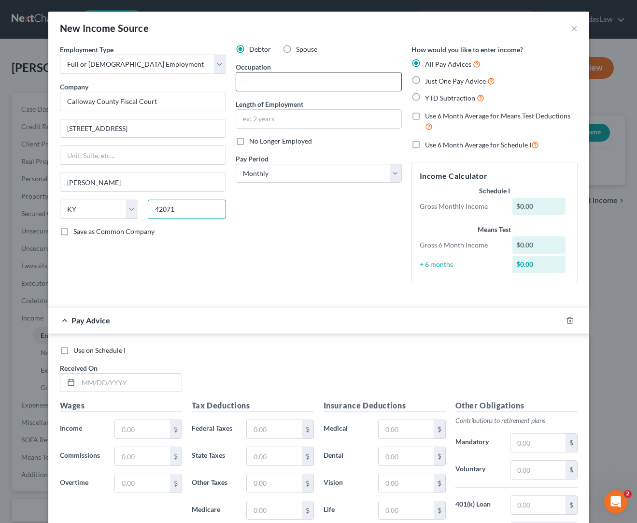
type input "42071"
click at [254, 83] on input "text" at bounding box center [318, 81] width 165 height 18
type input "s"
type input "Solid Waste Coordinator"
click at [276, 124] on input "4" at bounding box center [318, 119] width 165 height 18
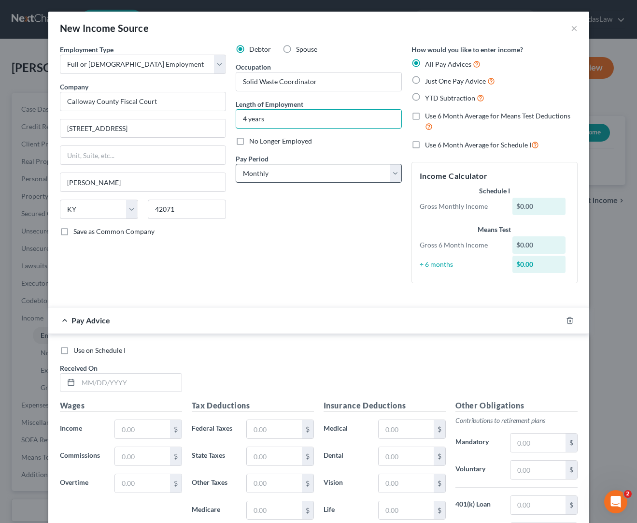
type input "4 years"
select select "1"
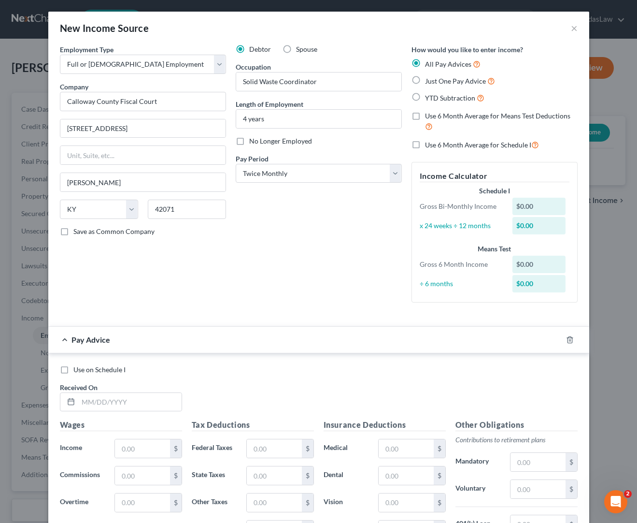
click at [425, 79] on label "Just One Pay Advice" at bounding box center [460, 80] width 70 height 11
click at [429, 79] on input "Just One Pay Advice" at bounding box center [432, 78] width 6 height 6
radio input "true"
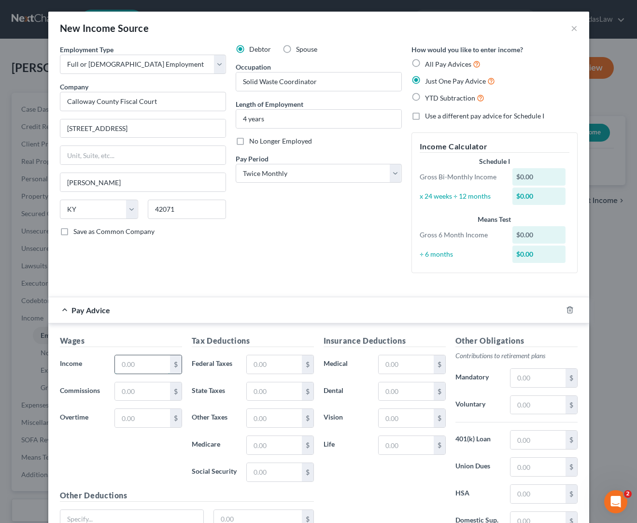
click at [132, 367] on input "text" at bounding box center [142, 364] width 55 height 18
type input "1,760.00"
click at [275, 362] on input "text" at bounding box center [274, 364] width 55 height 18
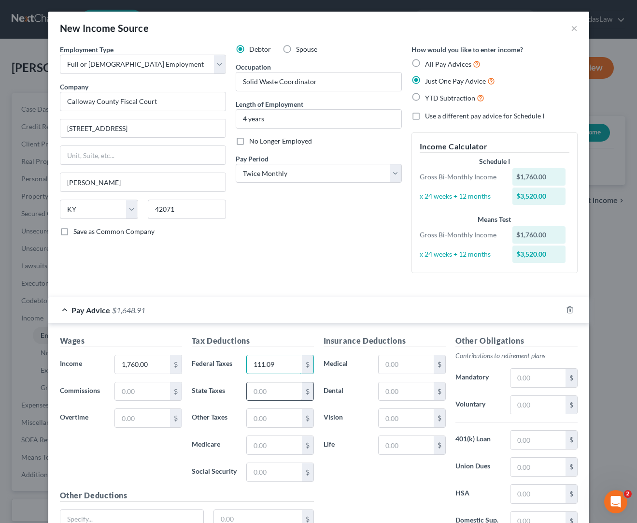
type input "111.09"
type input "58.13"
click at [270, 445] on input "text" at bounding box center [274, 445] width 55 height 18
type input "24.72"
click at [261, 473] on input "text" at bounding box center [274, 472] width 55 height 18
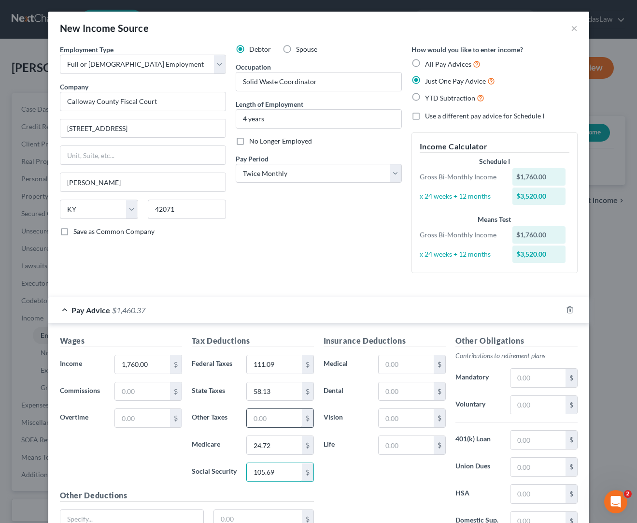
type input "105.69"
click at [266, 418] on input "text" at bounding box center [274, 418] width 55 height 18
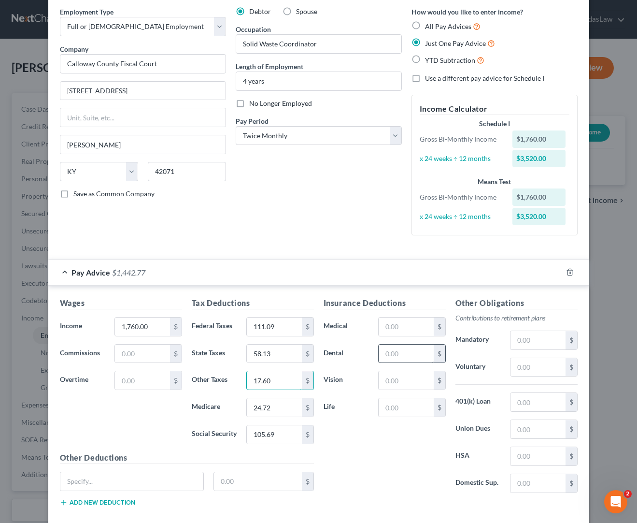
scroll to position [43, 0]
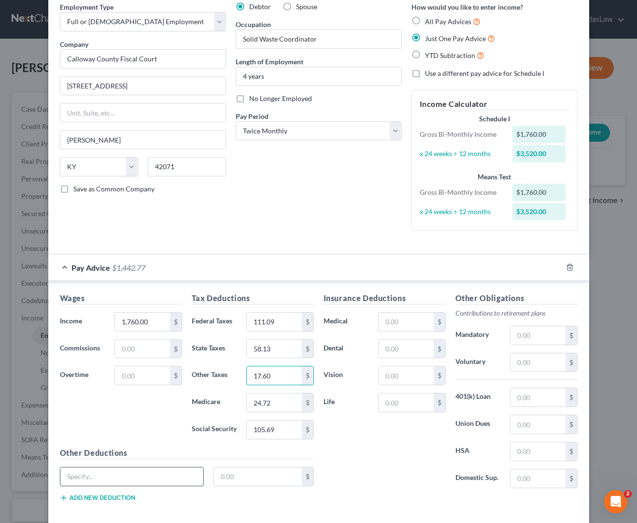
type input "17.60"
click at [385, 321] on input "text" at bounding box center [406, 322] width 55 height 18
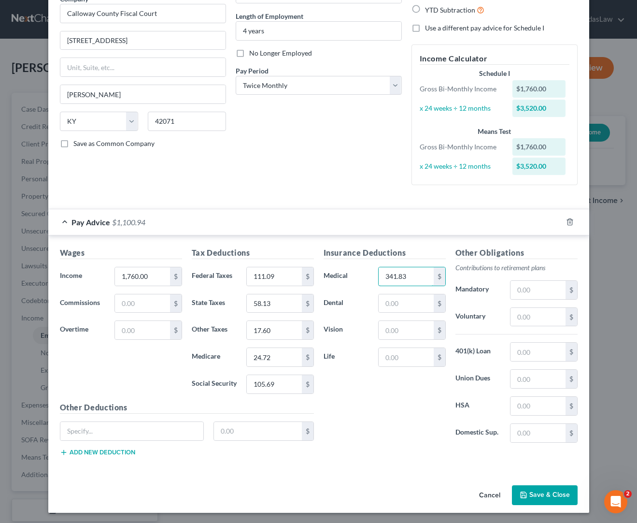
type input "341.83"
click at [558, 493] on button "Save & Close" at bounding box center [545, 495] width 66 height 20
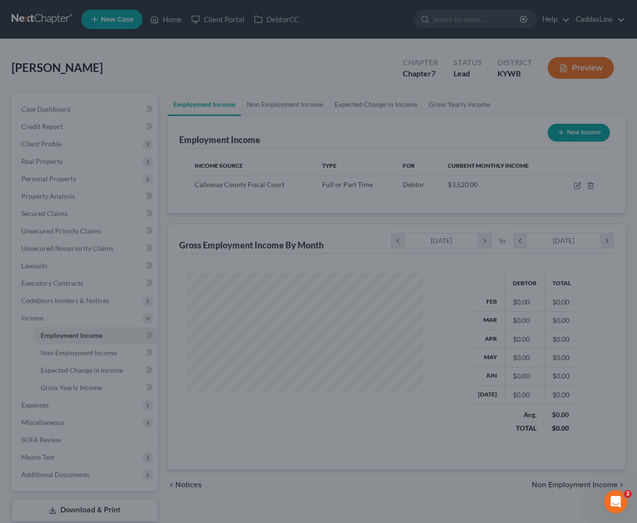
scroll to position [173, 256]
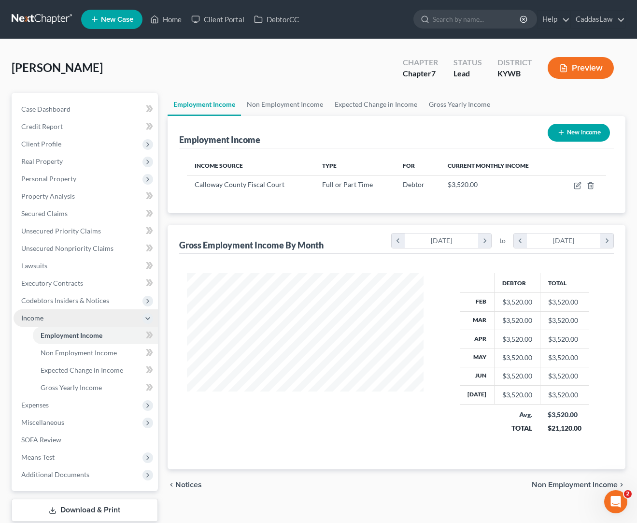
click at [149, 316] on icon at bounding box center [148, 319] width 8 height 8
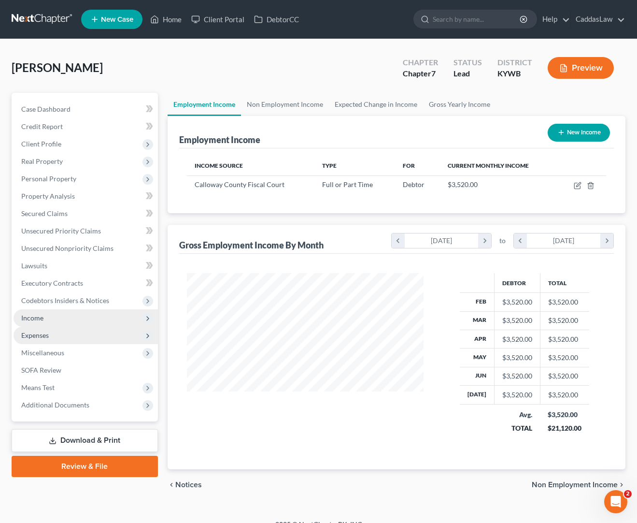
click at [35, 333] on span "Expenses" at bounding box center [35, 335] width 28 height 8
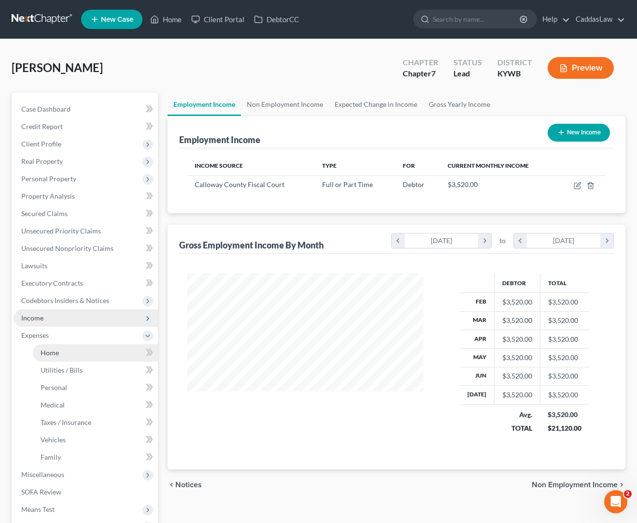
click at [43, 347] on link "Home" at bounding box center [95, 352] width 125 height 17
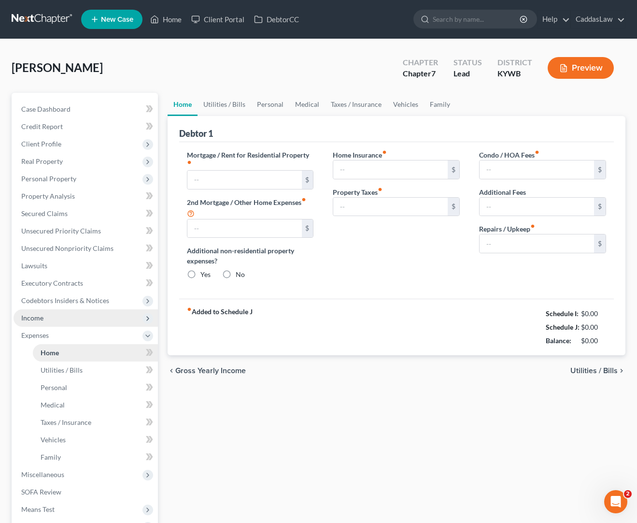
type input "0.00"
radio input "true"
type input "0.00"
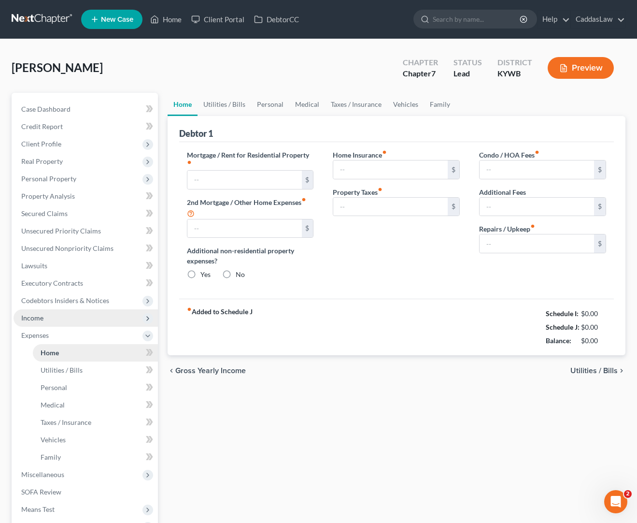
type input "0.00"
click at [63, 372] on span "Utilities / Bills" at bounding box center [62, 370] width 42 height 8
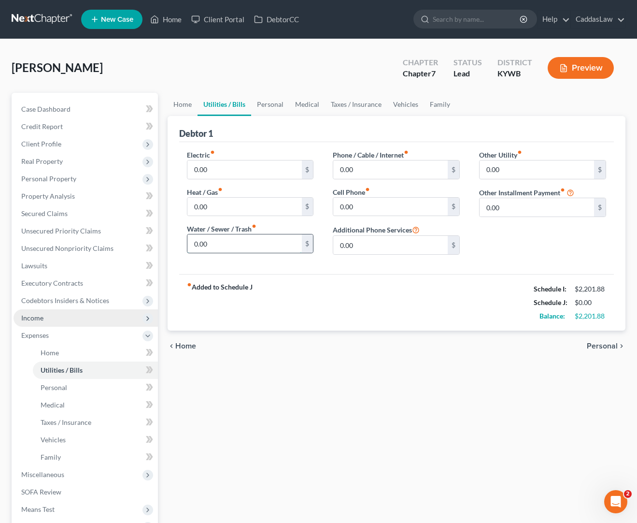
click at [197, 250] on input "0.00" at bounding box center [244, 243] width 114 height 18
type input "0"
type input "80.00"
type input "0"
type input "35.00"
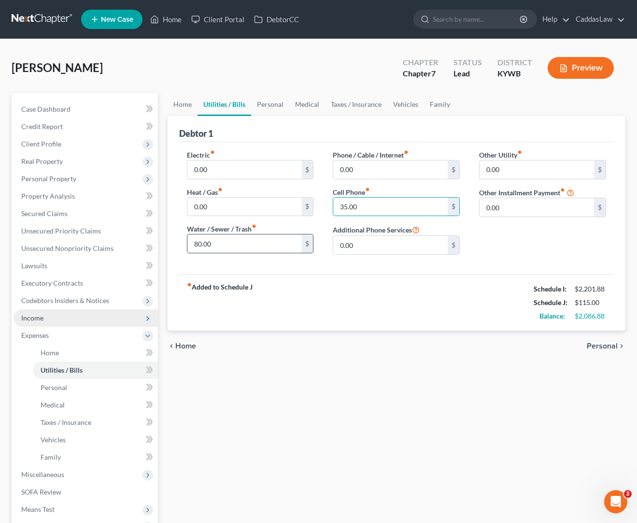
click at [218, 245] on input "80.00" at bounding box center [244, 243] width 114 height 18
type input "8"
type input "106.00"
type input "0"
type input "118.00"
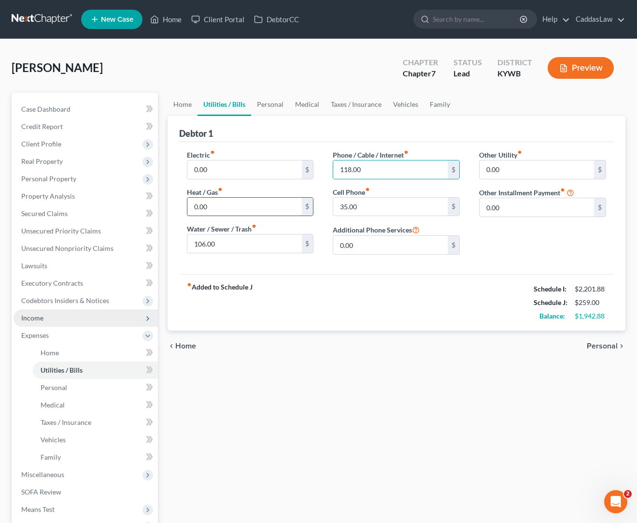
click at [216, 206] on input "0.00" at bounding box center [244, 207] width 114 height 18
click at [219, 171] on input "0.00" at bounding box center [244, 169] width 114 height 18
type input "0"
type input "80.00"
click at [280, 103] on link "Personal" at bounding box center [270, 104] width 38 height 23
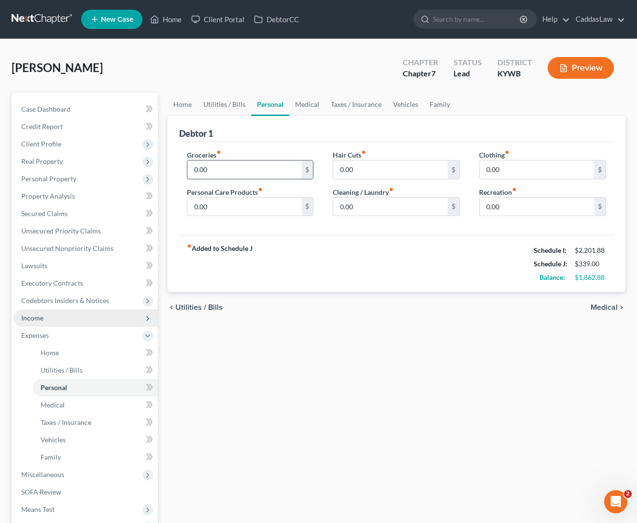
click at [225, 175] on input "0.00" at bounding box center [244, 169] width 114 height 18
type input "0"
type input "400.00"
click at [508, 169] on input "0.00" at bounding box center [537, 169] width 114 height 18
type input "0"
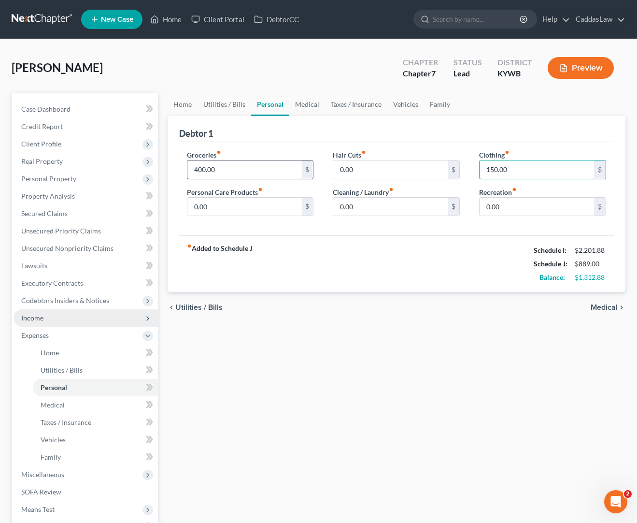
type input "150.00"
click at [253, 167] on input "400.00" at bounding box center [244, 169] width 114 height 18
click at [376, 206] on input "0.00" at bounding box center [390, 207] width 114 height 18
type input "0"
type input "50.00"
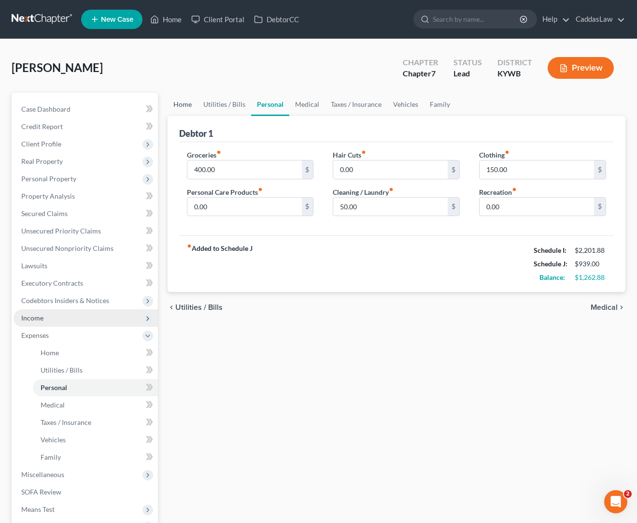
click at [179, 106] on link "Home" at bounding box center [183, 104] width 30 height 23
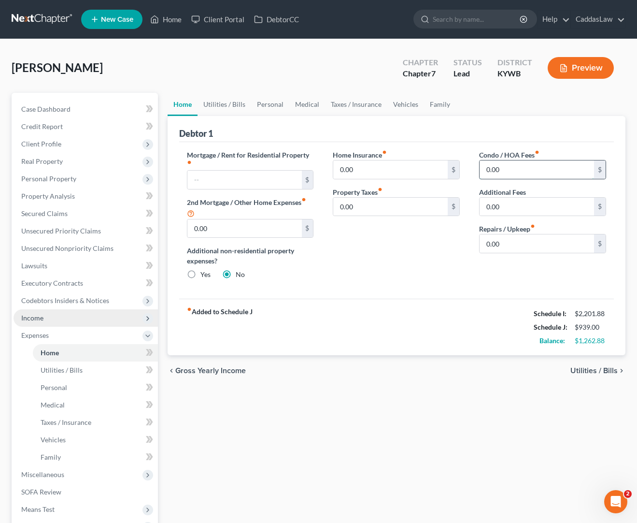
click at [519, 172] on input "0.00" at bounding box center [537, 169] width 114 height 18
type input "0"
click at [508, 243] on input "0.00" at bounding box center [537, 243] width 114 height 18
click at [415, 100] on link "Vehicles" at bounding box center [405, 104] width 37 height 23
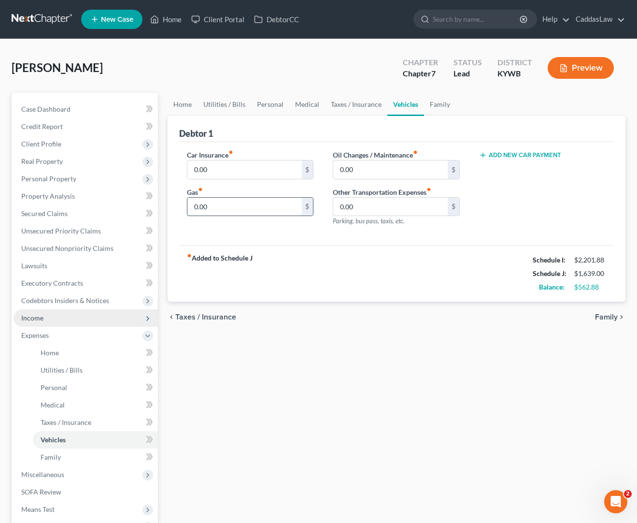
click at [227, 211] on input "0.00" at bounding box center [244, 207] width 114 height 18
click at [350, 107] on link "Taxes / Insurance" at bounding box center [356, 104] width 62 height 23
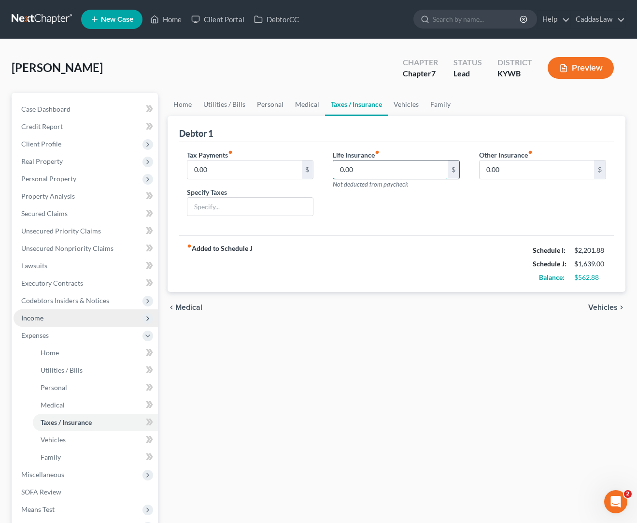
click at [353, 172] on input "0.00" at bounding box center [390, 169] width 114 height 18
click at [430, 107] on link "Family" at bounding box center [441, 104] width 32 height 23
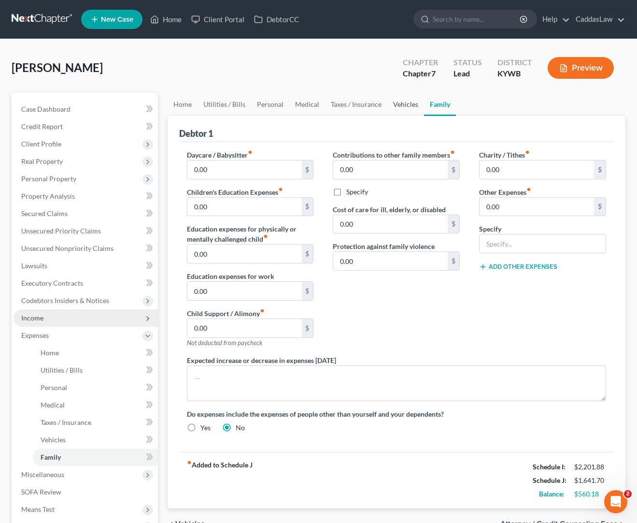
click at [400, 106] on link "Vehicles" at bounding box center [405, 104] width 37 height 23
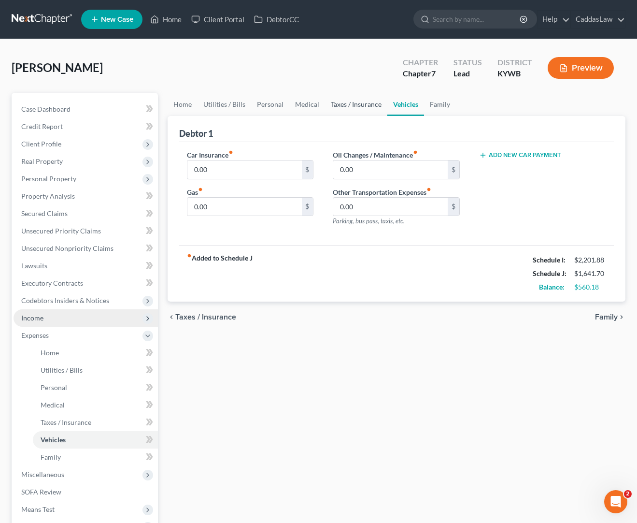
click at [343, 102] on link "Taxes / Insurance" at bounding box center [356, 104] width 62 height 23
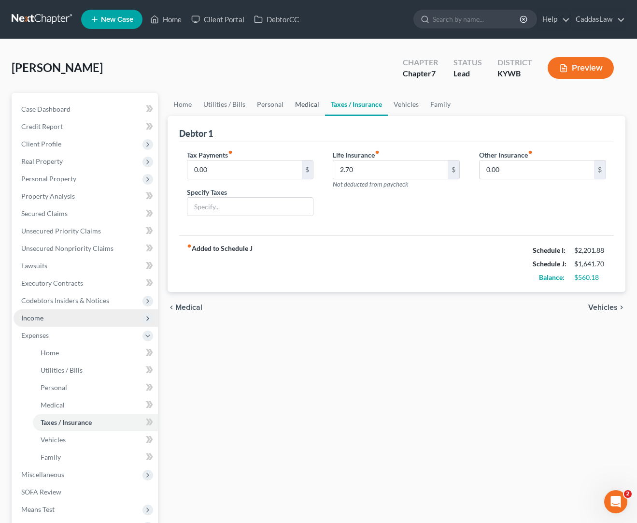
click at [293, 101] on link "Medical" at bounding box center [307, 104] width 36 height 23
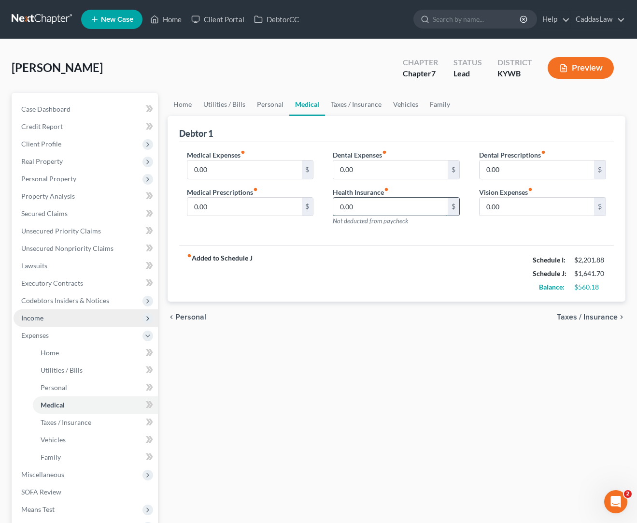
click at [391, 206] on input "0.00" at bounding box center [390, 207] width 114 height 18
click at [393, 103] on link "Vehicles" at bounding box center [405, 104] width 37 height 23
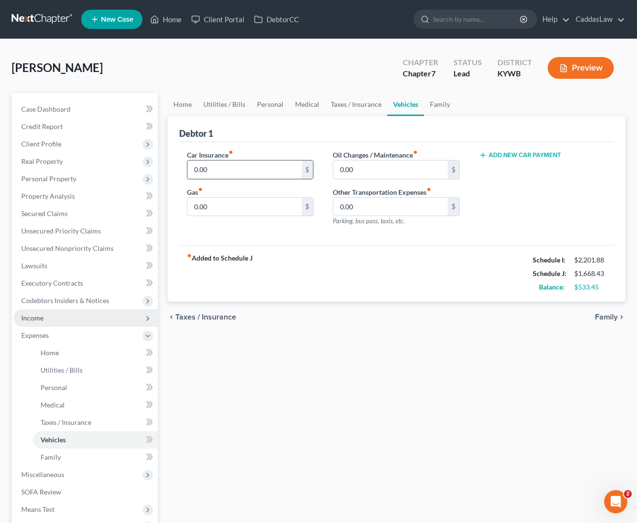
click at [224, 169] on input "0.00" at bounding box center [244, 169] width 114 height 18
click at [445, 104] on link "Family" at bounding box center [440, 104] width 32 height 23
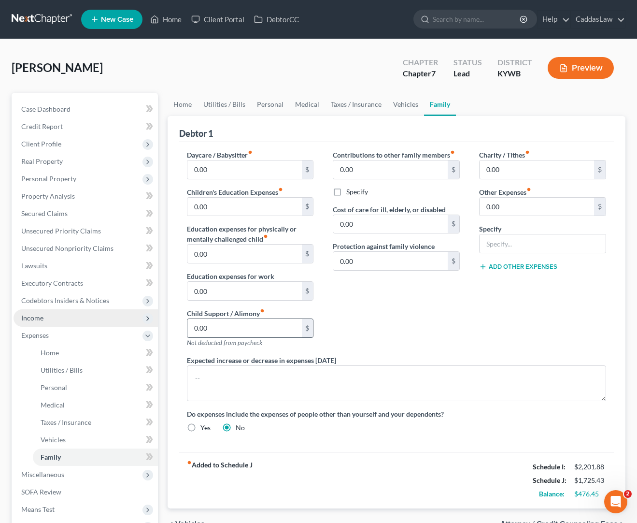
click at [233, 318] on div "0.00 $" at bounding box center [250, 327] width 127 height 19
click at [224, 329] on input "0.00" at bounding box center [244, 328] width 114 height 18
drag, startPoint x: 224, startPoint y: 324, endPoint x: 45, endPoint y: 320, distance: 178.8
click at [45, 320] on div "Petition Navigation Case Dashboard Payments Invoices Payments Payments Credit R…" at bounding box center [319, 346] width 624 height 506
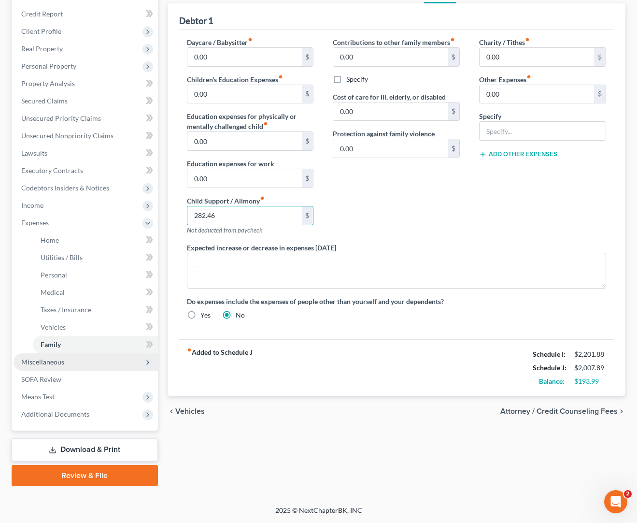
click at [36, 362] on span "Miscellaneous" at bounding box center [42, 361] width 43 height 8
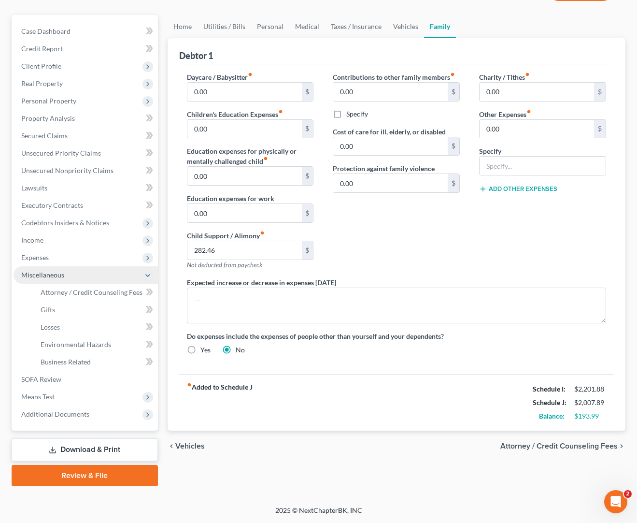
scroll to position [78, 0]
click at [84, 294] on span "Attorney / Credit Counseling Fees" at bounding box center [92, 292] width 102 height 8
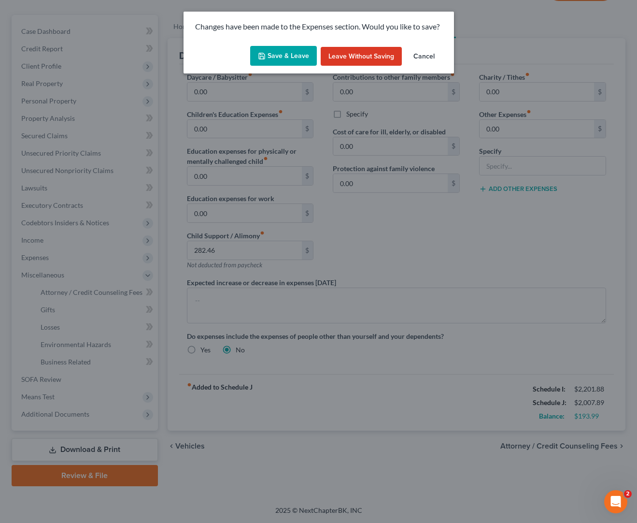
click at [282, 49] on button "Save & Leave" at bounding box center [283, 56] width 67 height 20
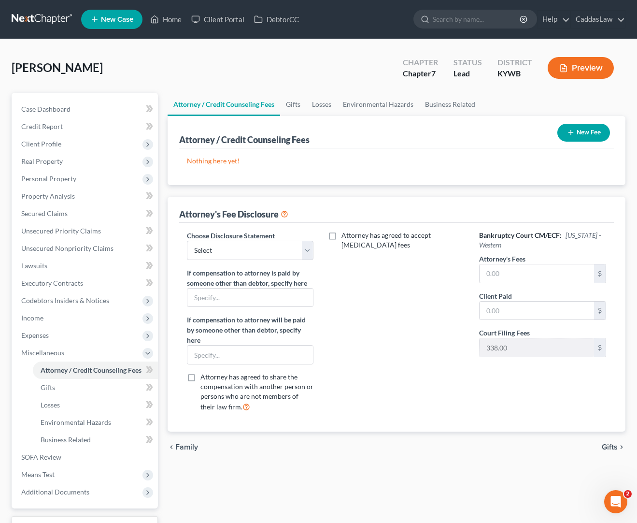
click at [589, 131] on button "New Fee" at bounding box center [584, 133] width 53 height 18
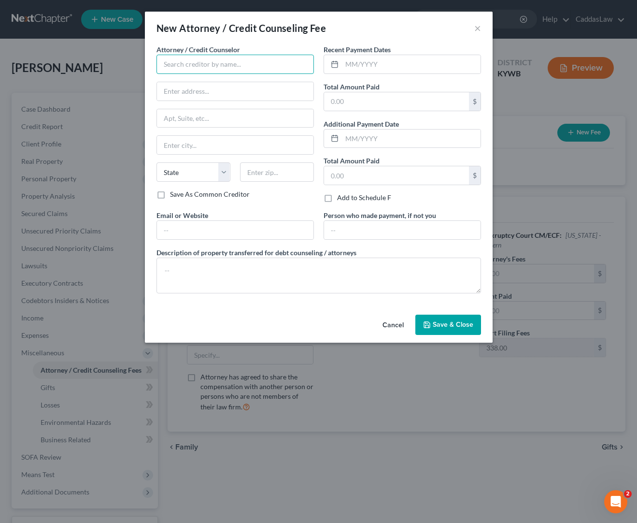
click at [191, 67] on input "text" at bounding box center [235, 64] width 157 height 19
click at [362, 108] on input "text" at bounding box center [396, 101] width 145 height 18
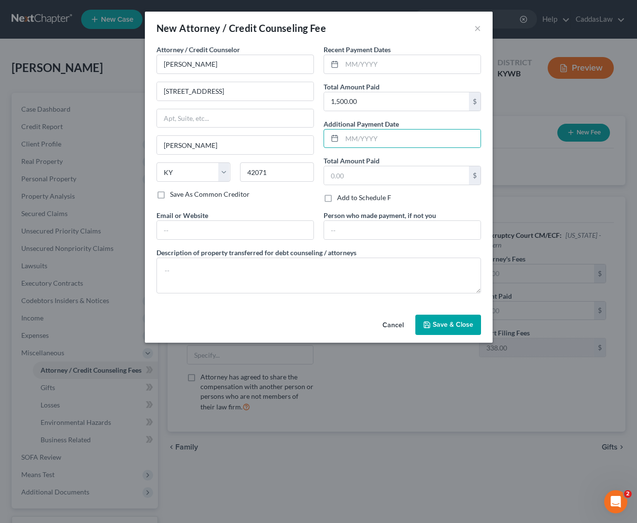
click at [447, 331] on button "Save & Close" at bounding box center [448, 325] width 66 height 20
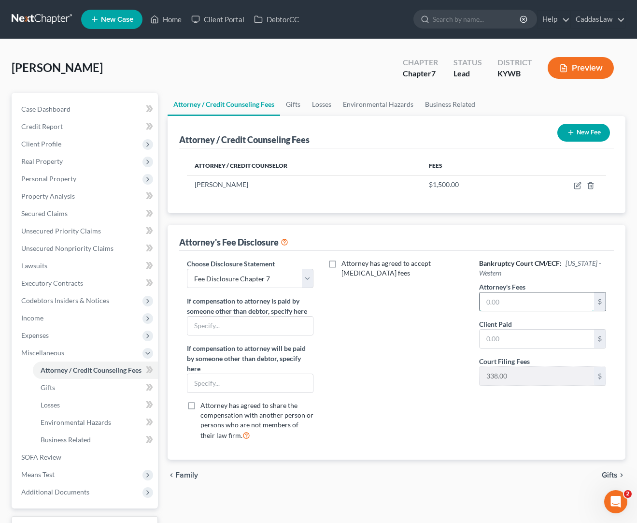
click at [510, 308] on input "text" at bounding box center [537, 301] width 114 height 18
click at [40, 320] on span "Income" at bounding box center [32, 318] width 22 height 8
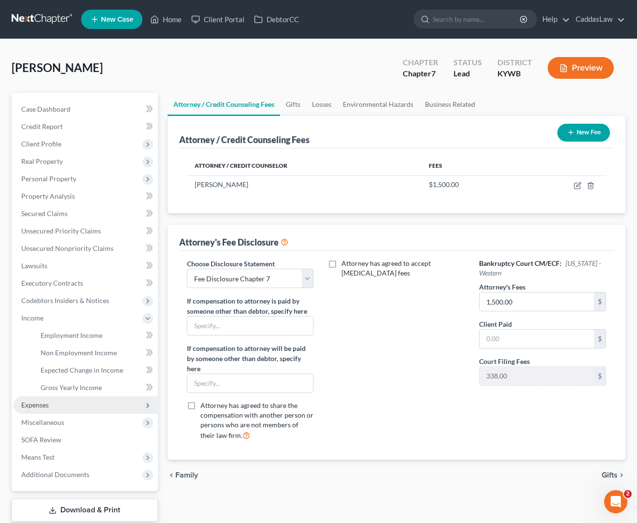
click at [33, 405] on span "Expenses" at bounding box center [35, 404] width 28 height 8
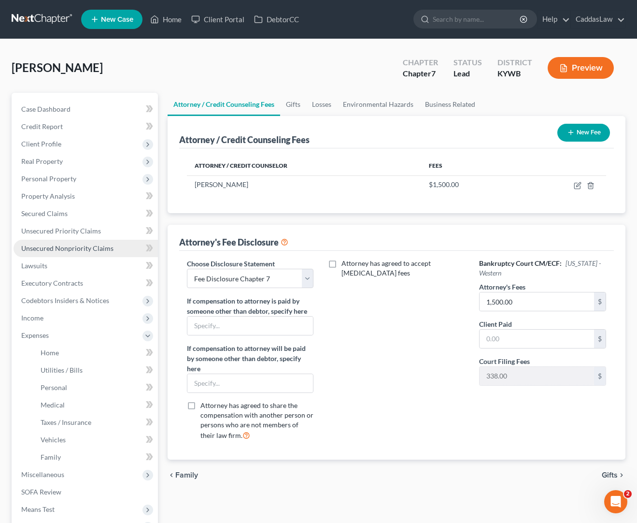
click at [84, 246] on span "Unsecured Nonpriority Claims" at bounding box center [67, 248] width 92 height 8
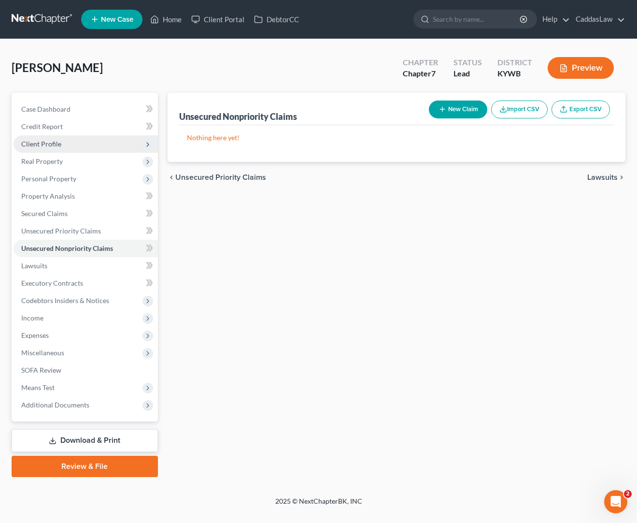
click at [39, 143] on span "Client Profile" at bounding box center [41, 144] width 40 height 8
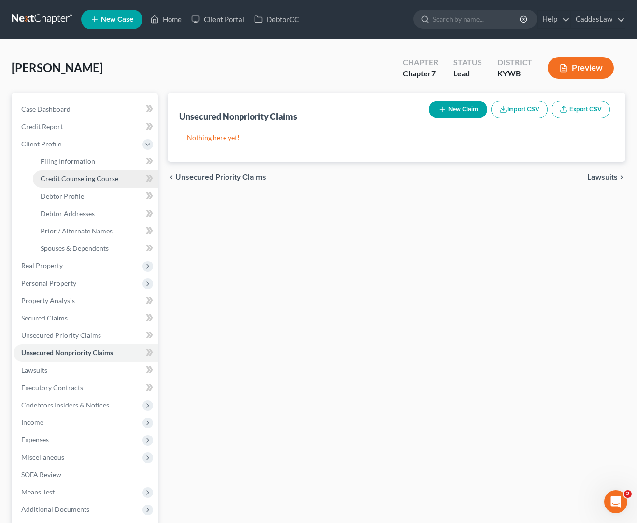
click at [65, 184] on link "Credit Counseling Course" at bounding box center [95, 178] width 125 height 17
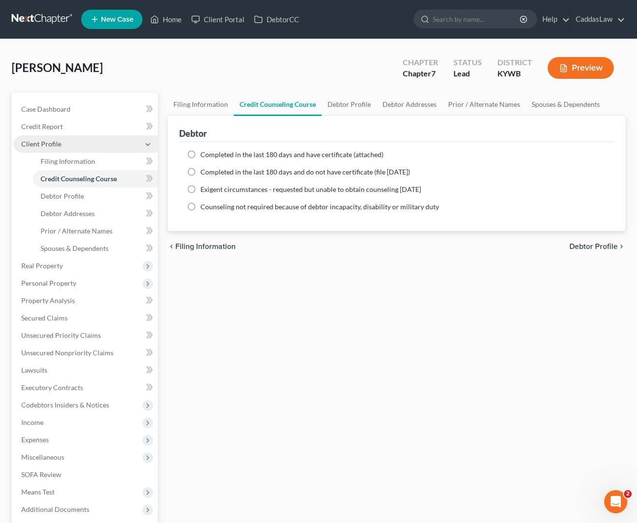
click at [45, 146] on span "Client Profile" at bounding box center [41, 144] width 40 height 8
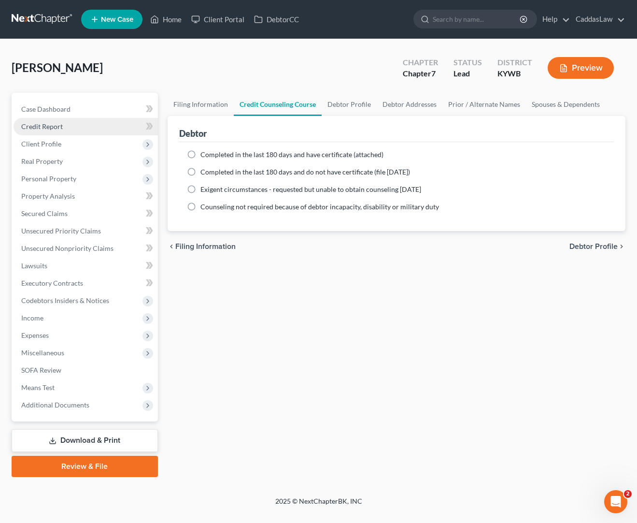
click at [46, 132] on link "Credit Report" at bounding box center [86, 126] width 144 height 17
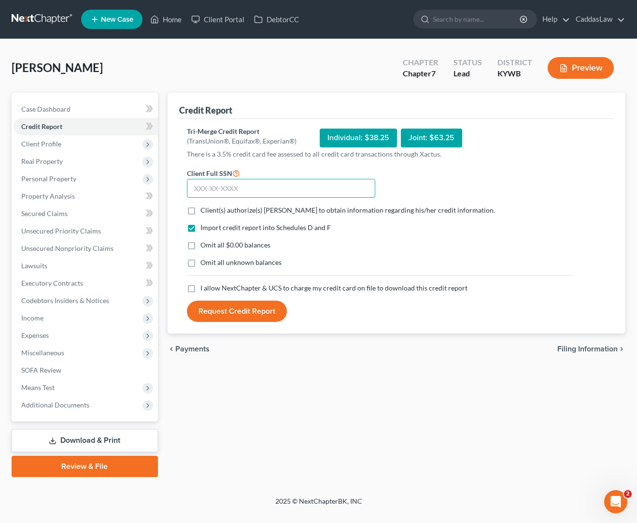
click at [217, 190] on input "text" at bounding box center [281, 188] width 188 height 19
click at [200, 213] on label "Client(s) authorize(s) [PERSON_NAME] to obtain information regarding his/her cr…" at bounding box center [347, 210] width 295 height 10
click at [204, 212] on input "Client(s) authorize(s) [PERSON_NAME] to obtain information regarding his/her cr…" at bounding box center [207, 208] width 6 height 6
click at [200, 288] on label "I allow NextChapter & UCS to charge my credit card on file to download this cre…" at bounding box center [333, 288] width 267 height 10
click at [204, 288] on input "I allow NextChapter & UCS to charge my credit card on file to download this cre…" at bounding box center [207, 286] width 6 height 6
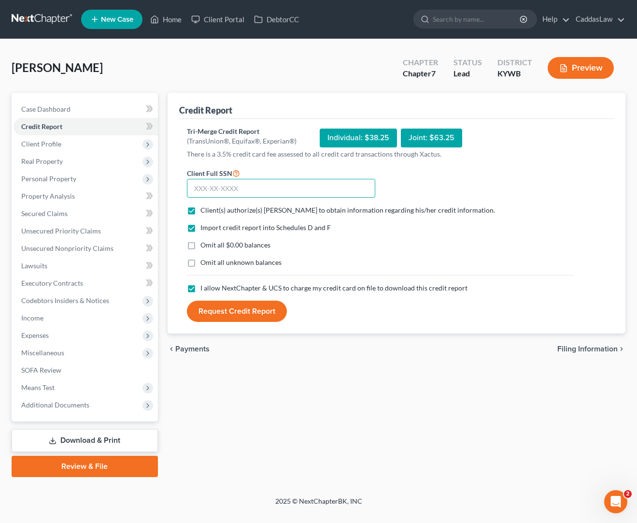
click at [207, 187] on input "text" at bounding box center [281, 188] width 188 height 19
click at [216, 309] on button "Request Credit Report" at bounding box center [237, 310] width 100 height 21
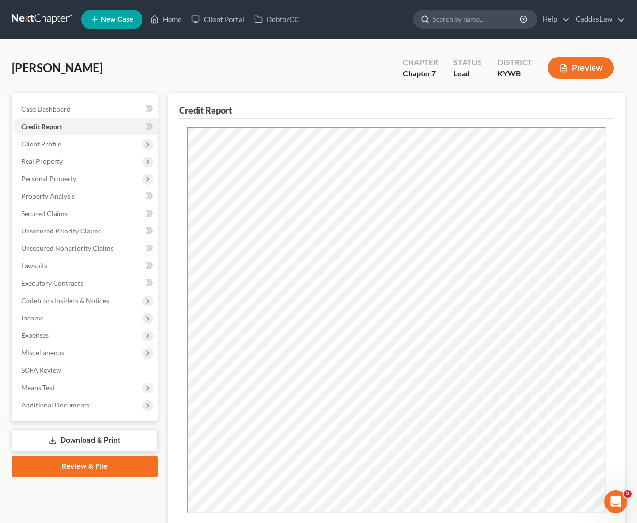
click at [454, 17] on input "search" at bounding box center [477, 19] width 88 height 18
click at [173, 18] on link "Home" at bounding box center [165, 19] width 41 height 17
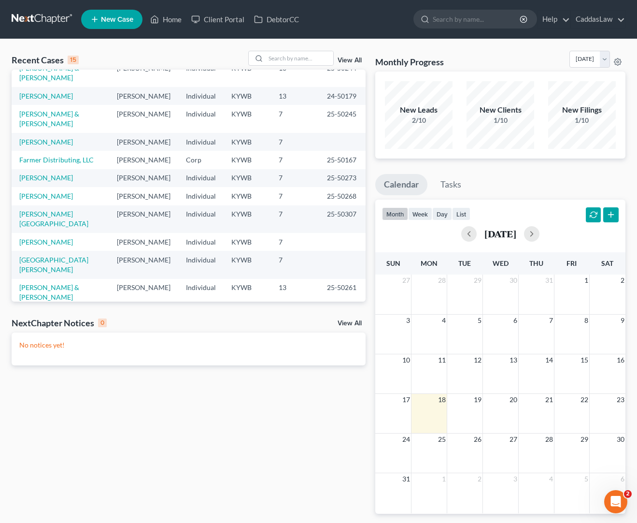
scroll to position [86, 0]
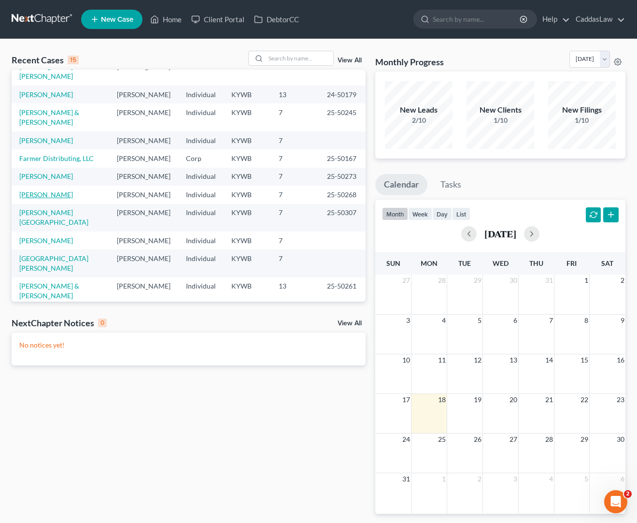
click at [45, 199] on link "[PERSON_NAME]" at bounding box center [46, 194] width 54 height 8
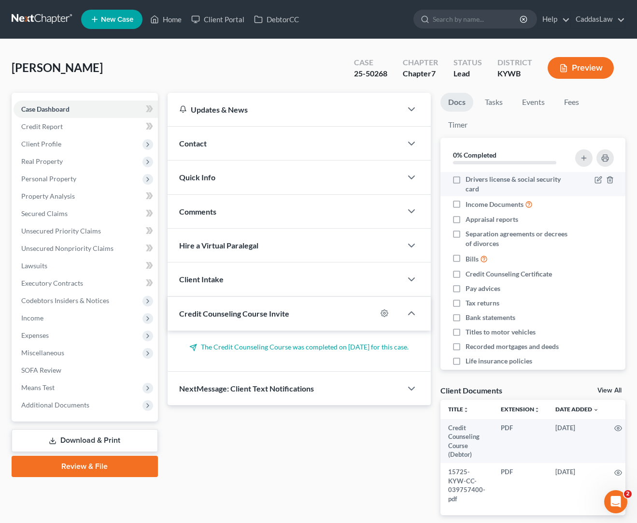
click at [466, 181] on label "Drivers license & social security card" at bounding box center [519, 183] width 106 height 19
click at [470, 181] on input "Drivers license & social security card" at bounding box center [473, 177] width 6 height 6
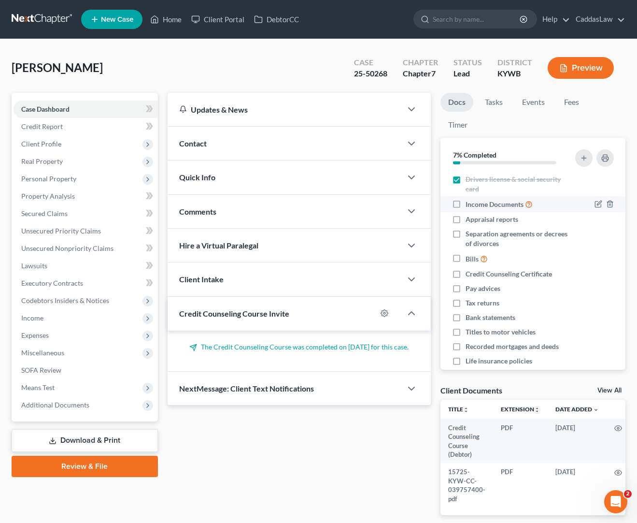
click at [466, 203] on label "Income Documents" at bounding box center [499, 204] width 67 height 11
click at [470, 203] on input "Income Documents" at bounding box center [473, 202] width 6 height 6
click at [466, 218] on label "Appraisal reports" at bounding box center [492, 219] width 53 height 10
click at [470, 218] on input "Appraisal reports" at bounding box center [473, 217] width 6 height 6
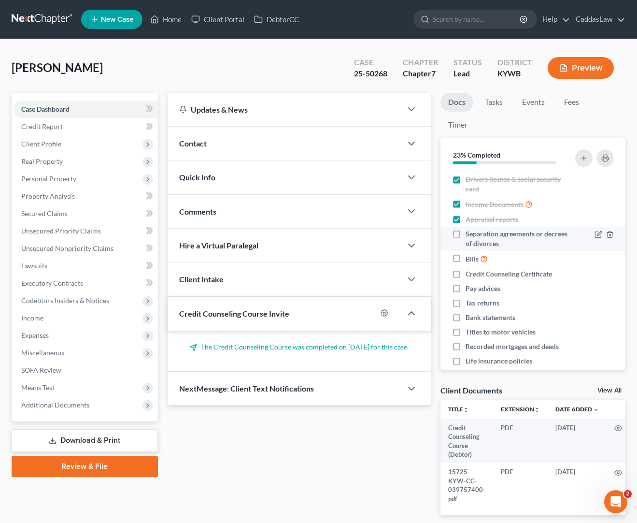
click at [466, 231] on label "Separation agreements or decrees of divorces" at bounding box center [519, 238] width 106 height 19
click at [470, 231] on input "Separation agreements or decrees of divorces" at bounding box center [473, 232] width 6 height 6
click at [466, 257] on label "Bills" at bounding box center [477, 258] width 22 height 11
click at [470, 257] on input "Bills" at bounding box center [473, 256] width 6 height 6
click at [466, 274] on label "Credit Counseling Certificate" at bounding box center [509, 274] width 86 height 10
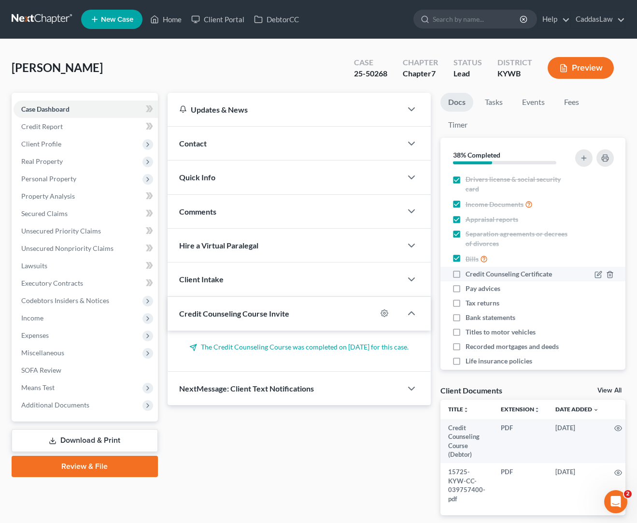
click at [470, 274] on input "Credit Counseling Certificate" at bounding box center [473, 272] width 6 height 6
click at [466, 289] on label "Pay advices" at bounding box center [483, 289] width 35 height 10
click at [470, 289] on input "Pay advices" at bounding box center [473, 287] width 6 height 6
click at [466, 300] on label "Tax returns" at bounding box center [483, 303] width 34 height 10
click at [470, 300] on input "Tax returns" at bounding box center [473, 301] width 6 height 6
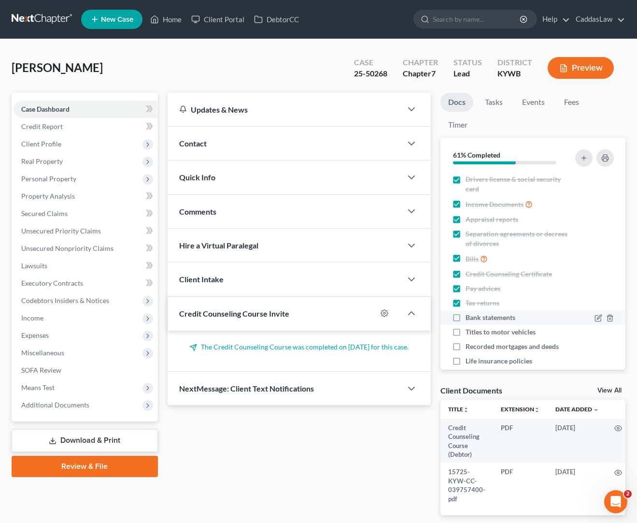
click at [466, 315] on label "Bank statements" at bounding box center [491, 318] width 50 height 10
click at [470, 315] on input "Bank statements" at bounding box center [473, 316] width 6 height 6
click at [466, 330] on label "Titles to motor vehicles" at bounding box center [501, 332] width 70 height 10
click at [470, 330] on input "Titles to motor vehicles" at bounding box center [473, 330] width 6 height 6
click at [466, 347] on label "Recorded mortgages and deeds" at bounding box center [512, 347] width 93 height 10
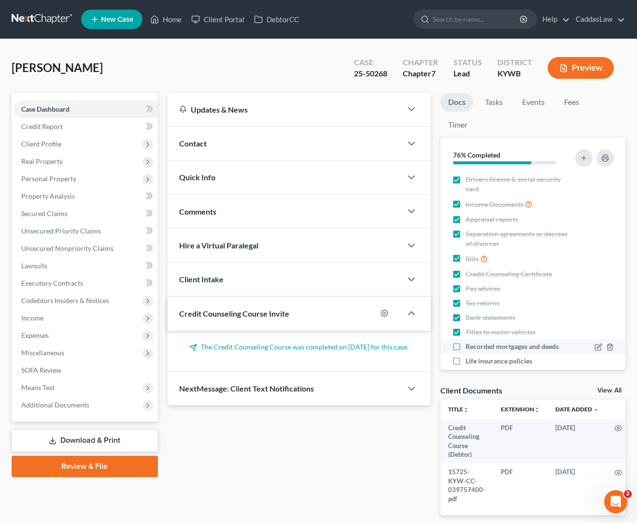
click at [470, 347] on input "Recorded mortgages and deeds" at bounding box center [473, 345] width 6 height 6
click at [466, 364] on label "Life insurance policies" at bounding box center [499, 361] width 67 height 10
click at [470, 362] on input "Life insurance policies" at bounding box center [473, 359] width 6 height 6
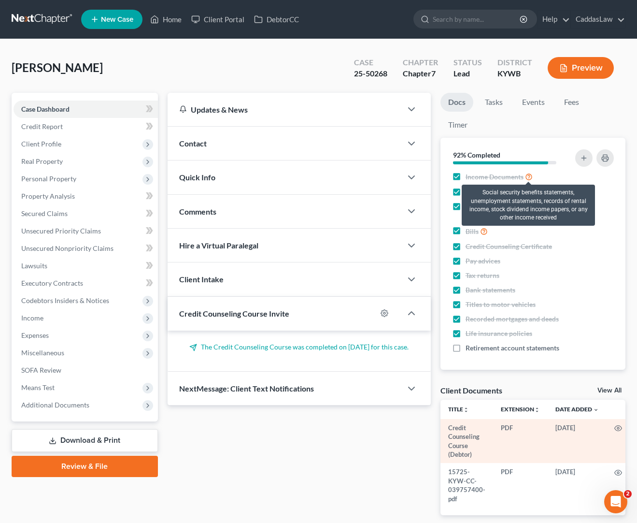
scroll to position [27, 0]
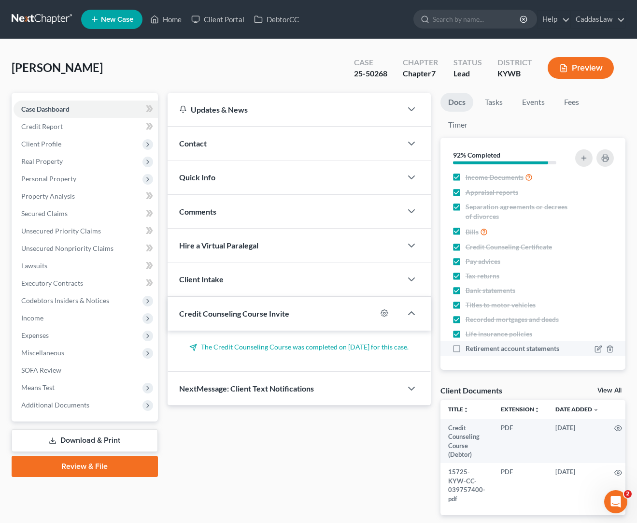
click at [466, 348] on label "Retirement account statements" at bounding box center [513, 348] width 94 height 10
click at [470, 348] on input "Retirement account statements" at bounding box center [473, 346] width 6 height 6
click at [564, 76] on button "Preview" at bounding box center [581, 68] width 66 height 22
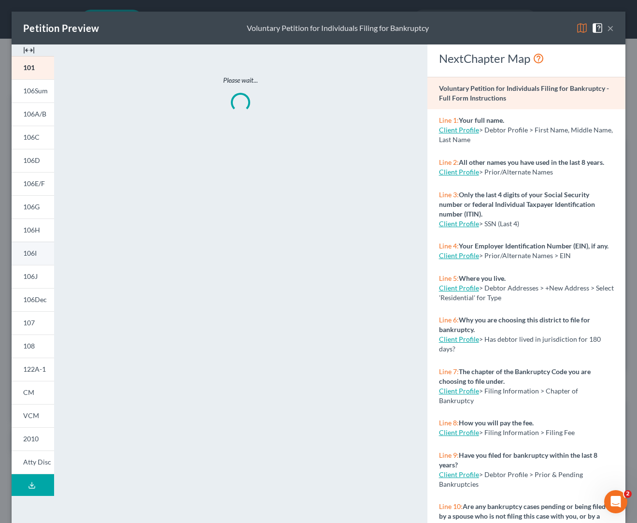
click at [31, 258] on link "106I" at bounding box center [33, 253] width 43 height 23
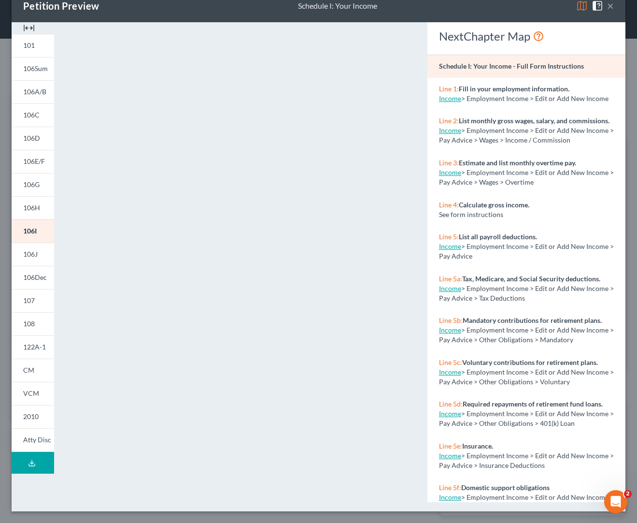
scroll to position [22, 0]
click at [29, 258] on span "106J" at bounding box center [30, 254] width 14 height 8
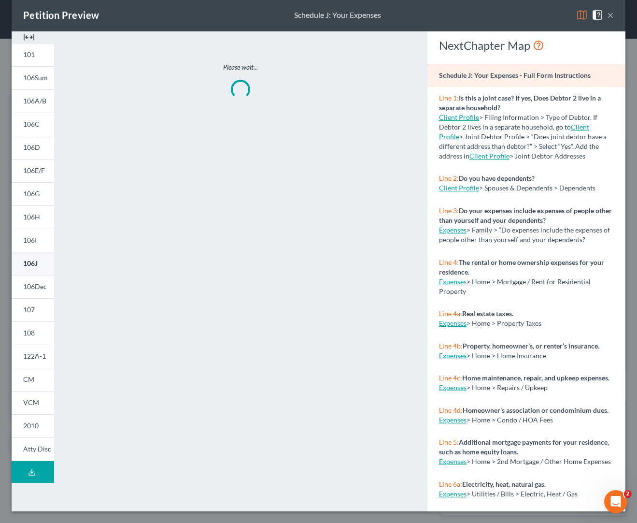
scroll to position [13, 0]
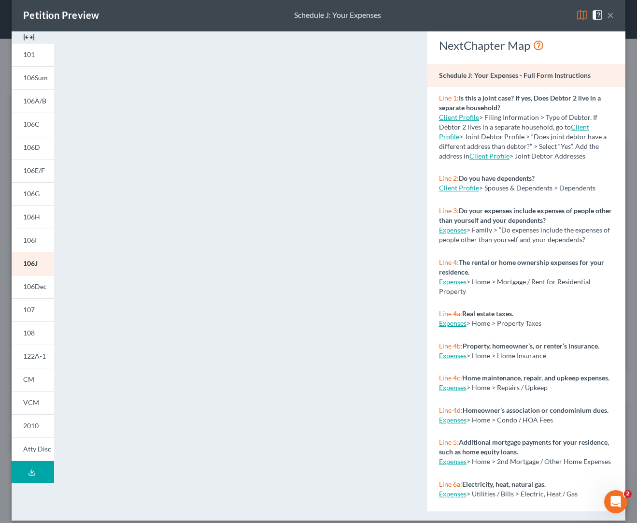
click at [608, 15] on button "×" at bounding box center [610, 15] width 7 height 12
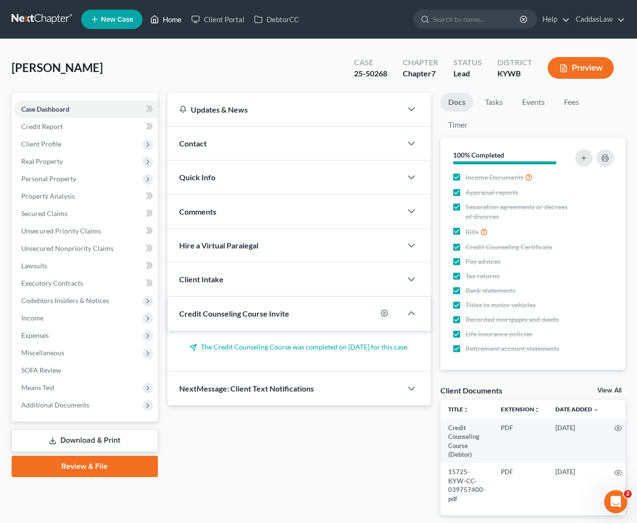
click at [168, 15] on link "Home" at bounding box center [165, 19] width 41 height 17
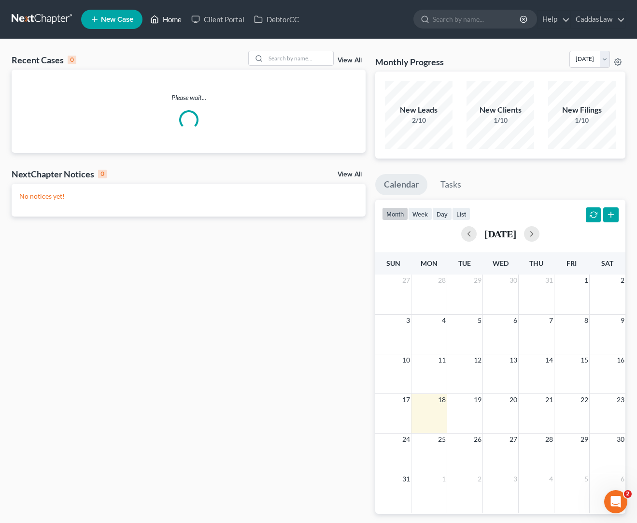
click at [168, 19] on link "Home" at bounding box center [165, 19] width 41 height 17
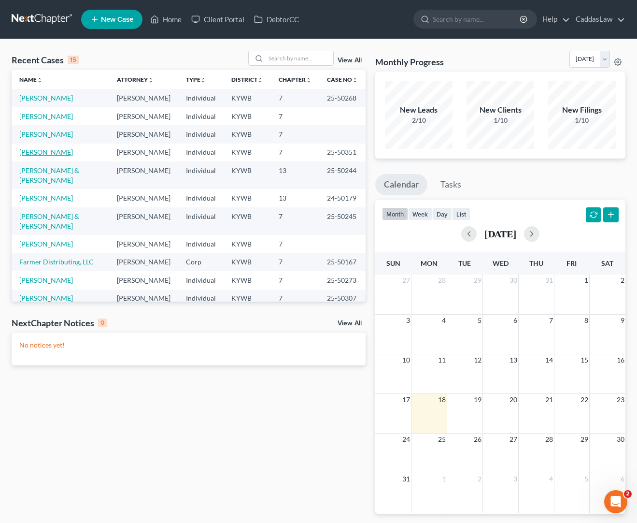
click at [40, 156] on link "[PERSON_NAME]" at bounding box center [46, 152] width 54 height 8
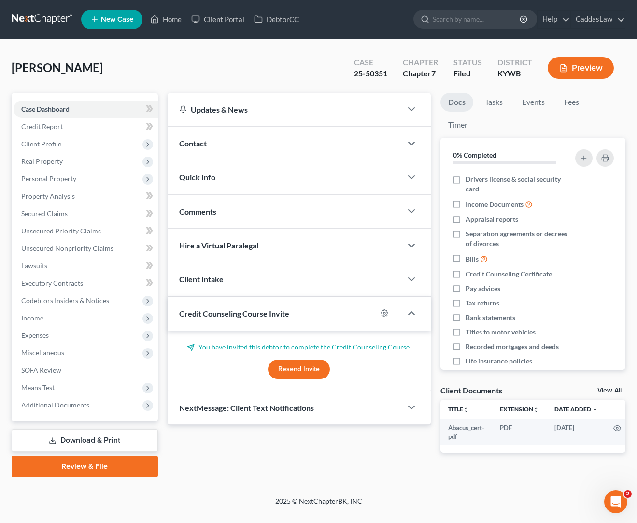
click at [573, 68] on button "Preview" at bounding box center [581, 68] width 66 height 22
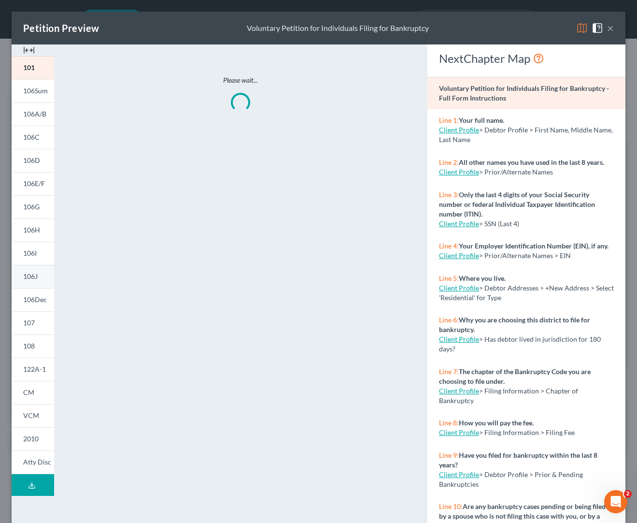
click at [36, 279] on span "106J" at bounding box center [30, 276] width 14 height 8
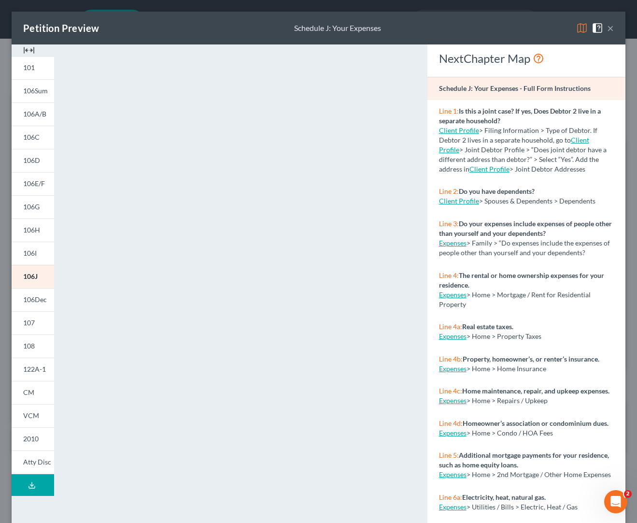
scroll to position [22, 0]
